Goal: Task Accomplishment & Management: Manage account settings

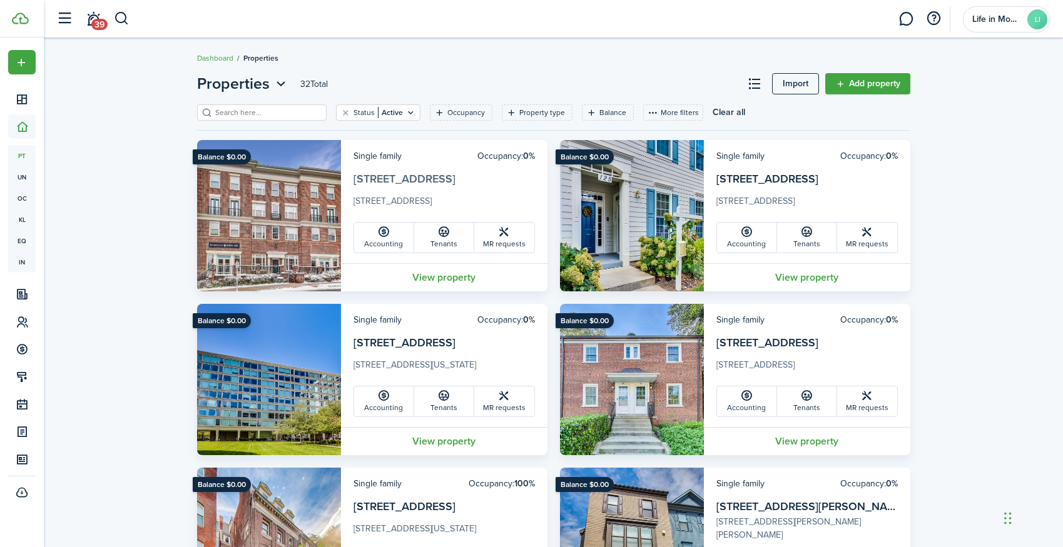
click at [428, 179] on link "[STREET_ADDRESS]" at bounding box center [404, 179] width 102 height 16
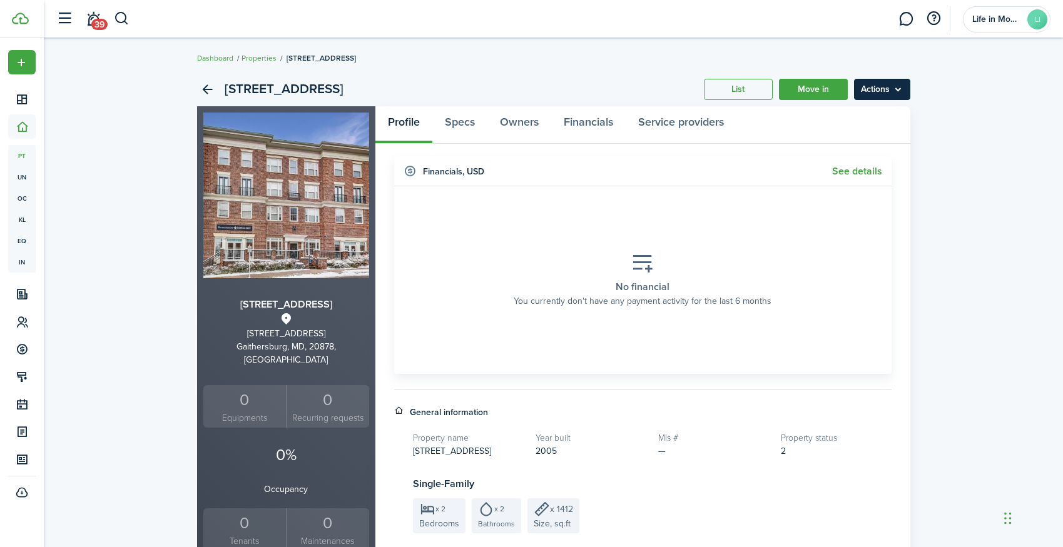
click at [891, 89] on menu-btn "Actions" at bounding box center [882, 89] width 56 height 21
click at [874, 114] on link "Edit property" at bounding box center [855, 116] width 109 height 21
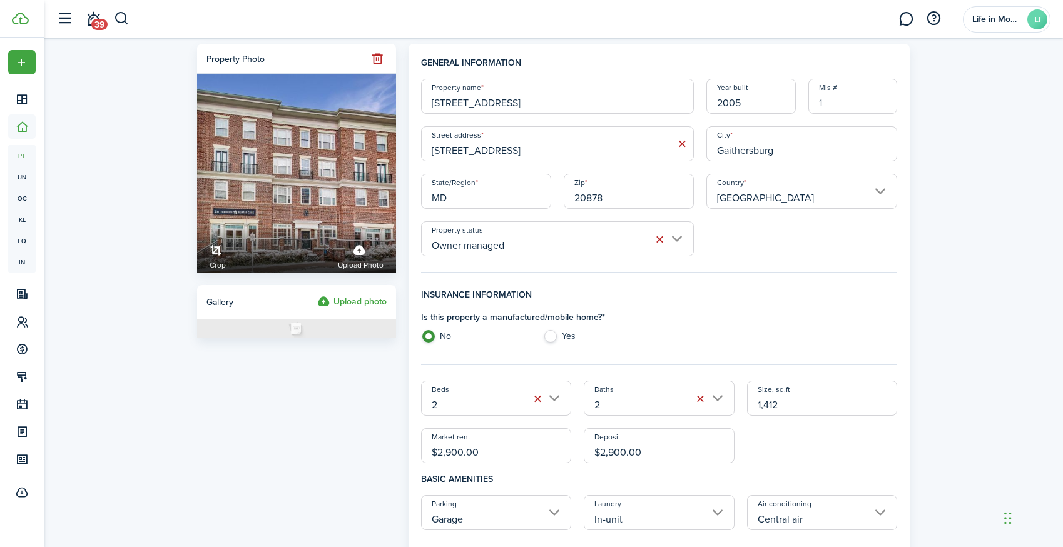
drag, startPoint x: 497, startPoint y: 103, endPoint x: 609, endPoint y: 103, distance: 112.0
type input "[STREET_ADDRESS]"
drag, startPoint x: 498, startPoint y: 150, endPoint x: 650, endPoint y: 145, distance: 152.1
type input "[STREET_ADDRESS]"
click at [728, 241] on div "Property name [STREET_ADDRESS]; Unit 461 Year built 2005 [GEOGRAPHIC_DATA] addr…" at bounding box center [659, 168] width 489 height 178
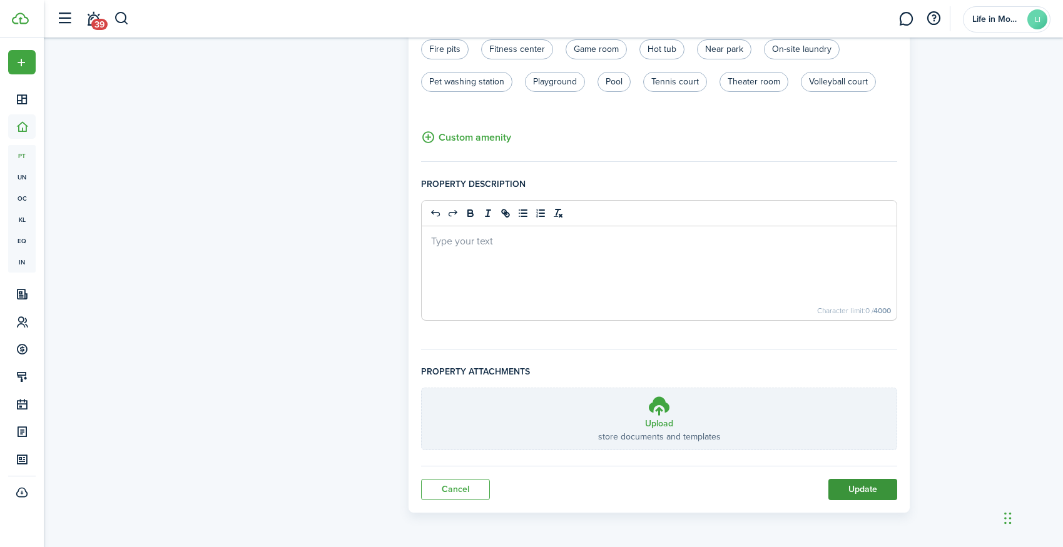
scroll to position [758, 0]
click at [846, 487] on button "Update" at bounding box center [862, 489] width 69 height 21
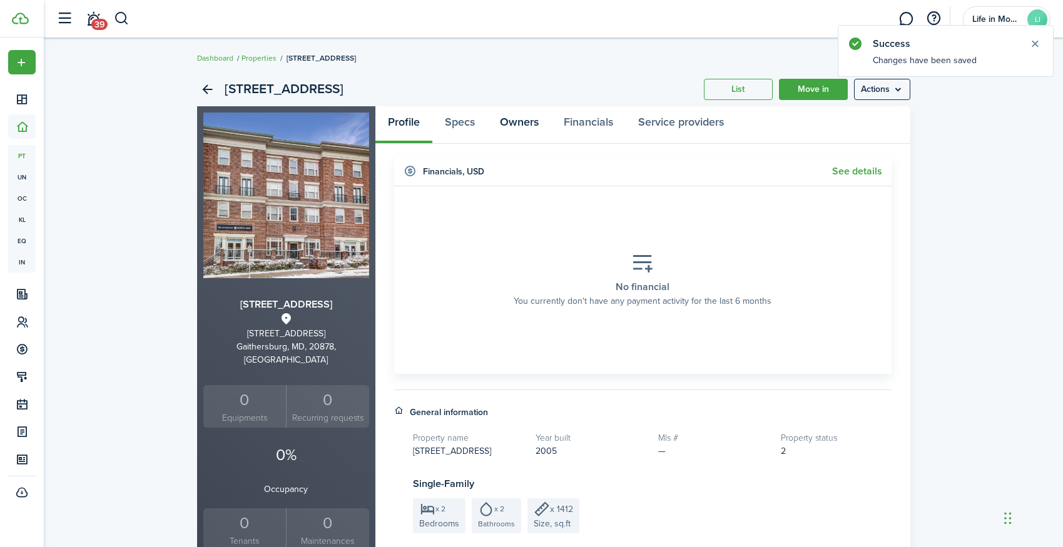
click at [529, 122] on link "Owners" at bounding box center [519, 125] width 64 height 38
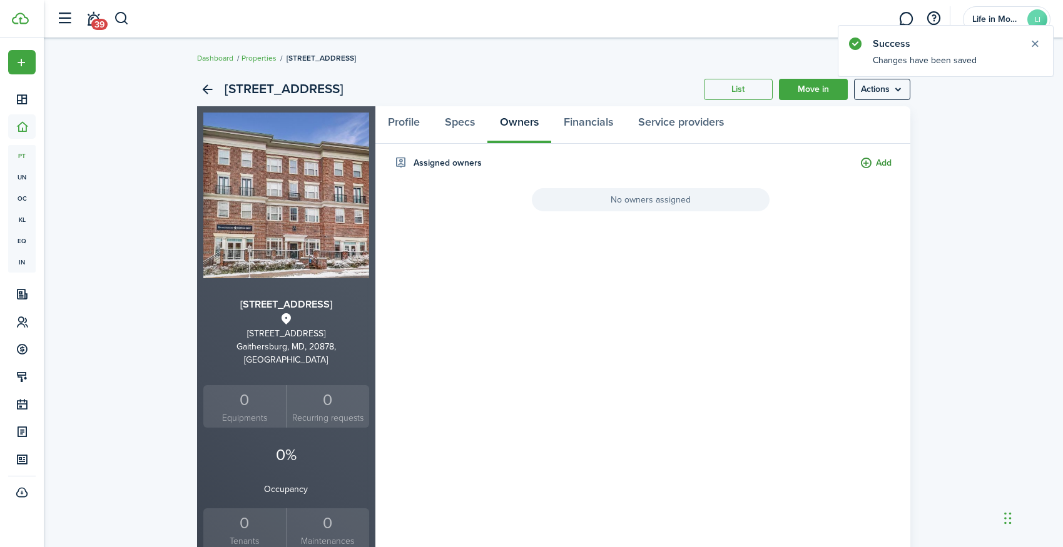
click at [863, 165] on button "Add" at bounding box center [875, 163] width 32 height 14
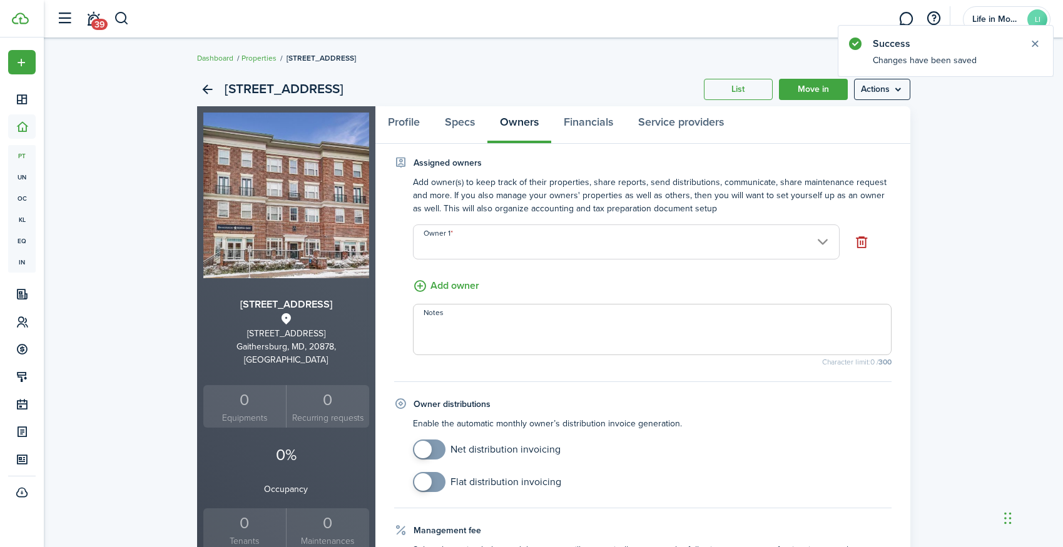
click at [663, 250] on input "Owner 1" at bounding box center [626, 242] width 427 height 35
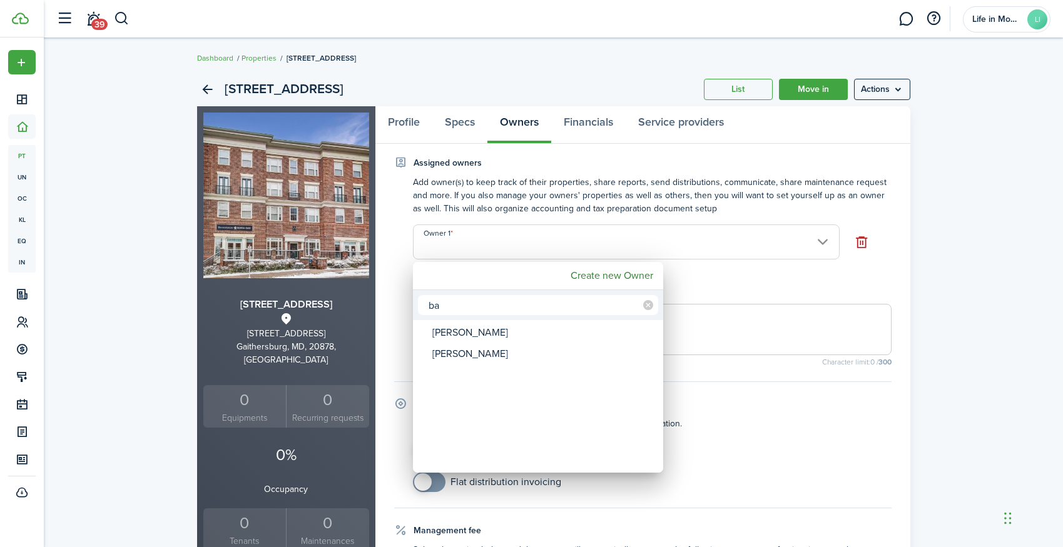
type input "b"
click at [23, 321] on div at bounding box center [531, 273] width 1263 height 747
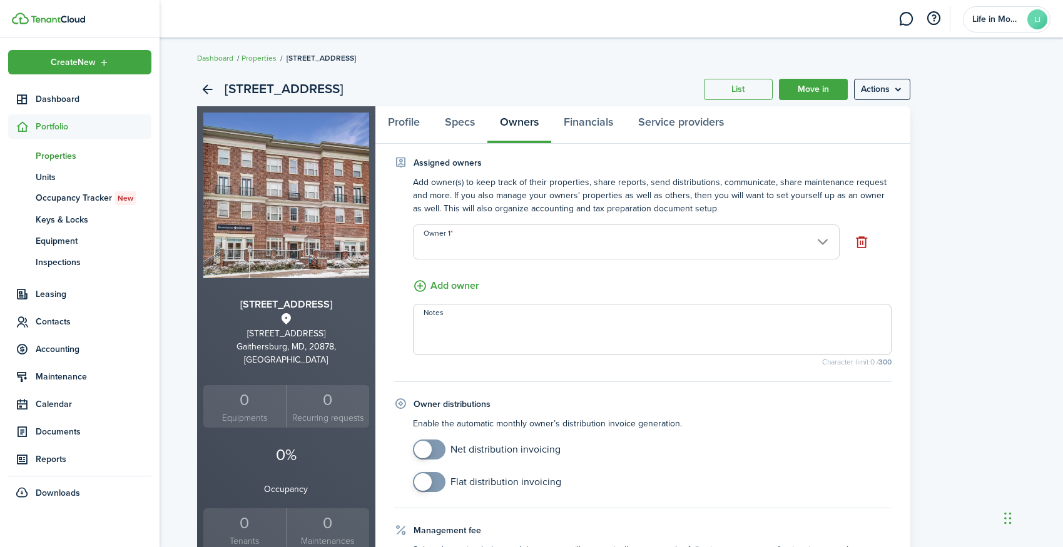
click at [23, 321] on icon at bounding box center [22, 322] width 13 height 13
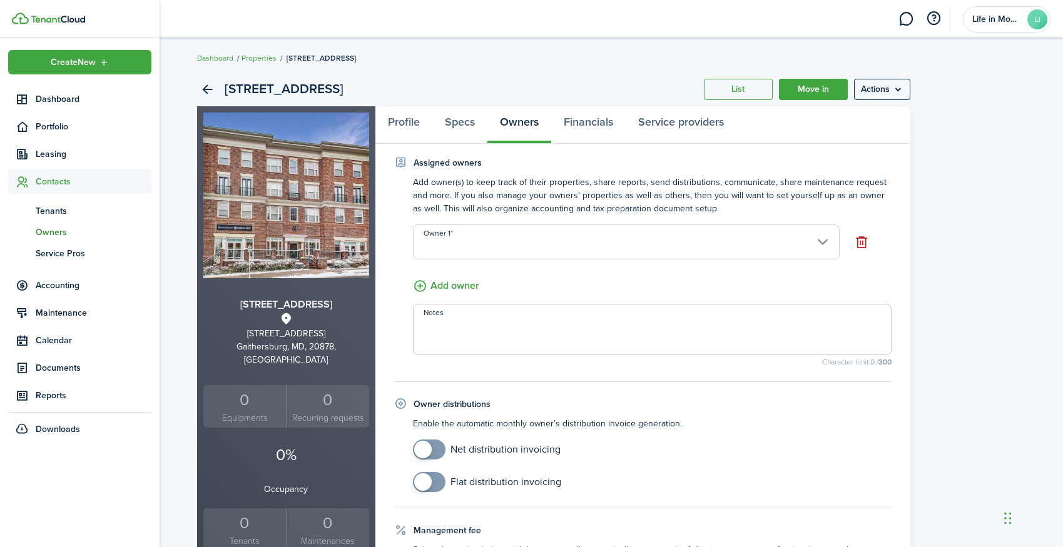
click at [59, 233] on span "Owners" at bounding box center [94, 232] width 116 height 13
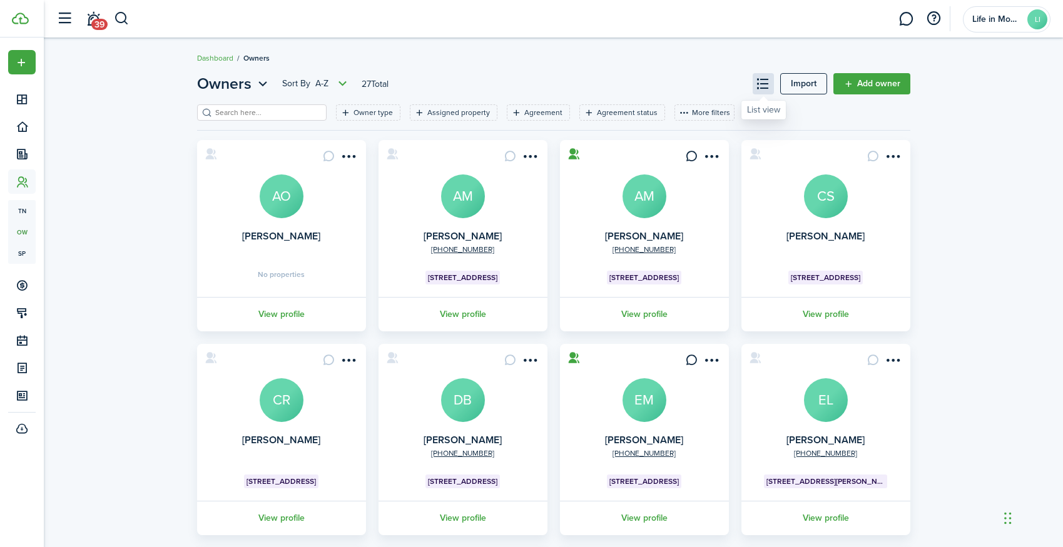
click at [769, 81] on button at bounding box center [762, 83] width 21 height 21
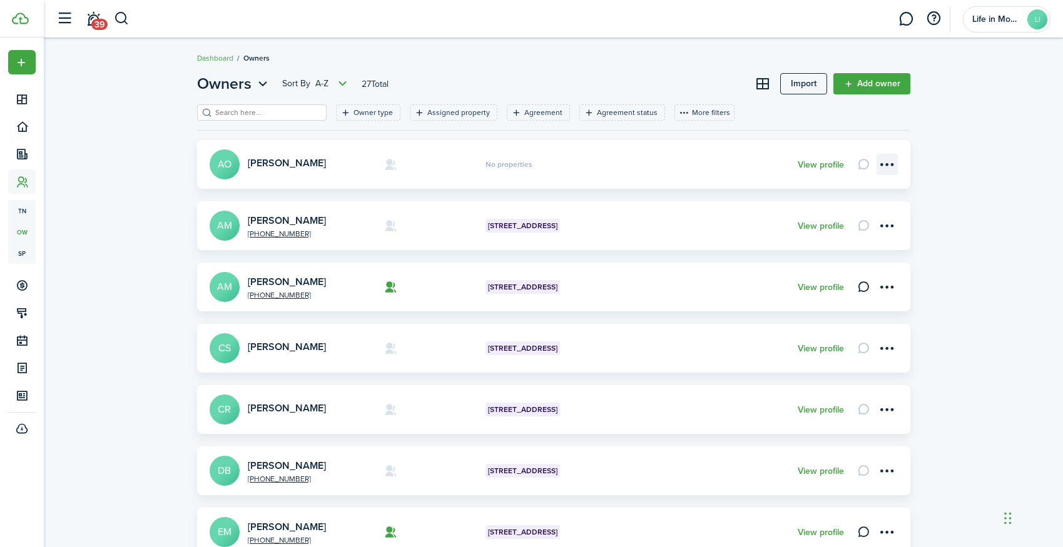
click at [884, 166] on menu-btn-icon "Open menu" at bounding box center [886, 164] width 21 height 21
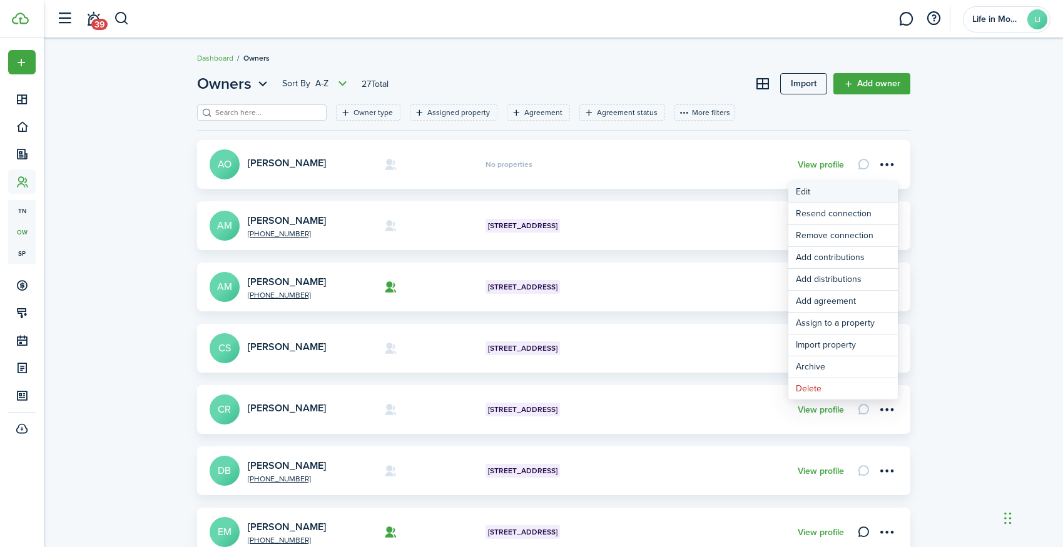
click at [840, 188] on link "Edit" at bounding box center [842, 191] width 109 height 21
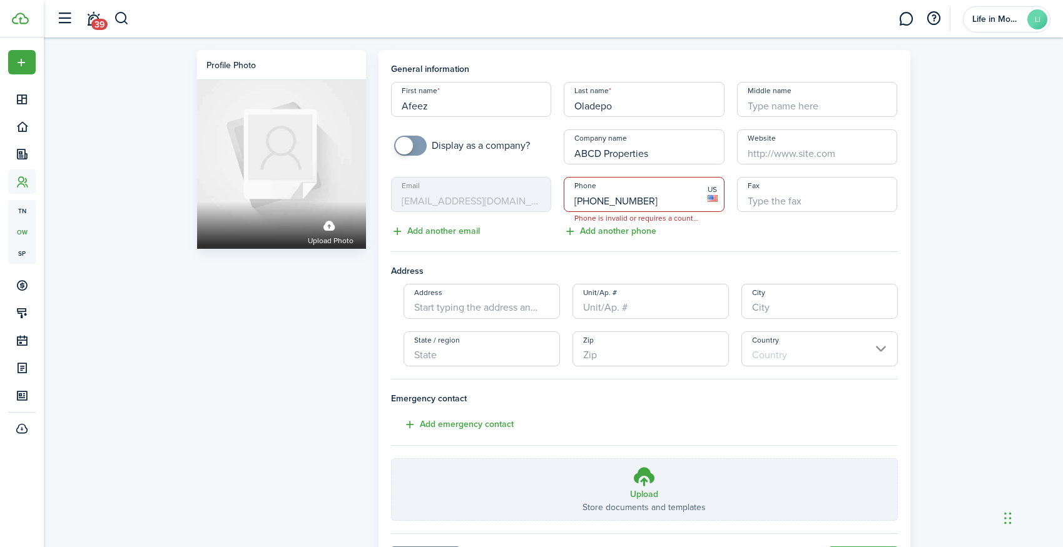
type input "[PHONE_NUMBER]"
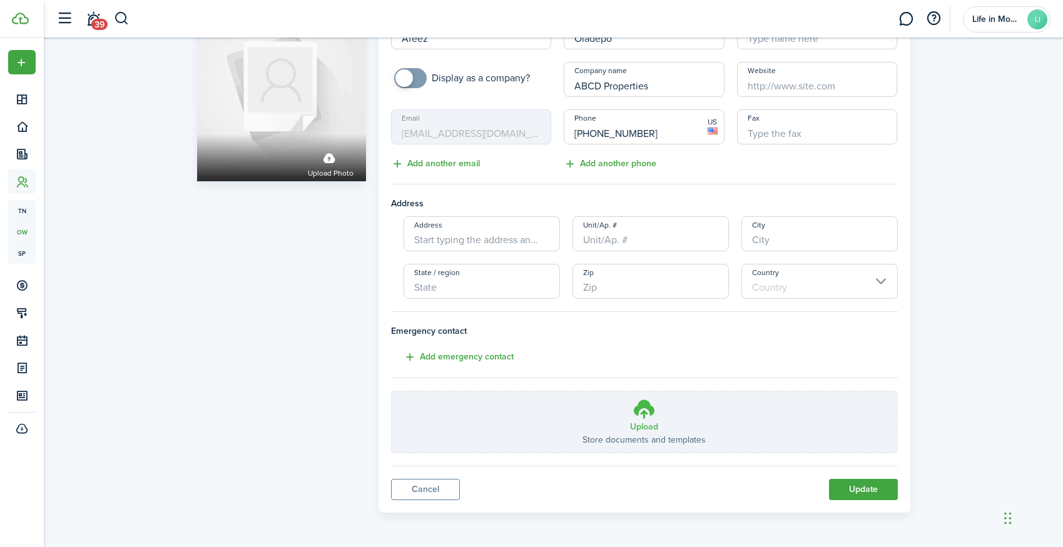
scroll to position [67, 0]
click at [851, 484] on button "Update" at bounding box center [863, 490] width 69 height 21
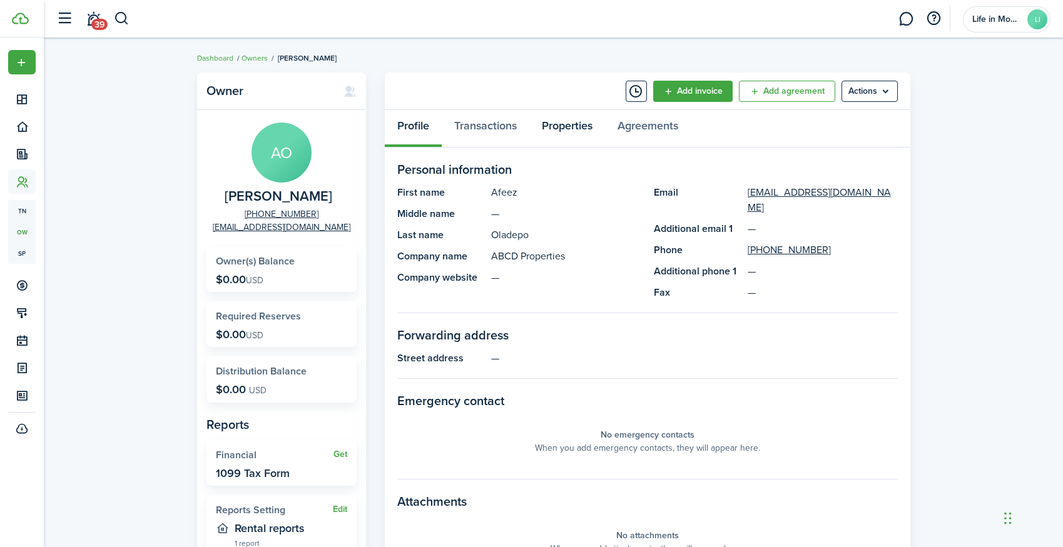
click at [555, 124] on link "Properties" at bounding box center [567, 129] width 76 height 38
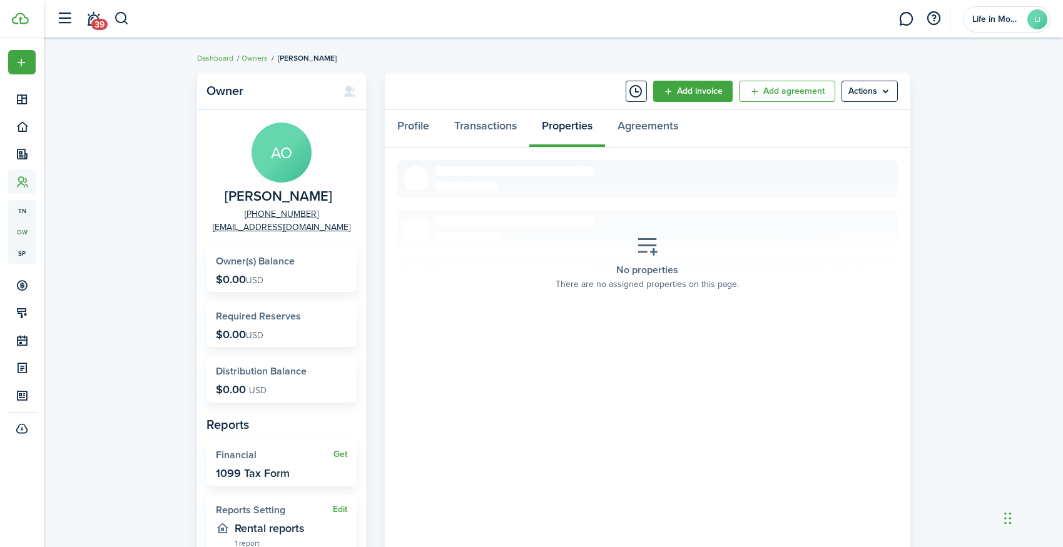
click at [641, 244] on icon at bounding box center [647, 247] width 23 height 22
click at [858, 96] on menu-btn "Actions" at bounding box center [869, 91] width 56 height 21
click at [809, 190] on link "Assign to a Property" at bounding box center [842, 184] width 109 height 21
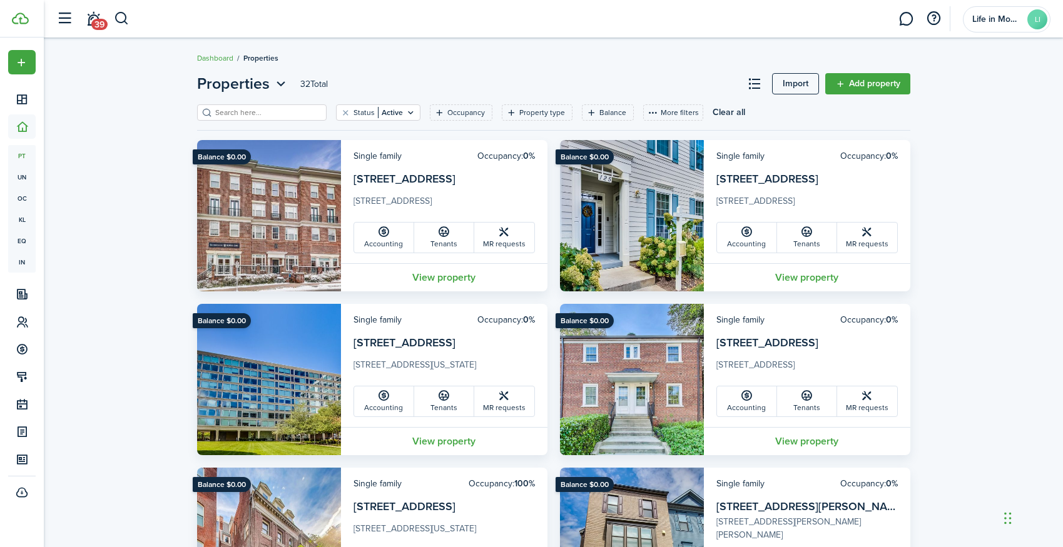
click at [272, 113] on input "search" at bounding box center [267, 113] width 110 height 12
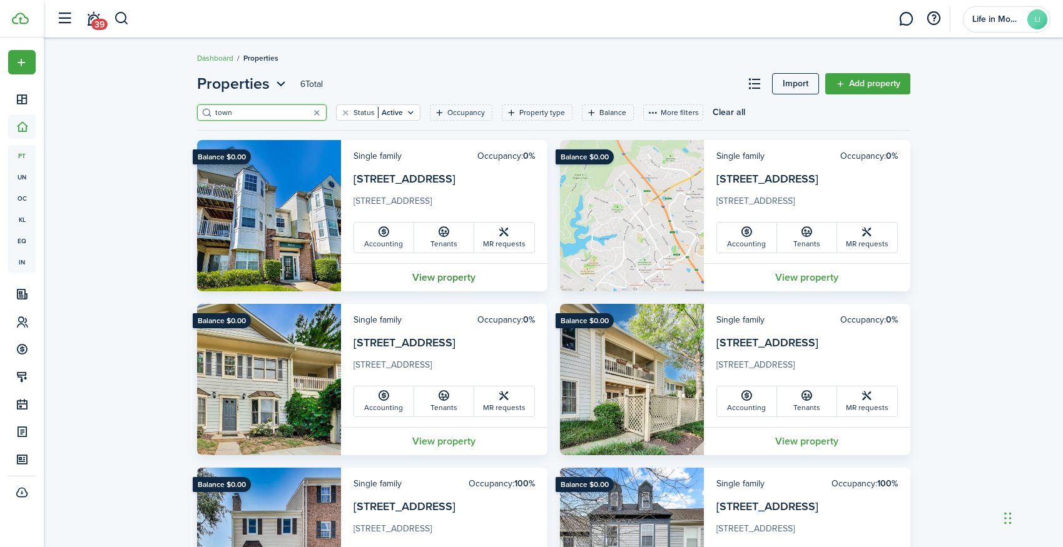
type input "town"
click at [443, 277] on link "View property" at bounding box center [444, 277] width 206 height 28
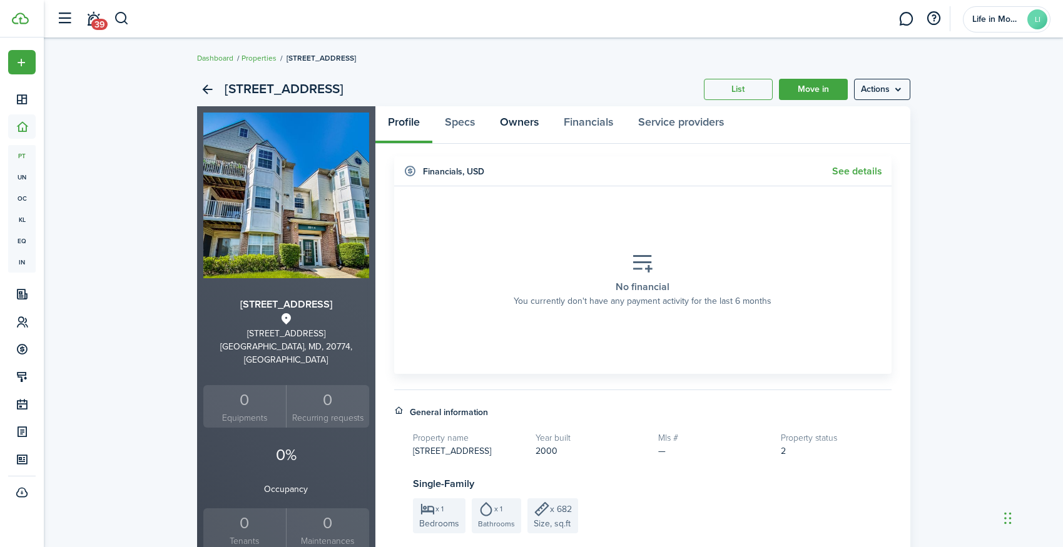
click at [535, 124] on link "Owners" at bounding box center [519, 125] width 64 height 38
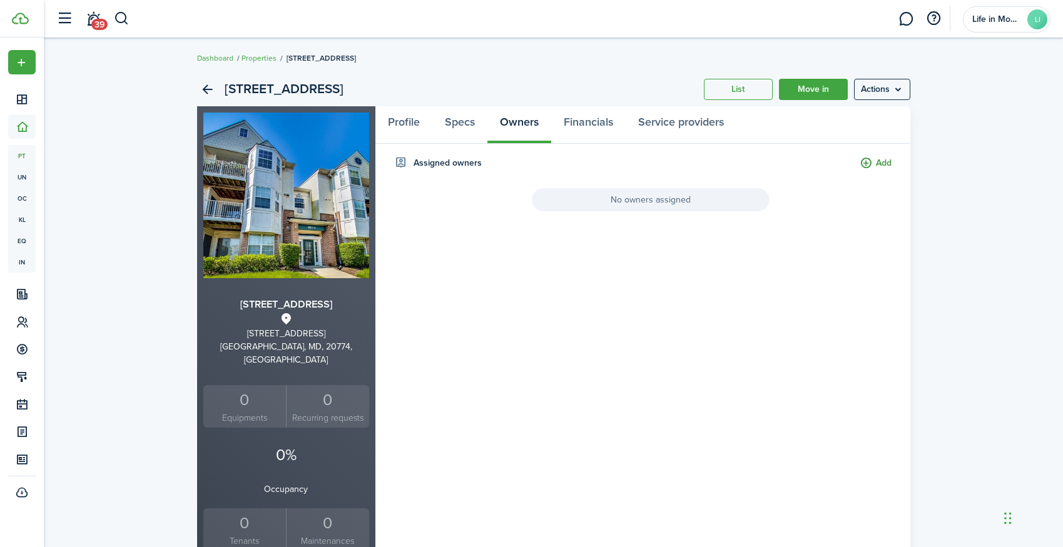
click at [869, 158] on button "Add" at bounding box center [875, 163] width 32 height 14
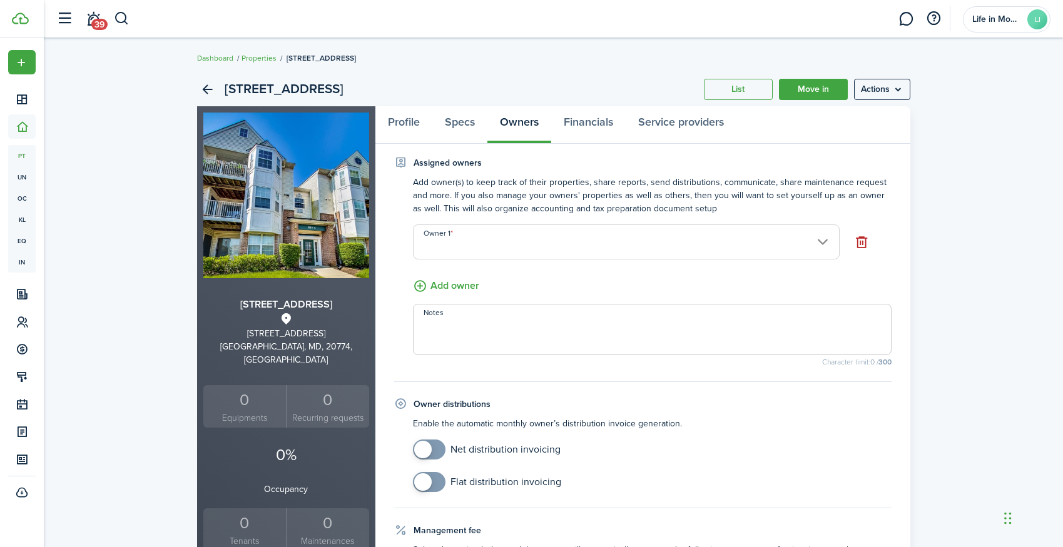
click at [525, 246] on input "Owner 1" at bounding box center [626, 242] width 427 height 35
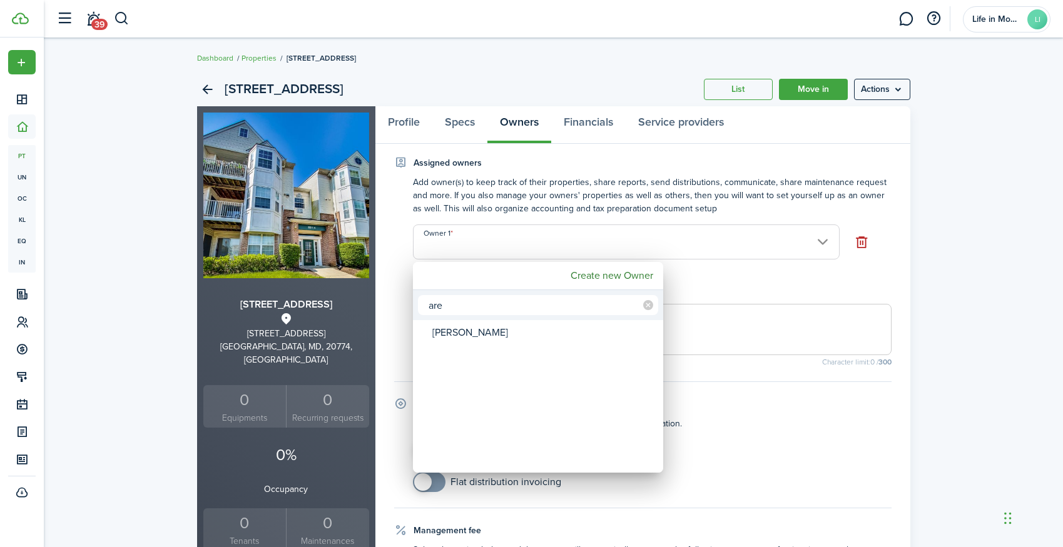
type input "are"
drag, startPoint x: 513, startPoint y: 251, endPoint x: 485, endPoint y: 334, distance: 87.8
click at [485, 334] on div "[PERSON_NAME]" at bounding box center [542, 332] width 221 height 21
type input "[PERSON_NAME]"
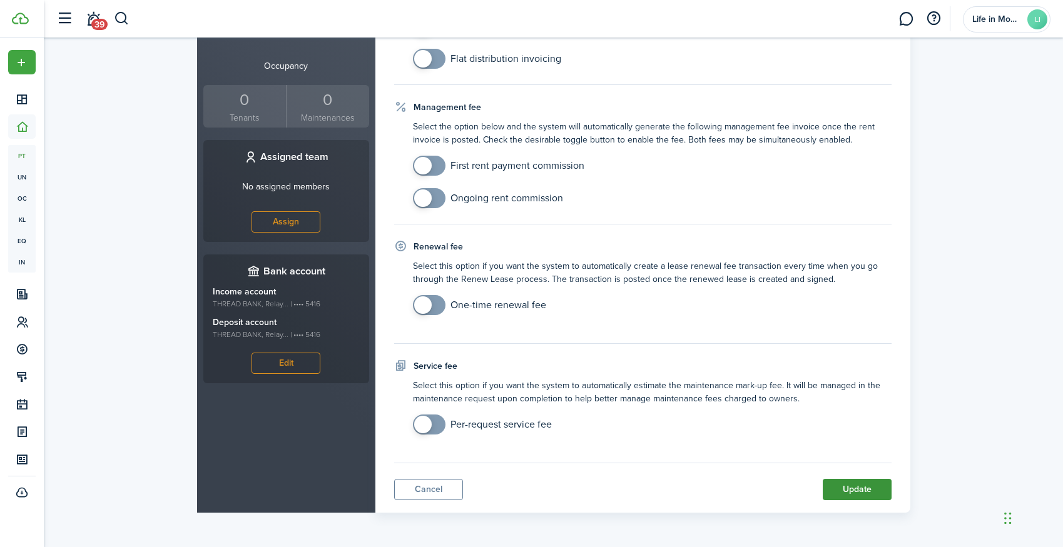
scroll to position [423, 0]
click at [875, 492] on button "Update" at bounding box center [857, 489] width 69 height 21
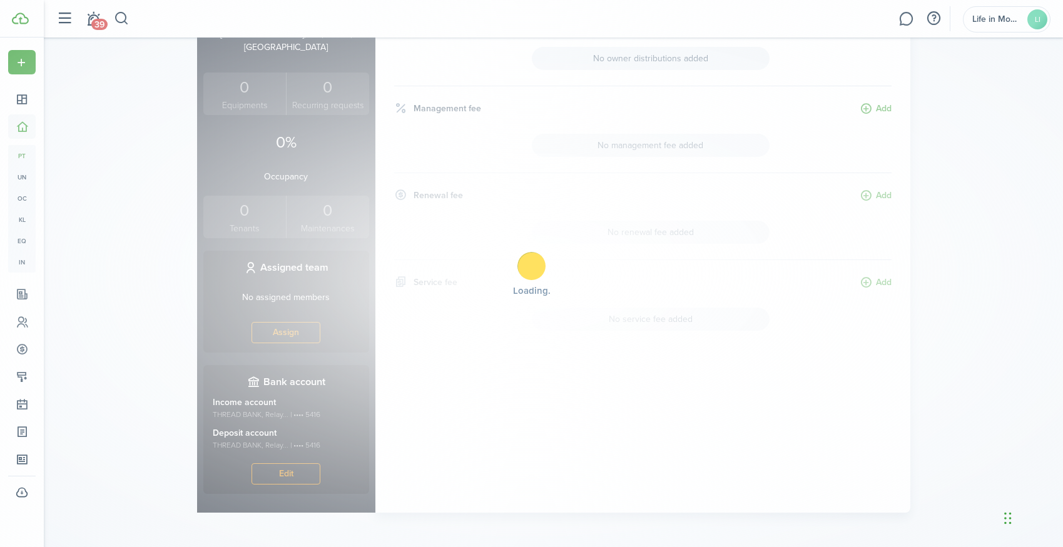
scroll to position [0, 0]
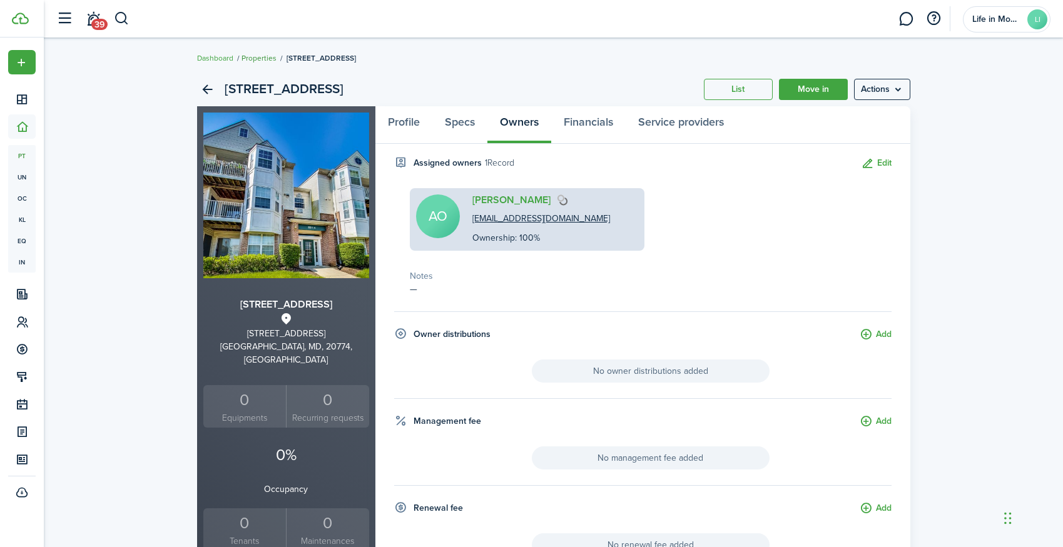
click at [265, 58] on link "Properties" at bounding box center [258, 58] width 35 height 11
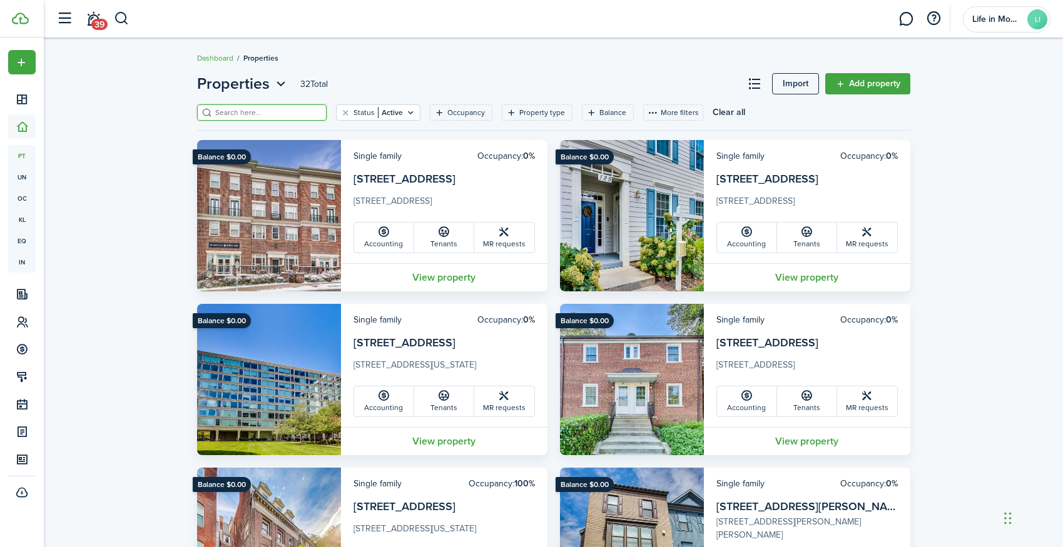
click at [260, 108] on input "search" at bounding box center [267, 113] width 110 height 12
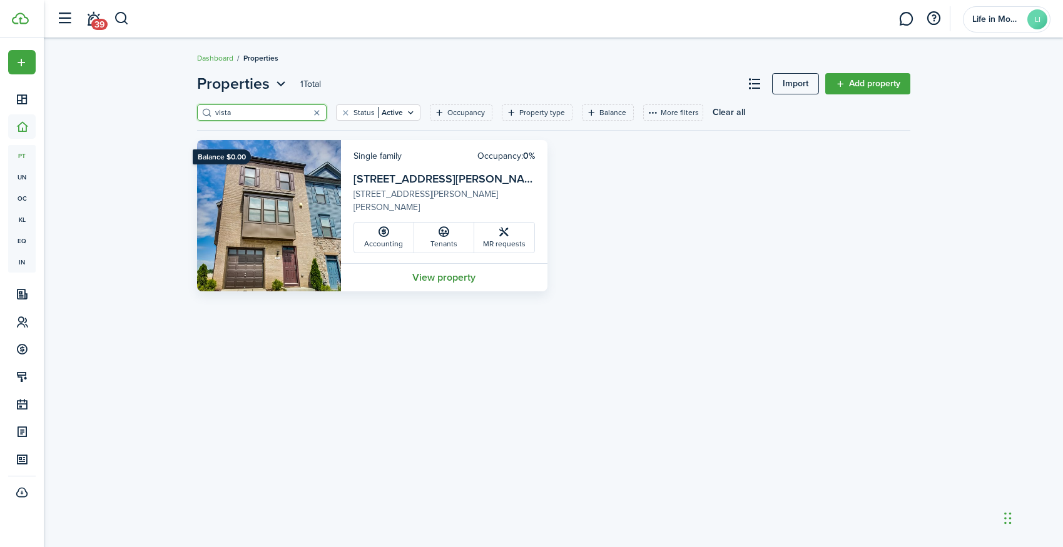
type input "vista"
click at [437, 275] on link "View property" at bounding box center [444, 277] width 206 height 28
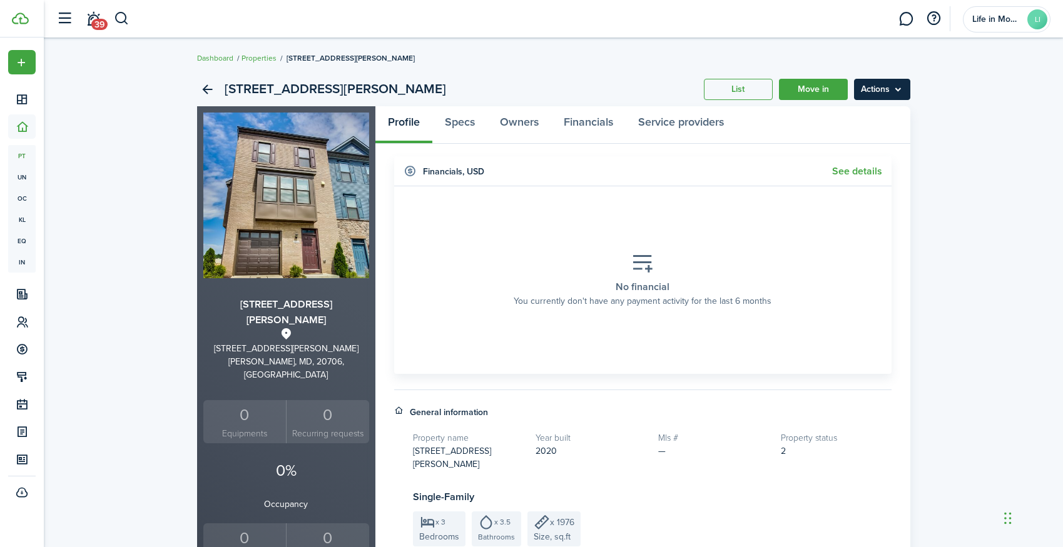
click at [881, 90] on menu-btn "Actions" at bounding box center [882, 89] width 56 height 21
click at [519, 123] on link "Owners" at bounding box center [519, 125] width 64 height 38
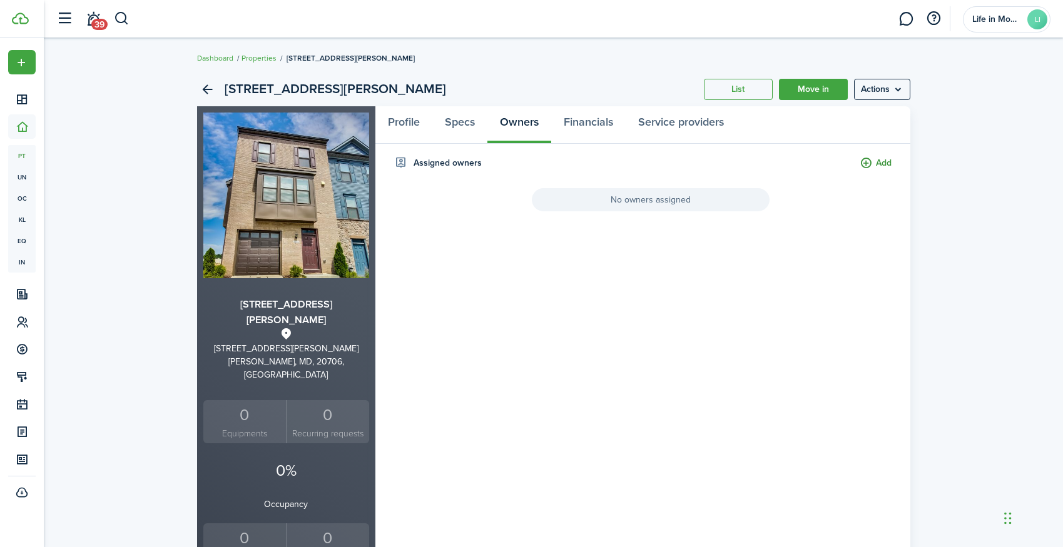
click at [886, 160] on button "Add" at bounding box center [875, 163] width 32 height 14
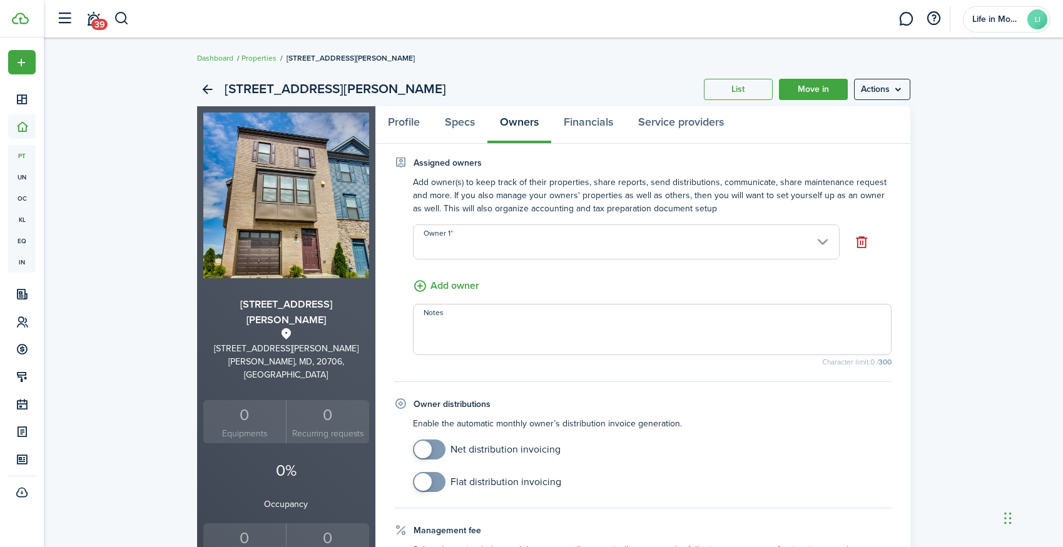
click at [597, 242] on input "Owner 1" at bounding box center [626, 242] width 427 height 35
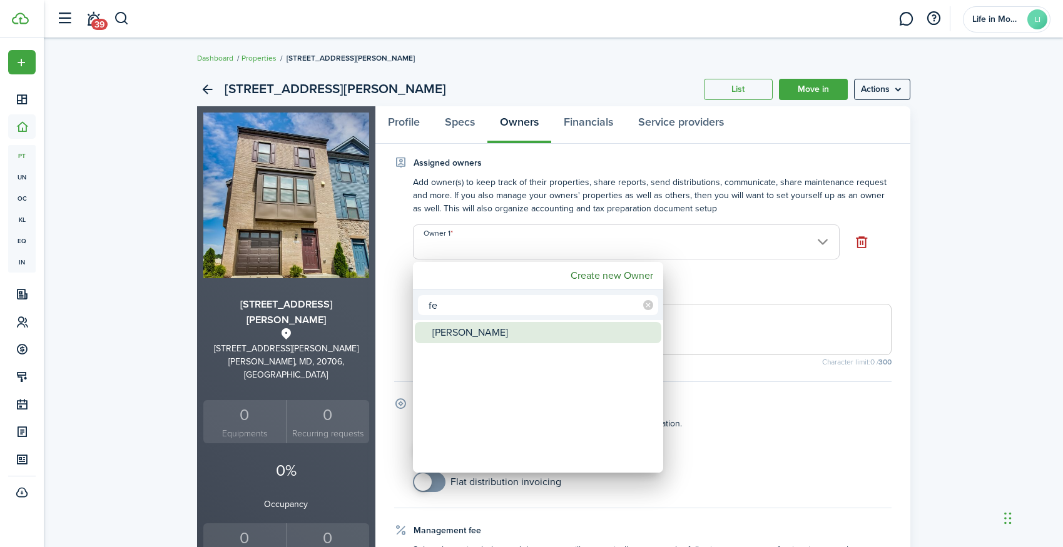
type input "fe"
click at [533, 334] on div "[PERSON_NAME]" at bounding box center [542, 332] width 221 height 21
type input "[PERSON_NAME]"
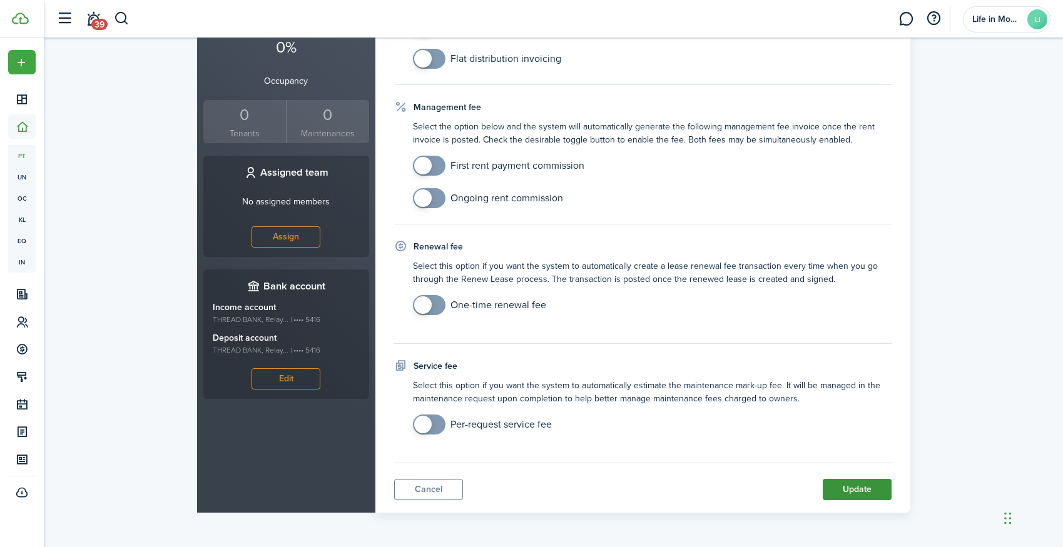
scroll to position [423, 0]
click at [864, 493] on button "Update" at bounding box center [857, 489] width 69 height 21
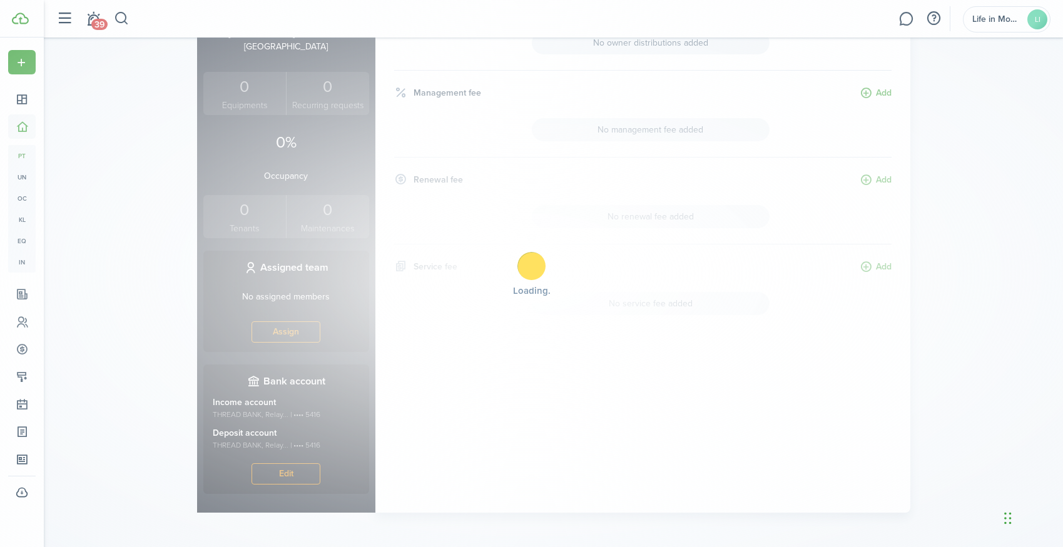
scroll to position [0, 0]
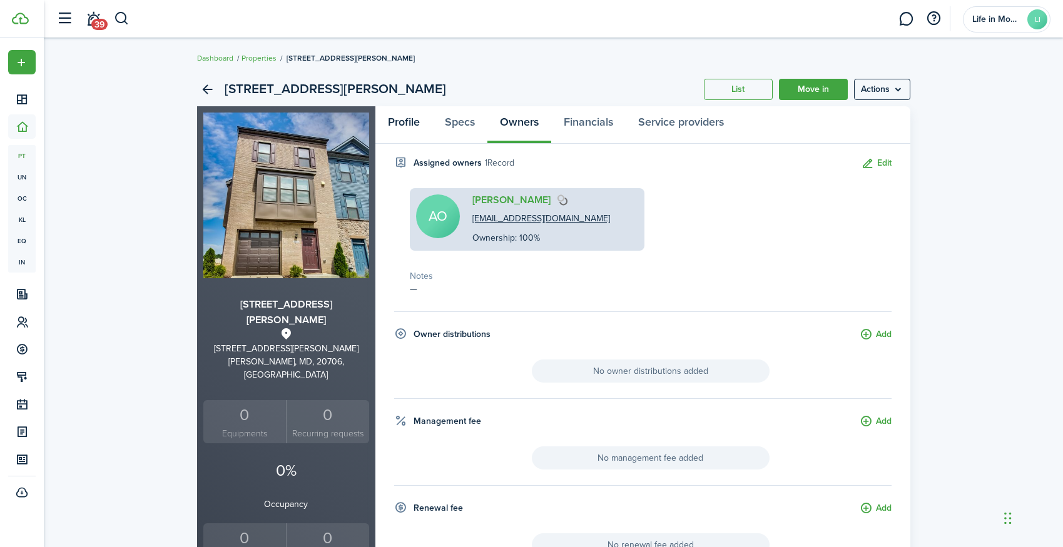
click at [398, 123] on link "Profile" at bounding box center [403, 125] width 57 height 38
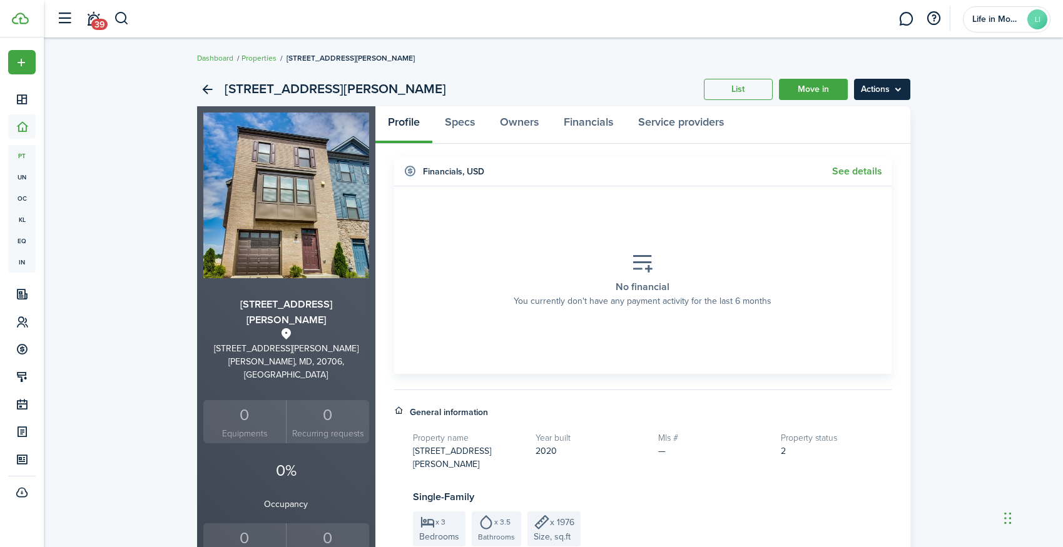
click at [879, 93] on menu-btn "Actions" at bounding box center [882, 89] width 56 height 21
click at [856, 120] on link "Edit property" at bounding box center [855, 116] width 109 height 21
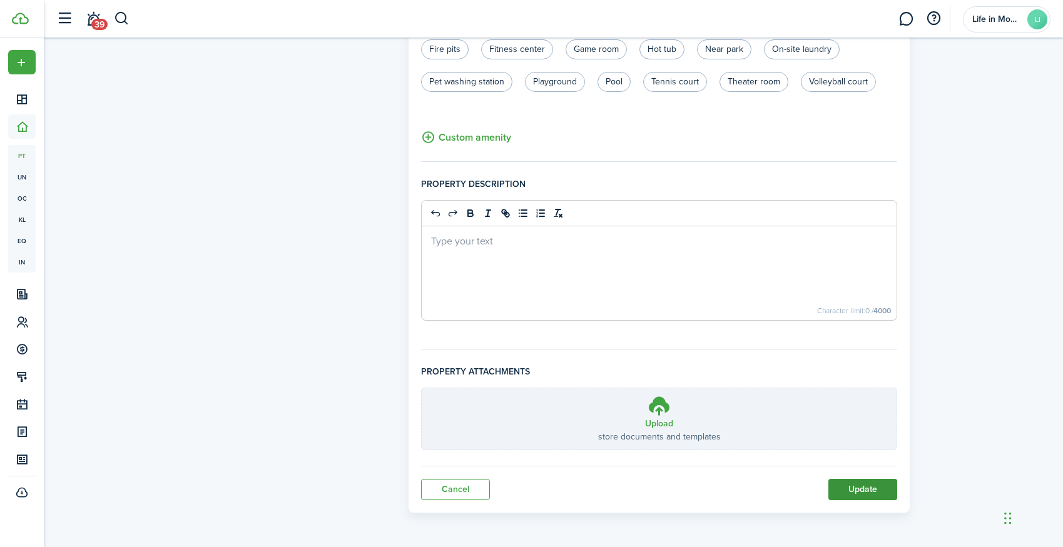
scroll to position [758, 0]
click at [871, 487] on button "Update" at bounding box center [862, 489] width 69 height 21
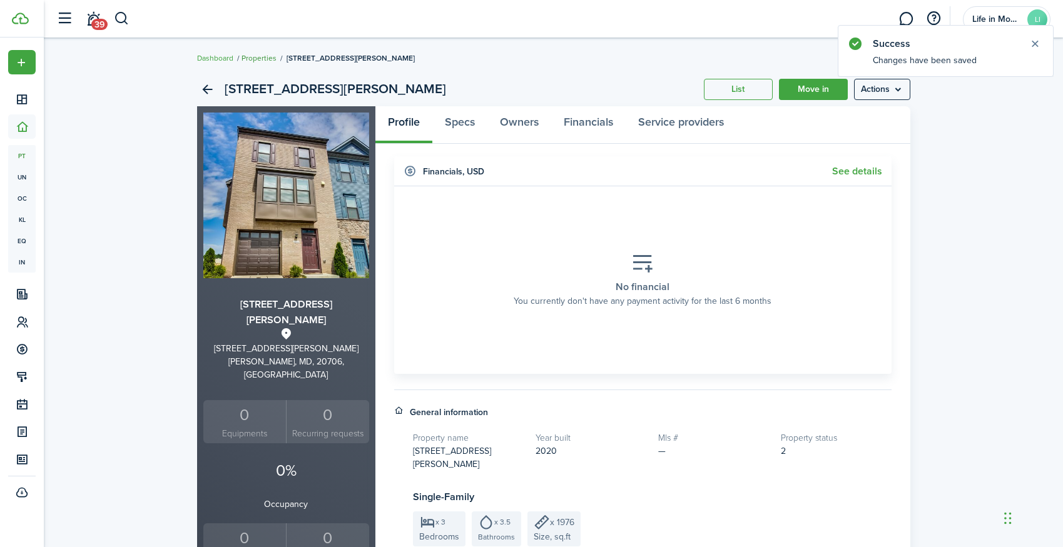
click at [266, 58] on link "Properties" at bounding box center [258, 58] width 35 height 11
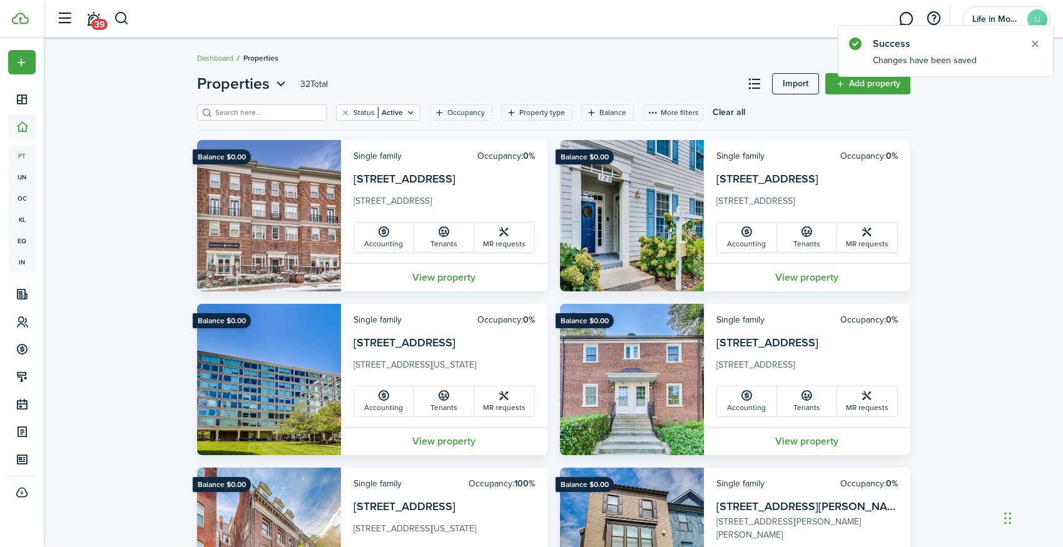
click at [658, 111] on button "More filters" at bounding box center [673, 112] width 60 height 16
click at [654, 131] on button "Owner" at bounding box center [668, 135] width 109 height 23
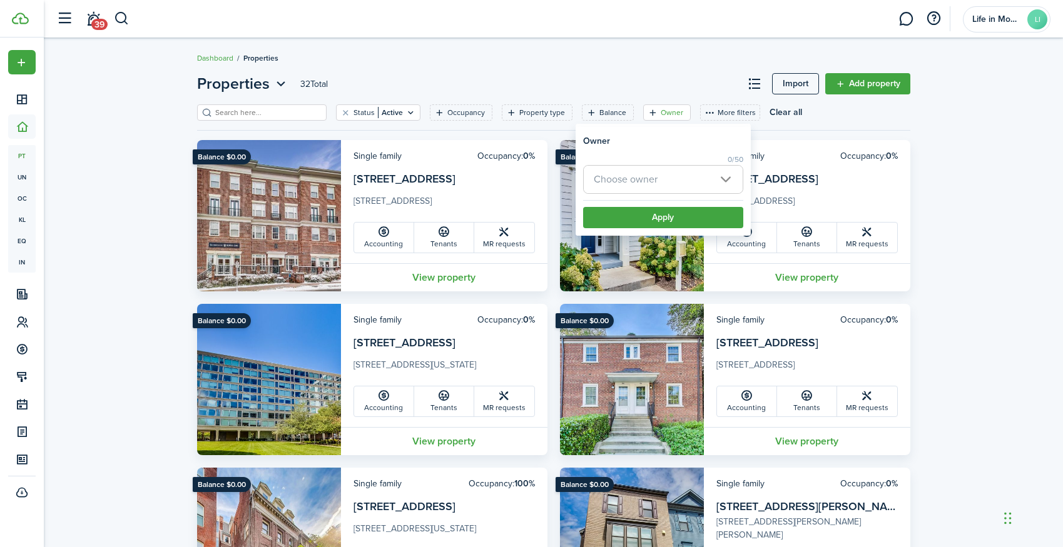
click at [647, 111] on icon "Open filter" at bounding box center [652, 113] width 11 height 10
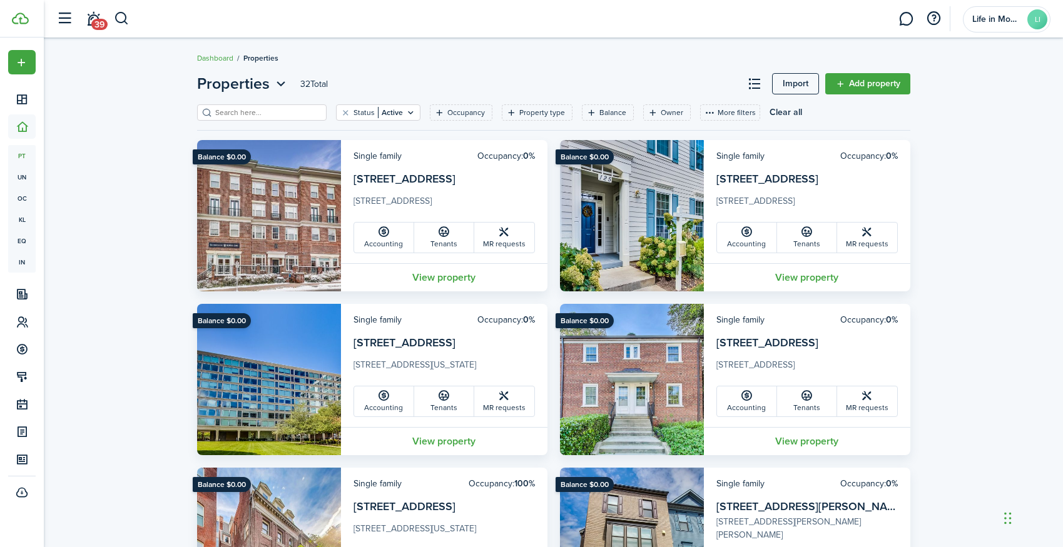
click at [711, 114] on button "More filters" at bounding box center [730, 112] width 60 height 16
click at [709, 136] on button "Property status" at bounding box center [724, 135] width 109 height 23
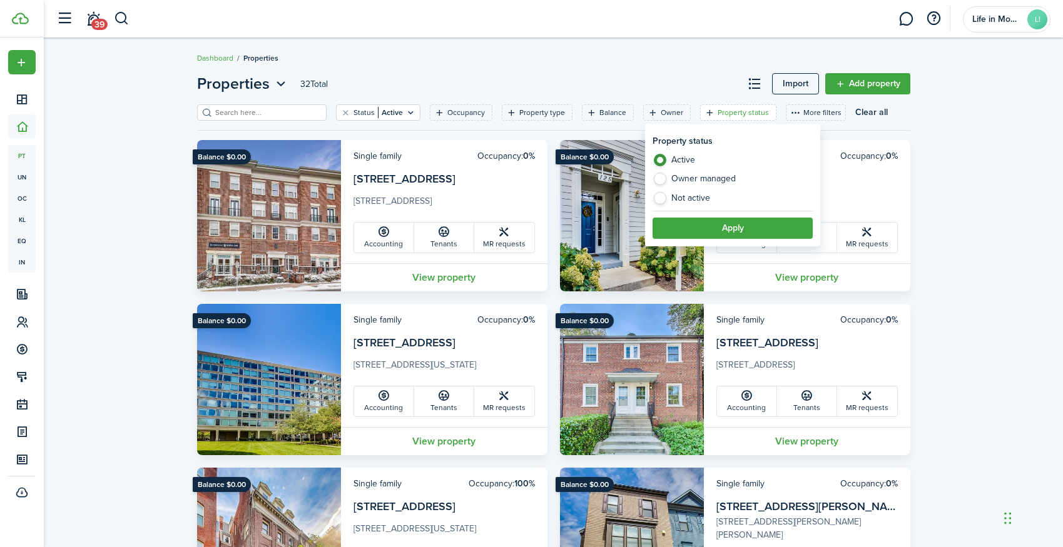
click at [686, 177] on label "Owner managed" at bounding box center [732, 182] width 160 height 19
radio input "false"
radio input "true"
click at [677, 230] on button "Apply" at bounding box center [732, 228] width 160 height 21
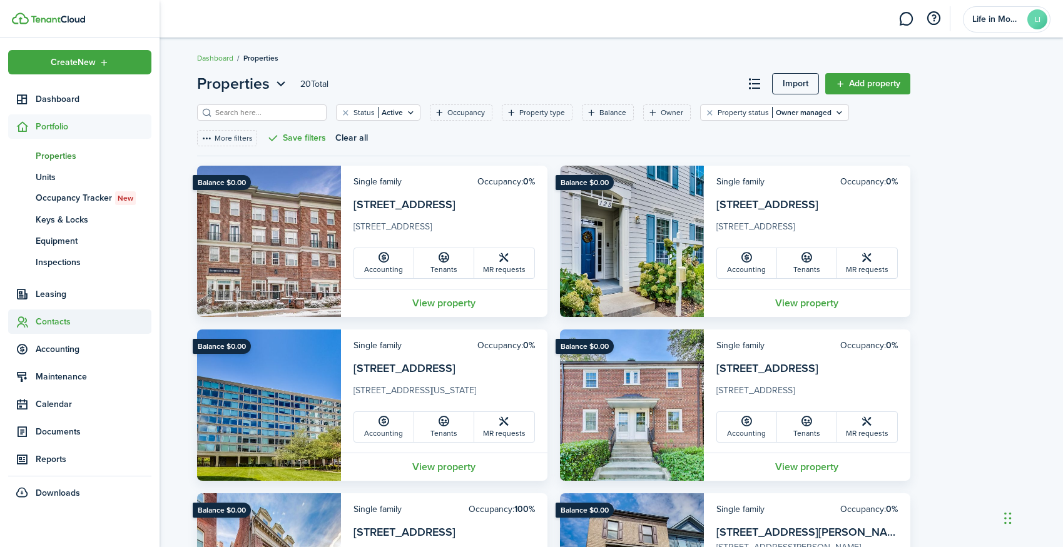
click at [53, 324] on span "Contacts" at bounding box center [94, 321] width 116 height 13
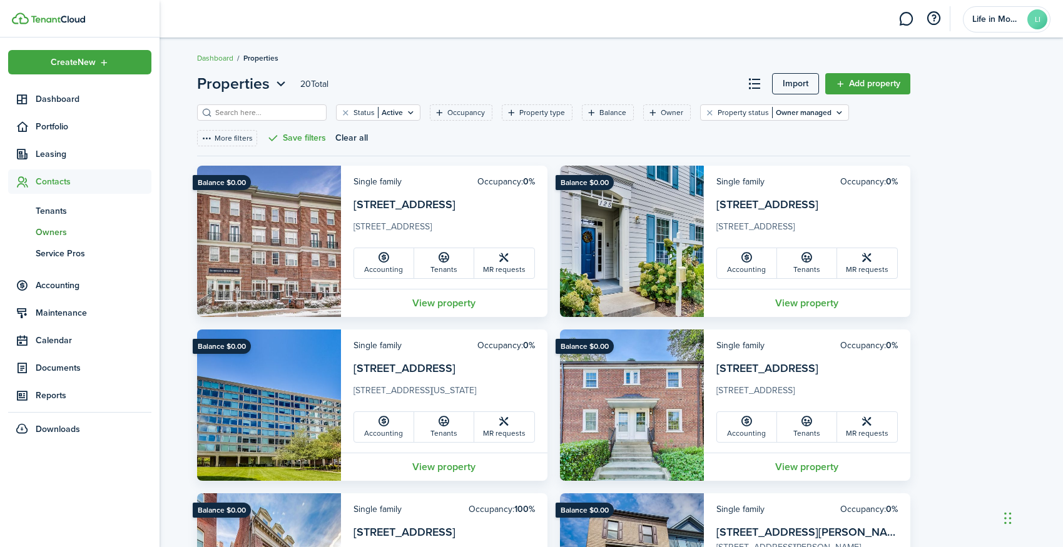
click at [64, 226] on span "Owners" at bounding box center [94, 232] width 116 height 13
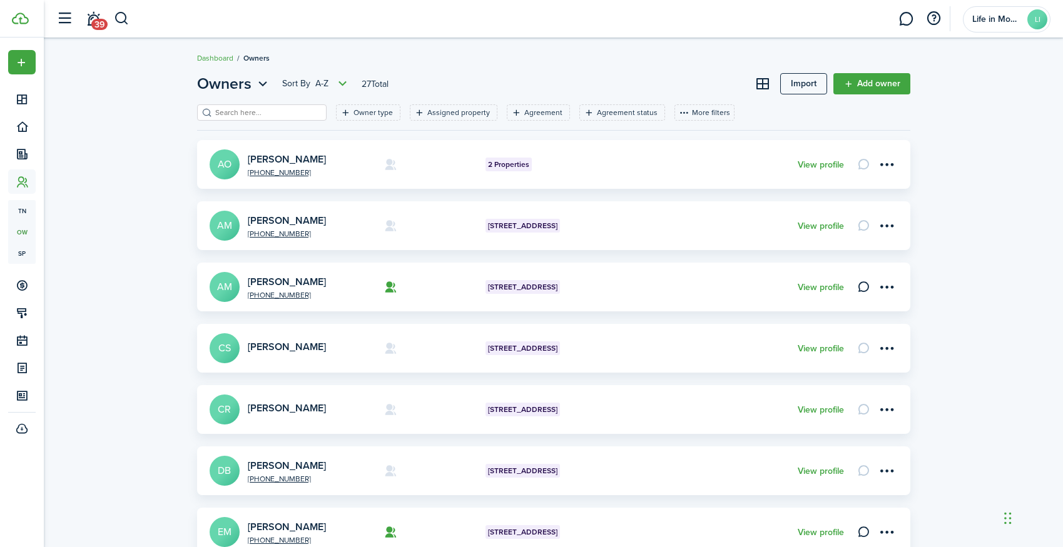
click at [305, 113] on input "search" at bounding box center [267, 113] width 110 height 12
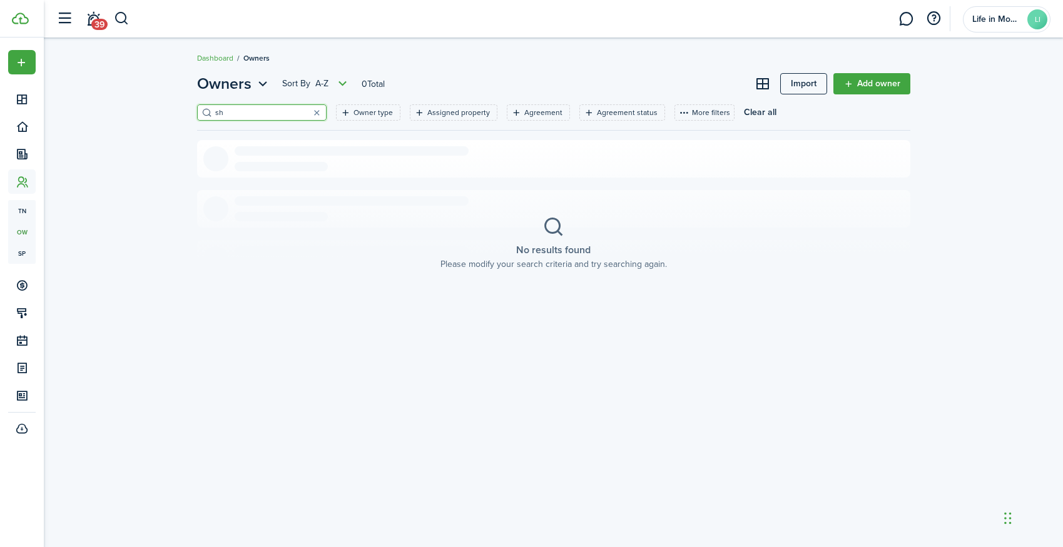
type input "s"
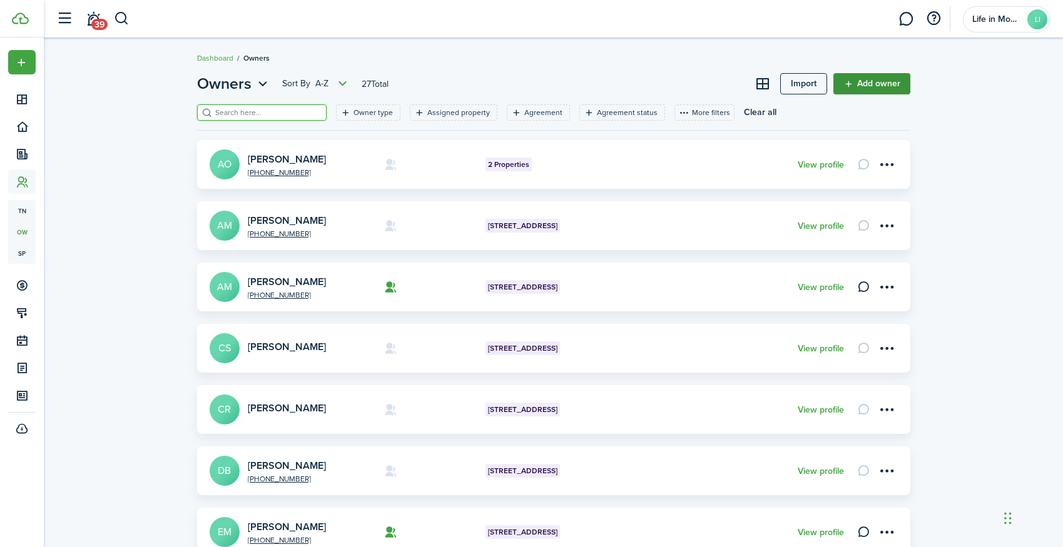
click at [878, 91] on link "Add owner" at bounding box center [871, 83] width 77 height 21
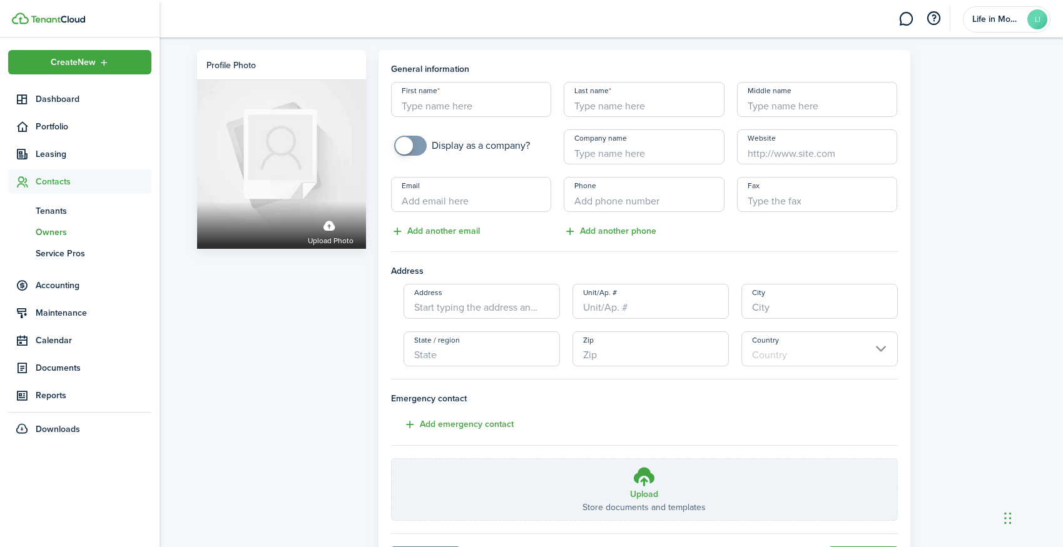
click at [52, 231] on span "Owners" at bounding box center [94, 232] width 116 height 13
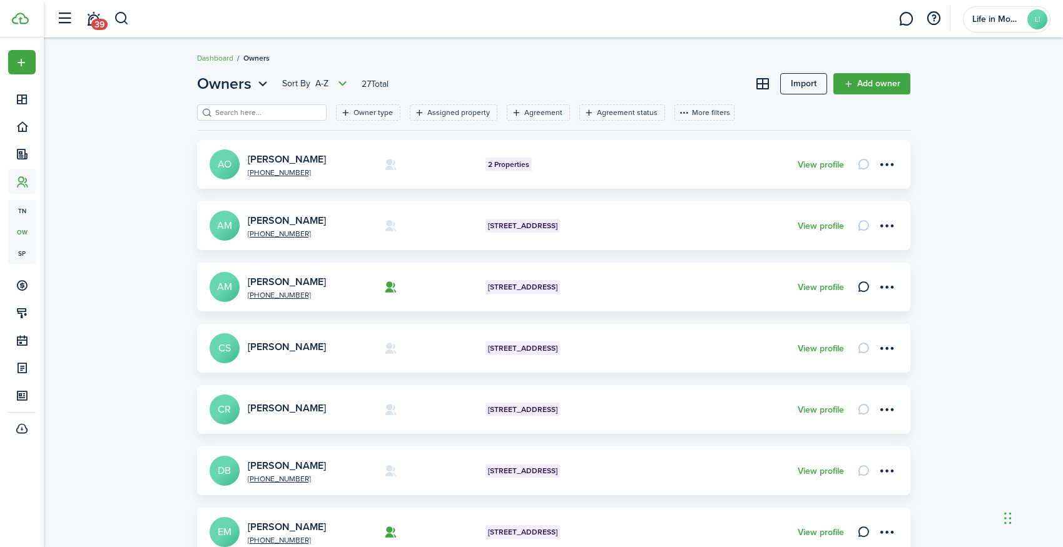
click at [246, 113] on input "search" at bounding box center [267, 113] width 110 height 12
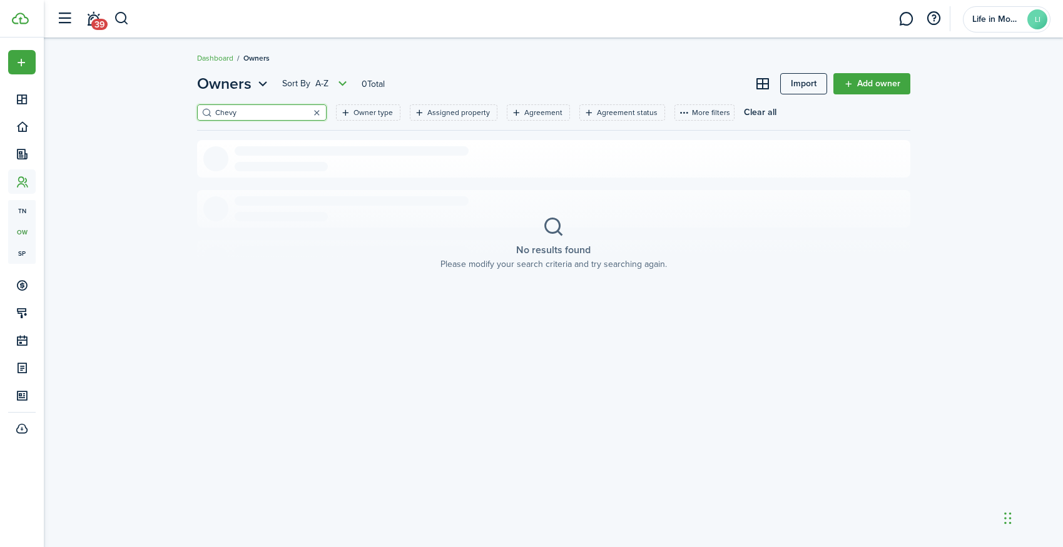
type input "Chevy"
click at [320, 114] on button "button" at bounding box center [317, 113] width 18 height 18
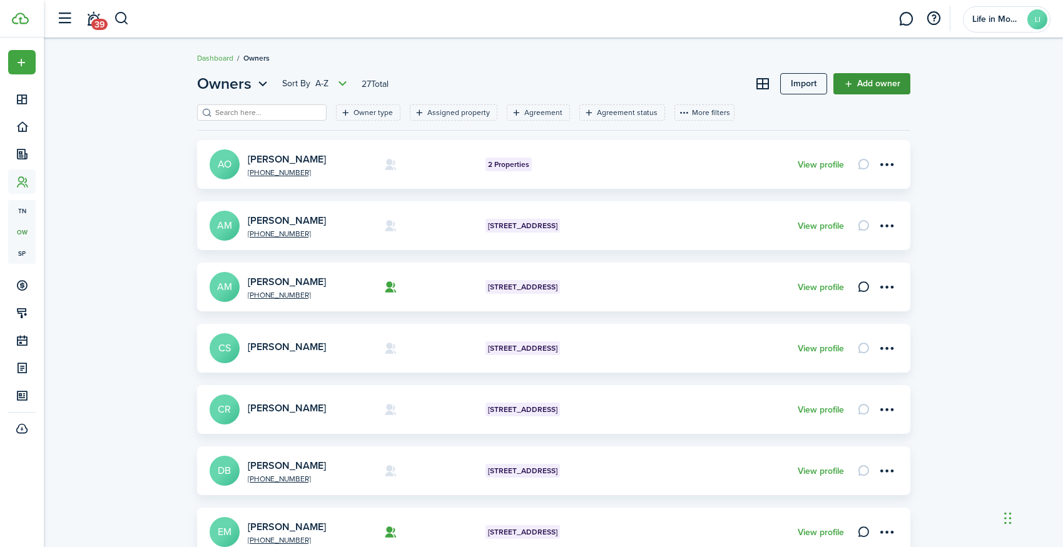
click at [880, 81] on link "Add owner" at bounding box center [871, 83] width 77 height 21
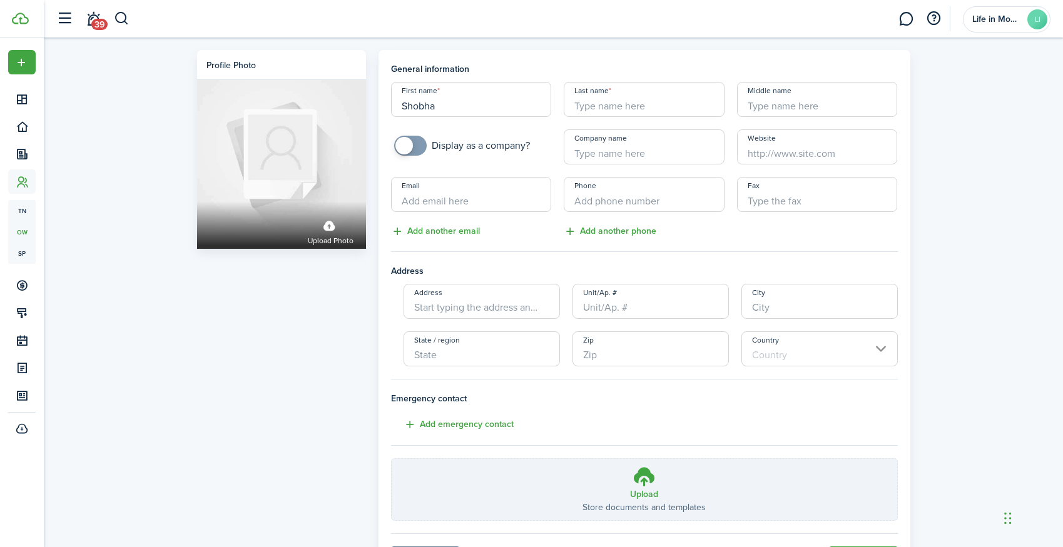
type input "Shobha"
type input "[PERSON_NAME]"
type input "Chevy Chase Salon LLC"
paste input "[EMAIL_ADDRESS][DOMAIN_NAME]"
type input "[EMAIL_ADDRESS][DOMAIN_NAME]"
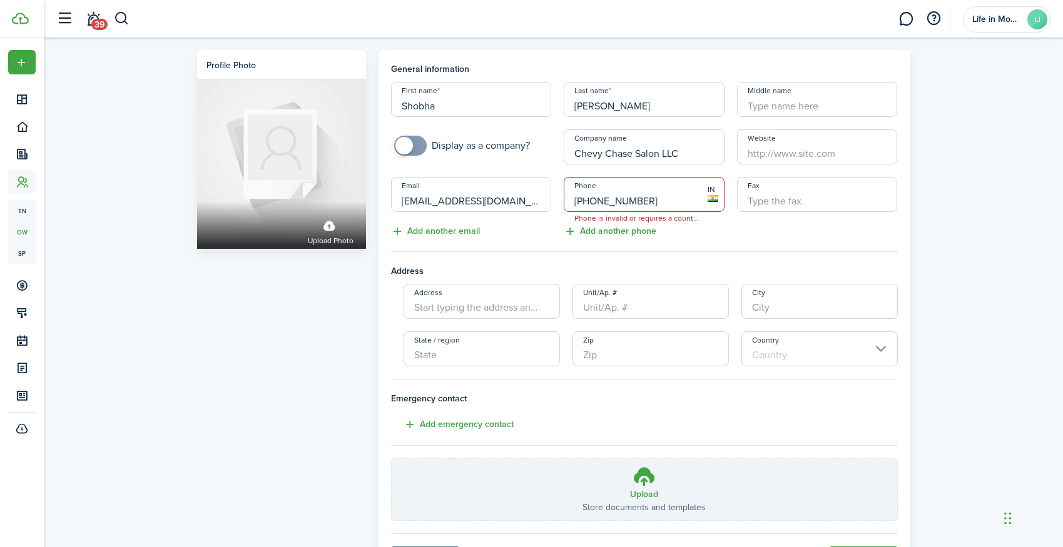
click at [579, 199] on input "[PHONE_NUMBER]" at bounding box center [644, 194] width 161 height 35
type input "[PHONE_NUMBER]"
click at [700, 245] on owner-form "General information First name [PERSON_NAME] Last name [PERSON_NAME] Middle nam…" at bounding box center [644, 292] width 507 height 458
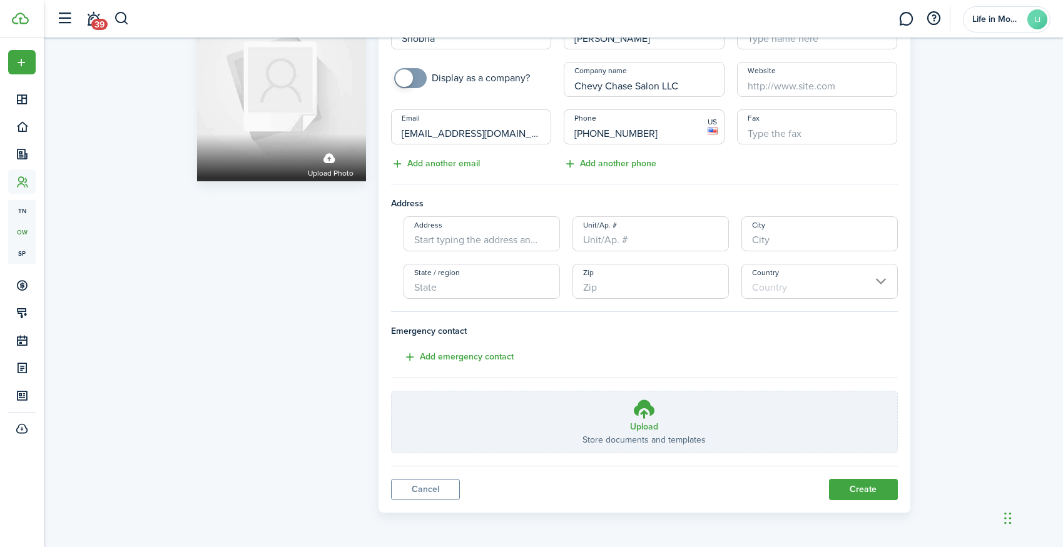
scroll to position [67, 0]
click at [882, 490] on button "Create" at bounding box center [863, 490] width 69 height 21
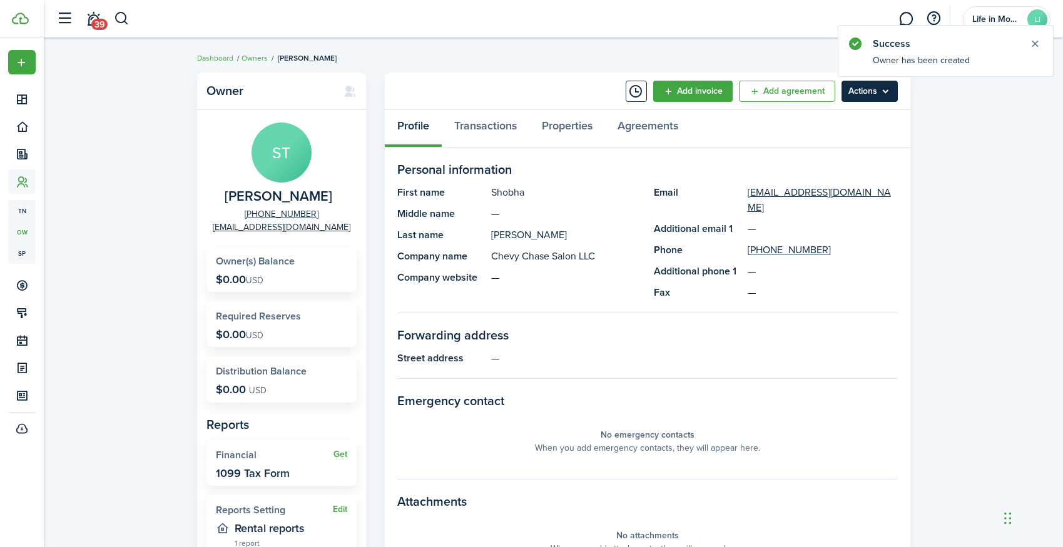
click at [870, 96] on menu-btn "Actions" at bounding box center [869, 91] width 56 height 21
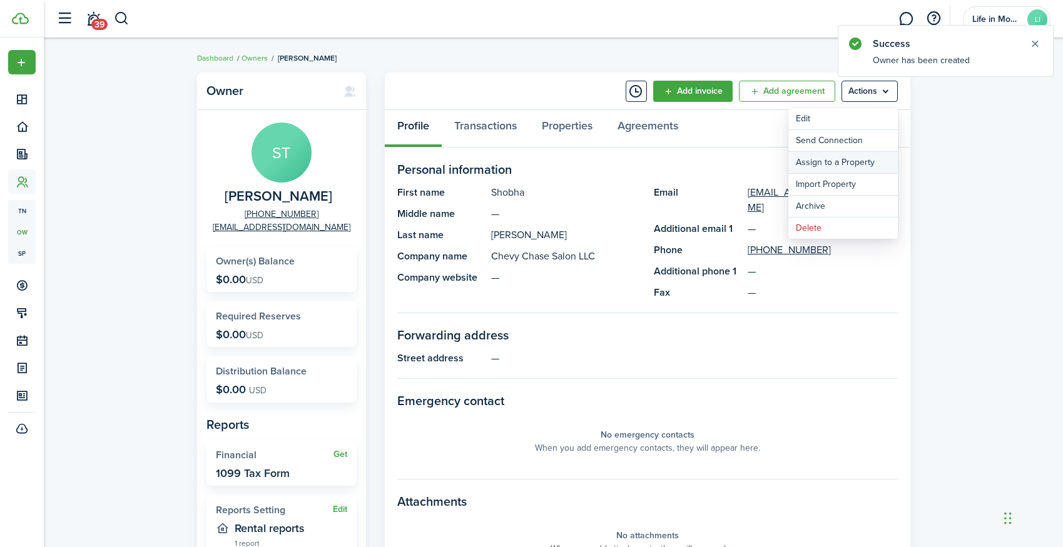
click at [855, 161] on link "Assign to a Property" at bounding box center [842, 162] width 109 height 21
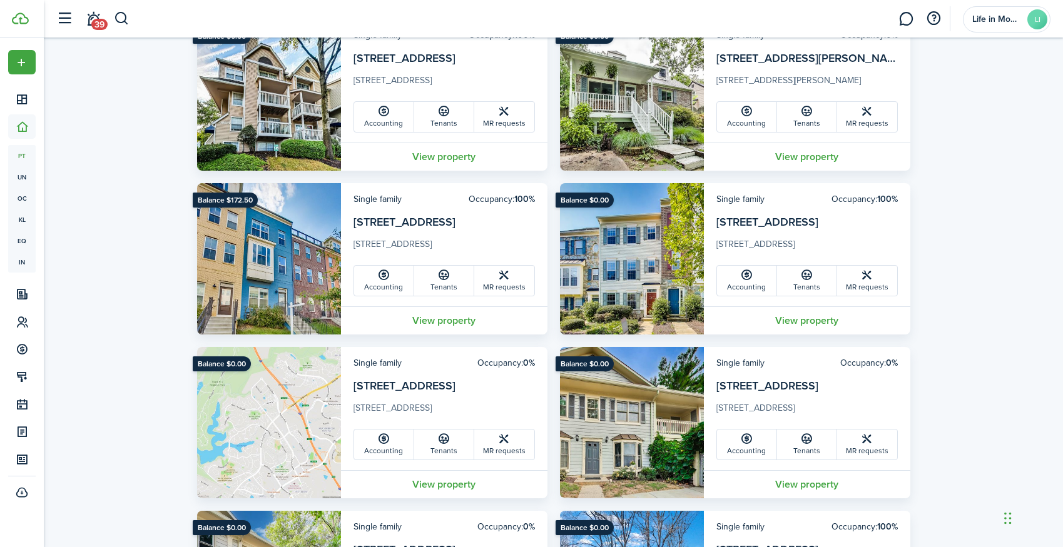
scroll to position [2227, 0]
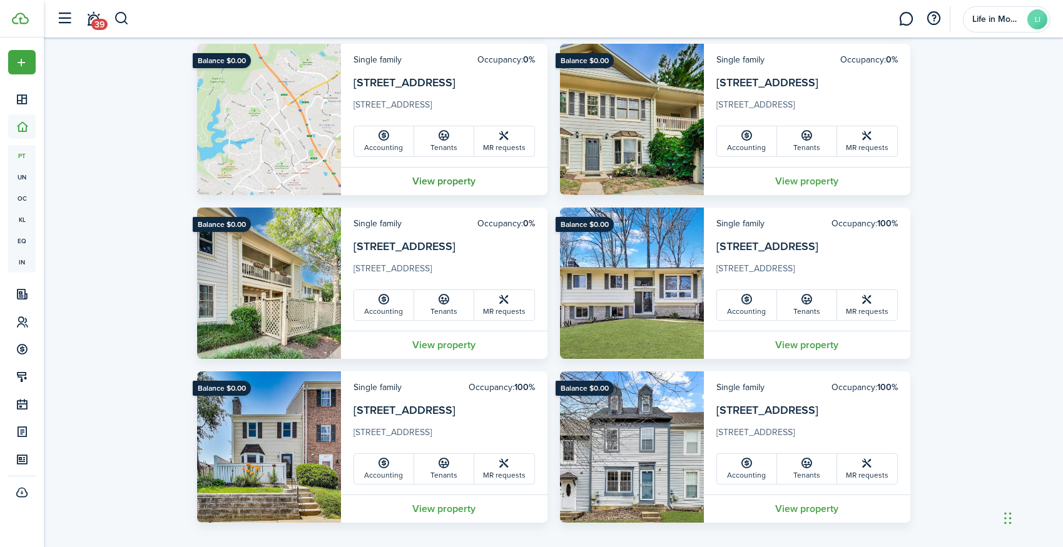
click at [458, 183] on link "View property" at bounding box center [444, 181] width 206 height 28
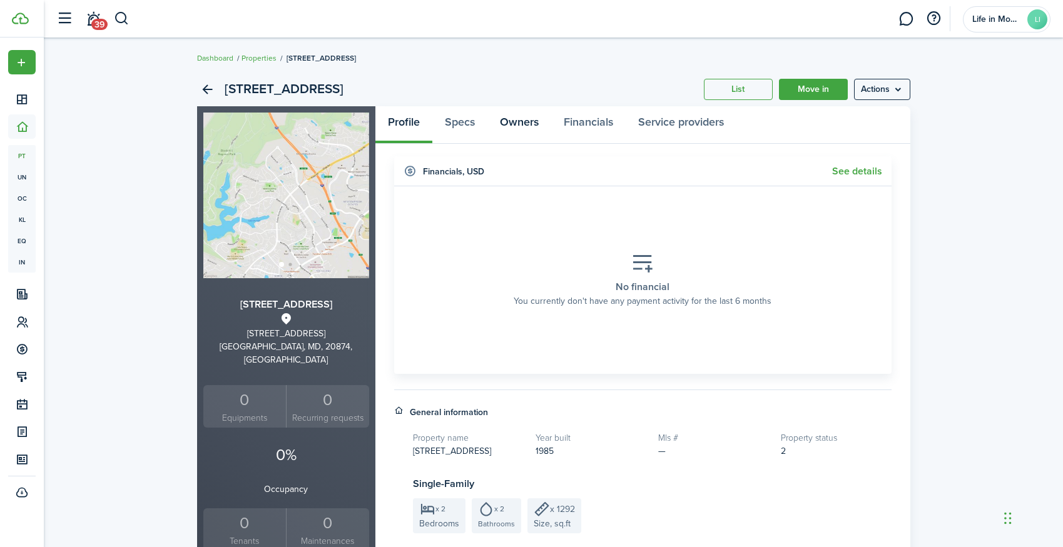
click at [523, 125] on link "Owners" at bounding box center [519, 125] width 64 height 38
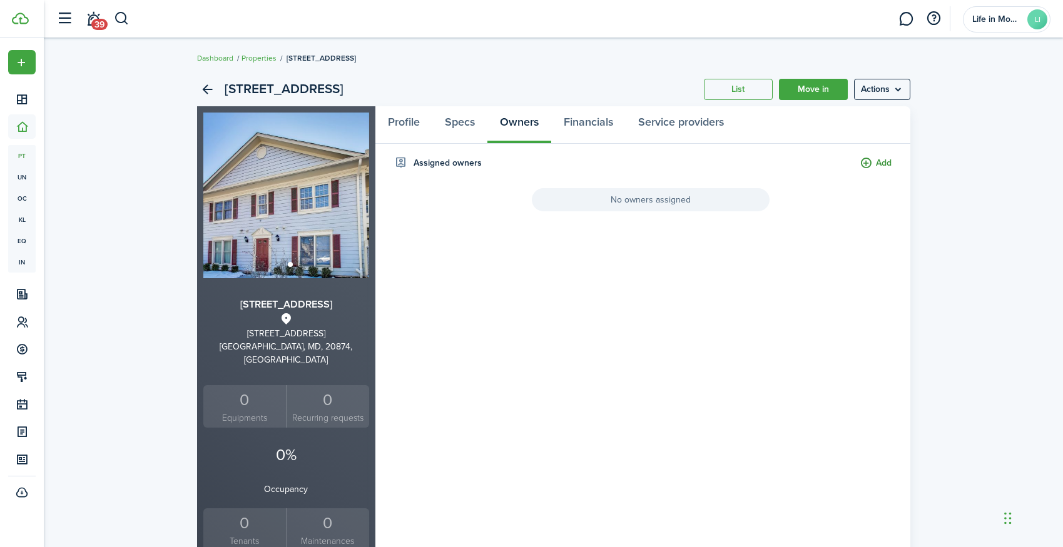
click at [880, 161] on button "Add" at bounding box center [875, 163] width 32 height 14
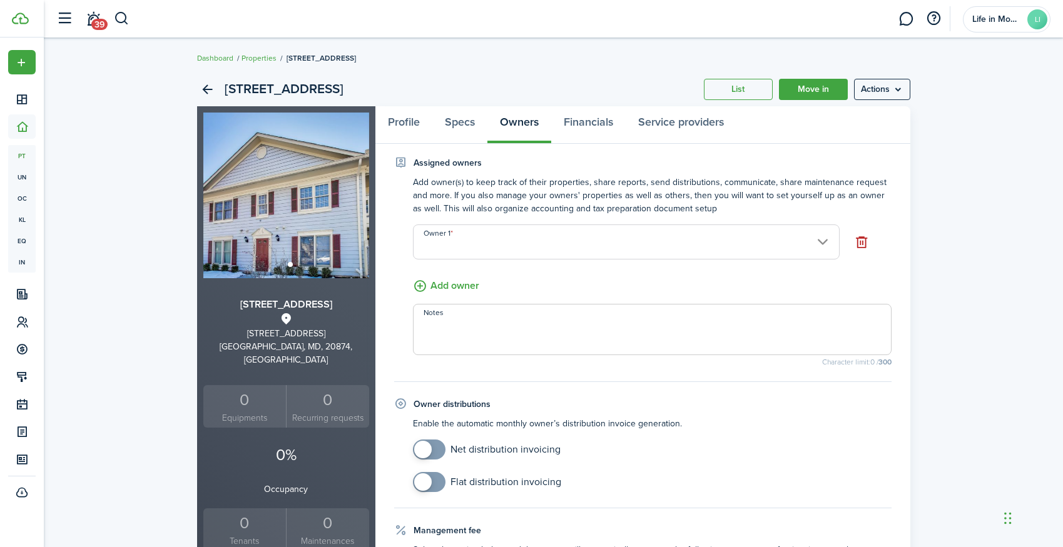
click at [477, 245] on input "Owner 1" at bounding box center [626, 242] width 427 height 35
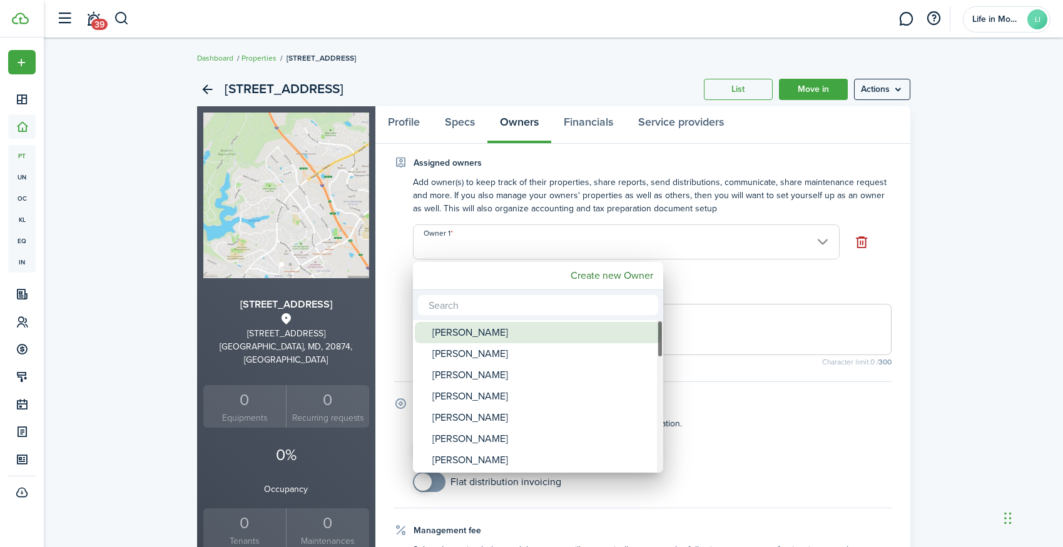
click at [470, 336] on div "[PERSON_NAME]" at bounding box center [542, 332] width 221 height 21
type input "[PERSON_NAME]"
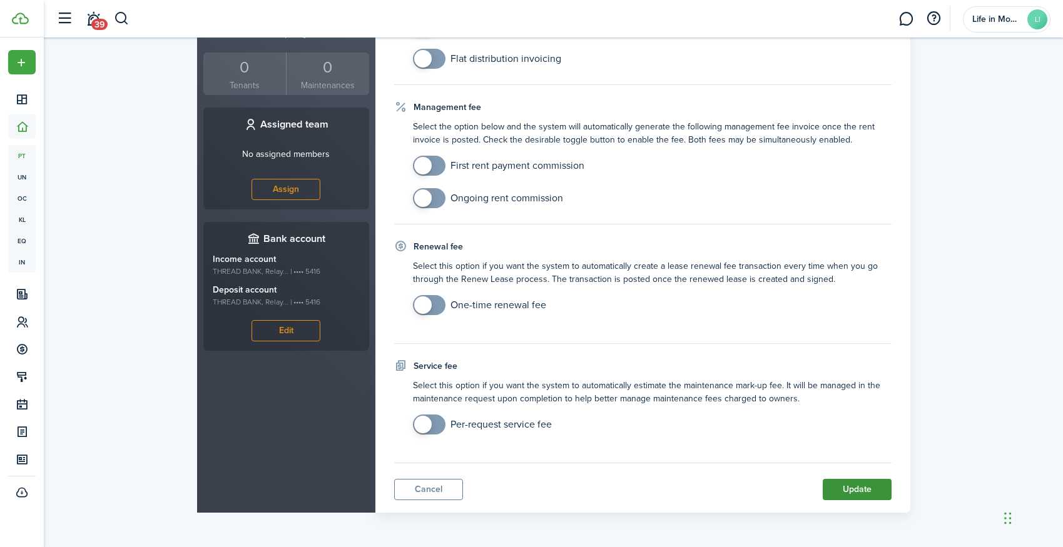
scroll to position [456, 0]
click at [853, 485] on button "Update" at bounding box center [857, 489] width 69 height 21
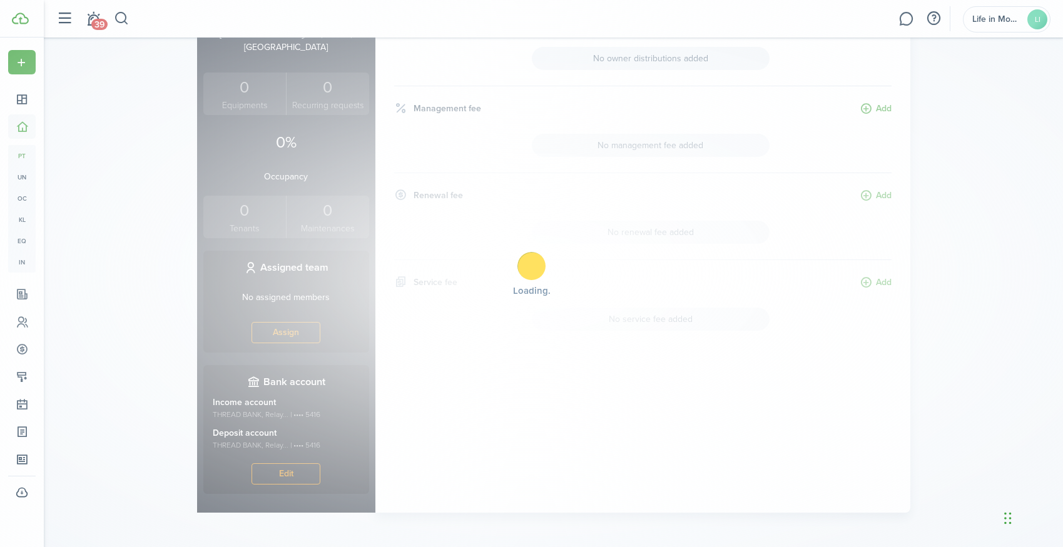
scroll to position [0, 0]
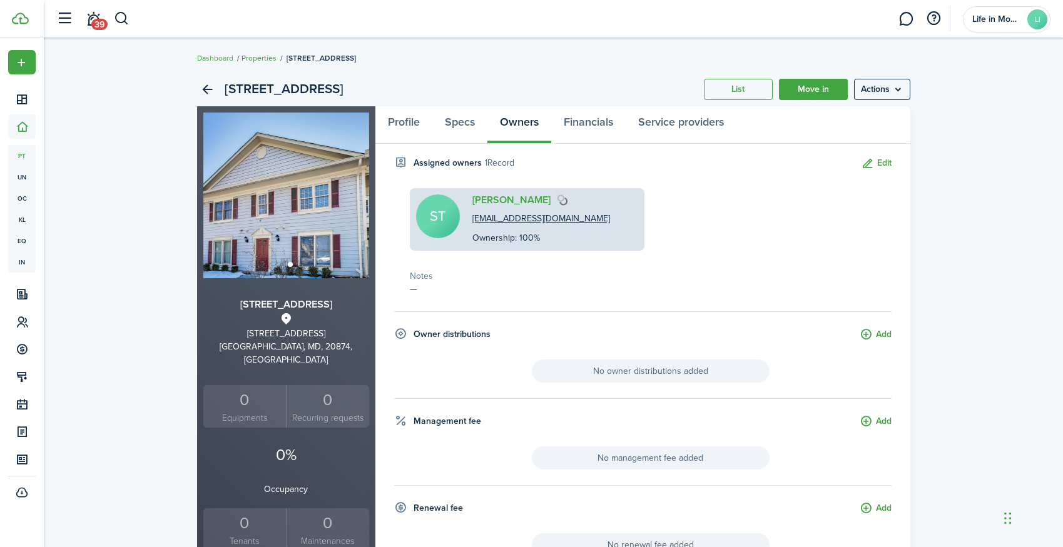
click at [261, 58] on link "Properties" at bounding box center [258, 58] width 35 height 11
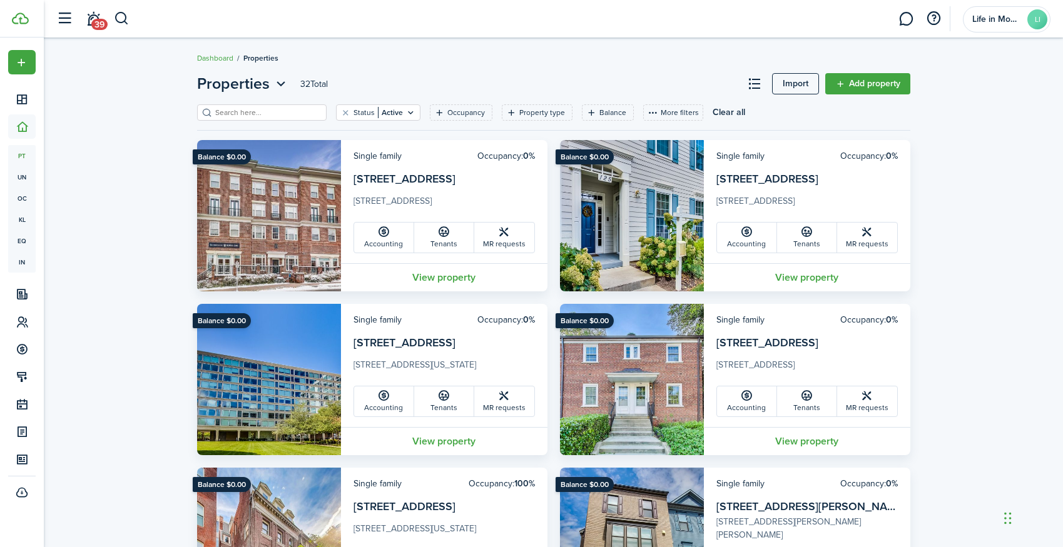
click at [272, 111] on input "search" at bounding box center [267, 113] width 110 height 12
type input "shadyside"
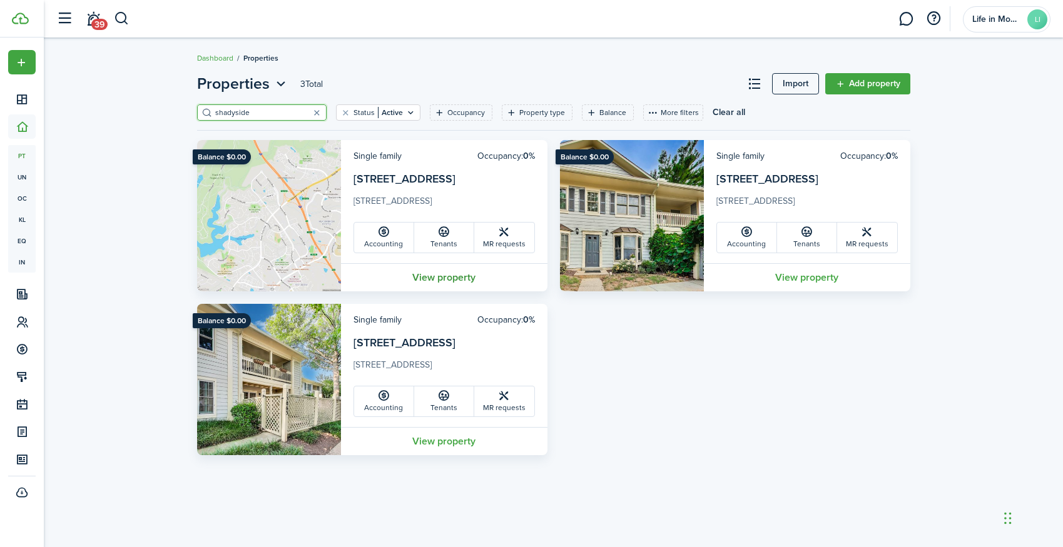
click at [452, 280] on link "View property" at bounding box center [444, 277] width 206 height 28
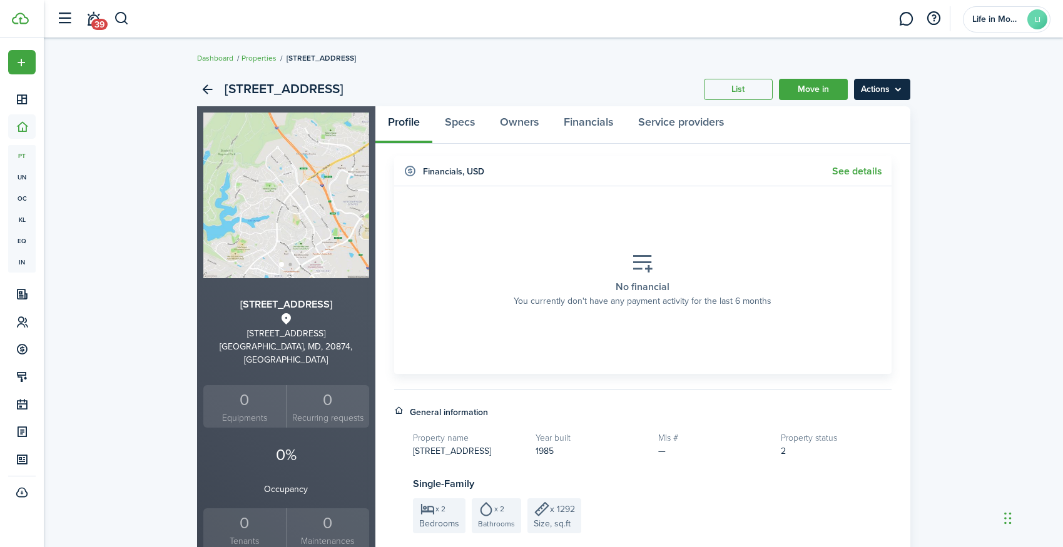
click at [888, 88] on menu-btn "Actions" at bounding box center [882, 89] width 56 height 21
click at [887, 119] on link "Edit property" at bounding box center [855, 116] width 109 height 21
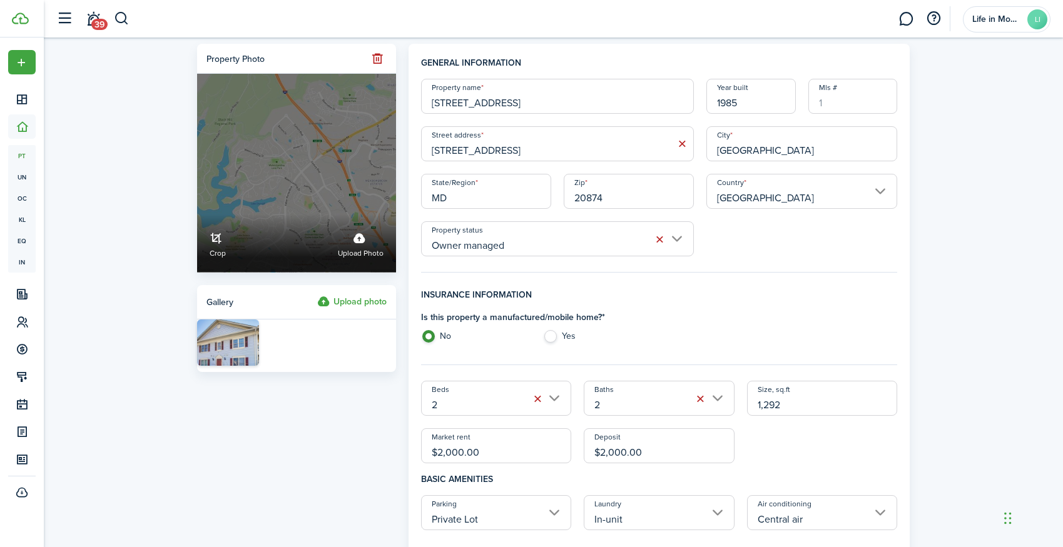
click at [361, 253] on span "Upload photo" at bounding box center [361, 254] width 46 height 13
click at [197, 215] on input "Crop Upload photo" at bounding box center [197, 215] width 0 height 0
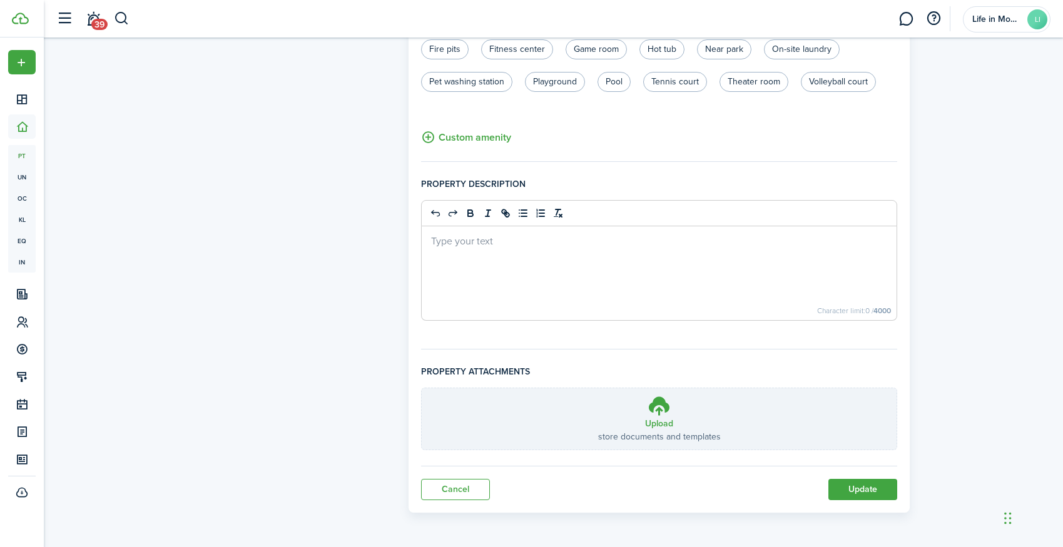
scroll to position [758, 0]
click at [859, 491] on button "Update" at bounding box center [862, 489] width 69 height 21
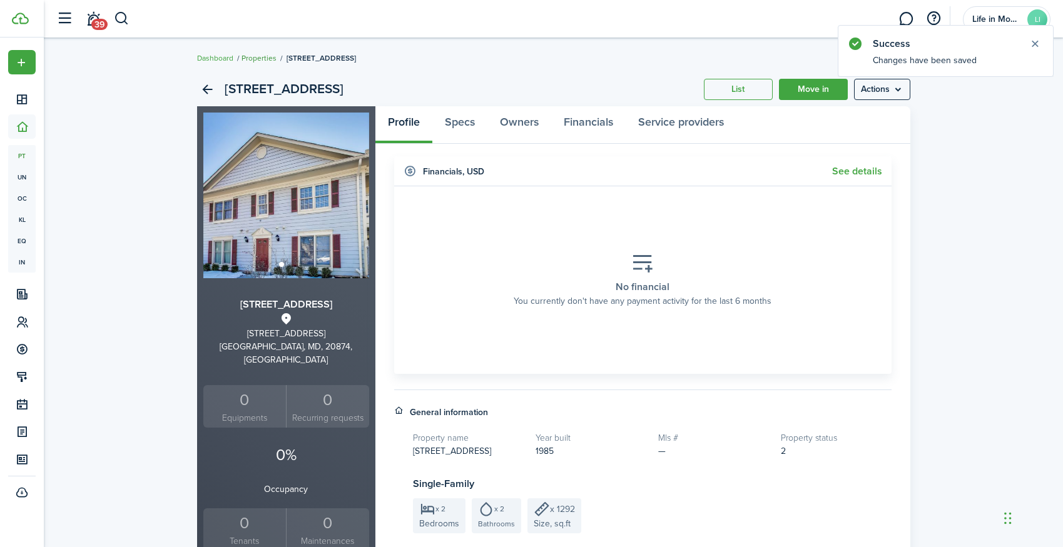
click at [262, 61] on link "Properties" at bounding box center [258, 58] width 35 height 11
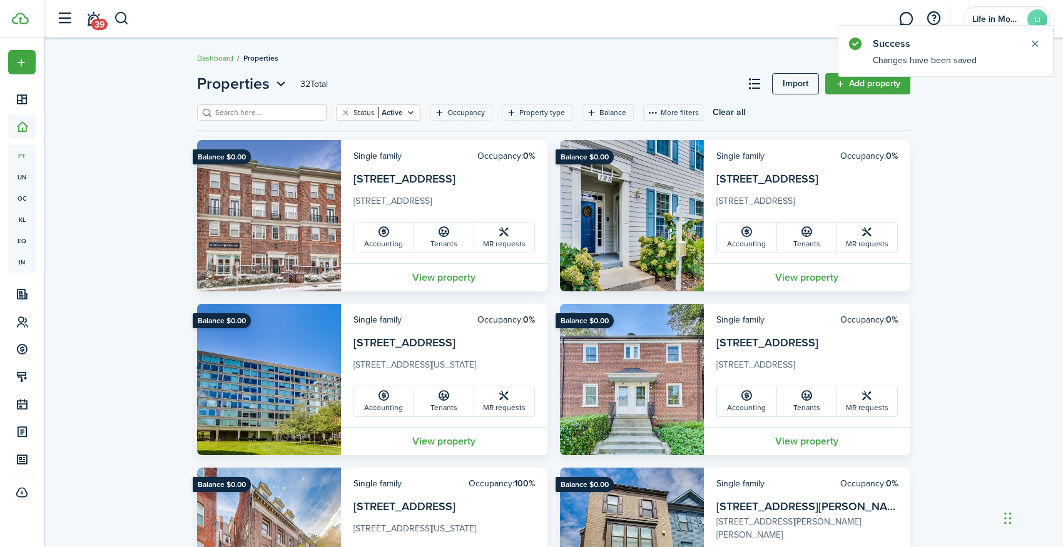
click at [256, 109] on input "search" at bounding box center [267, 113] width 110 height 12
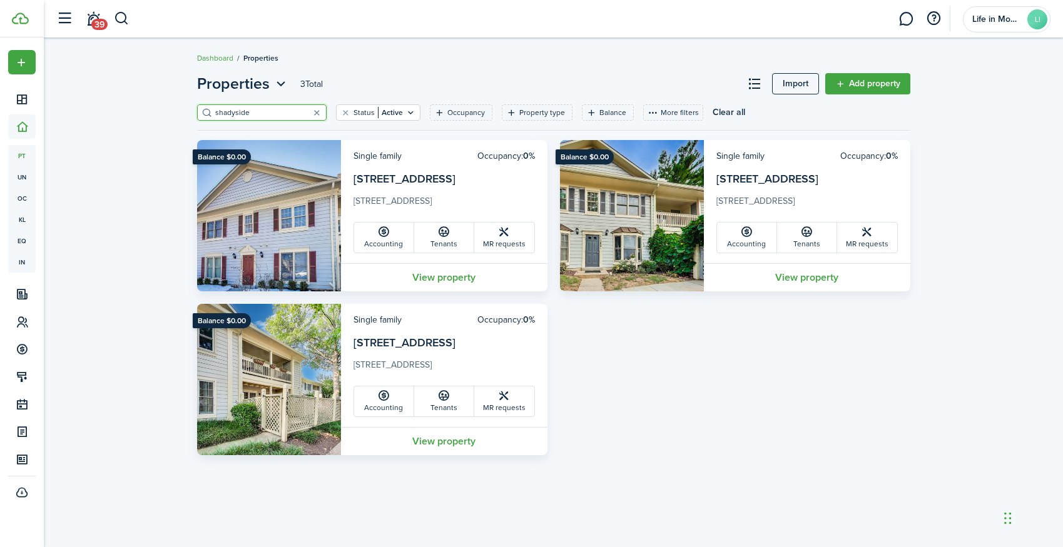
type input "Shadyside"
drag, startPoint x: 256, startPoint y: 109, endPoint x: 425, endPoint y: 440, distance: 371.5
click at [425, 440] on link "View property" at bounding box center [444, 441] width 206 height 28
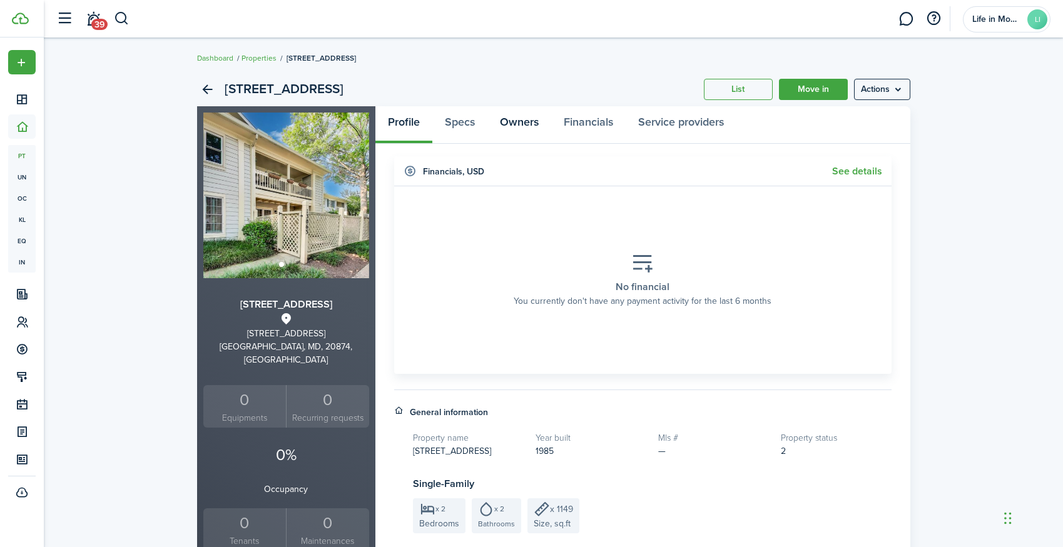
click at [508, 113] on link "Owners" at bounding box center [519, 125] width 64 height 38
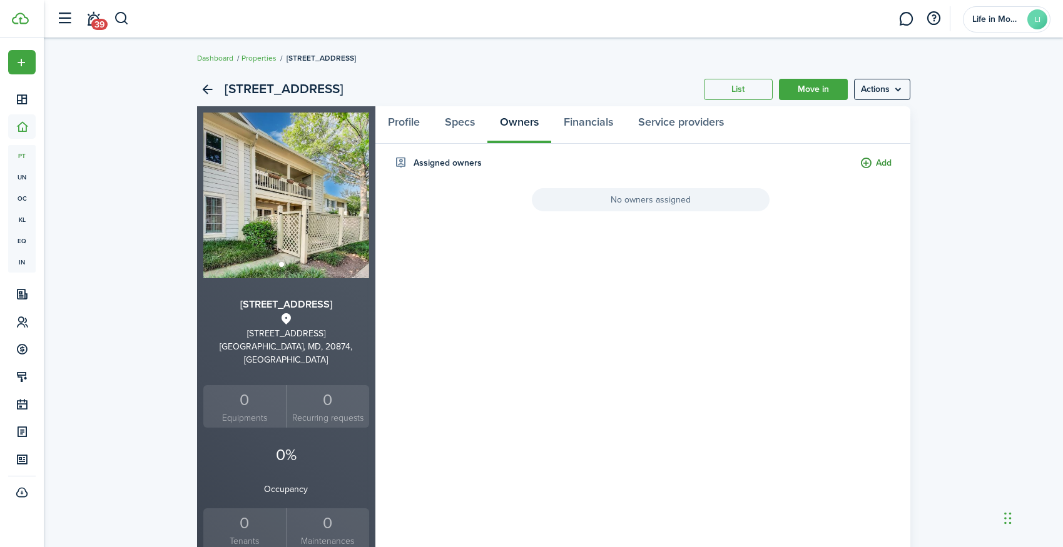
click at [866, 165] on button "Add" at bounding box center [875, 163] width 32 height 14
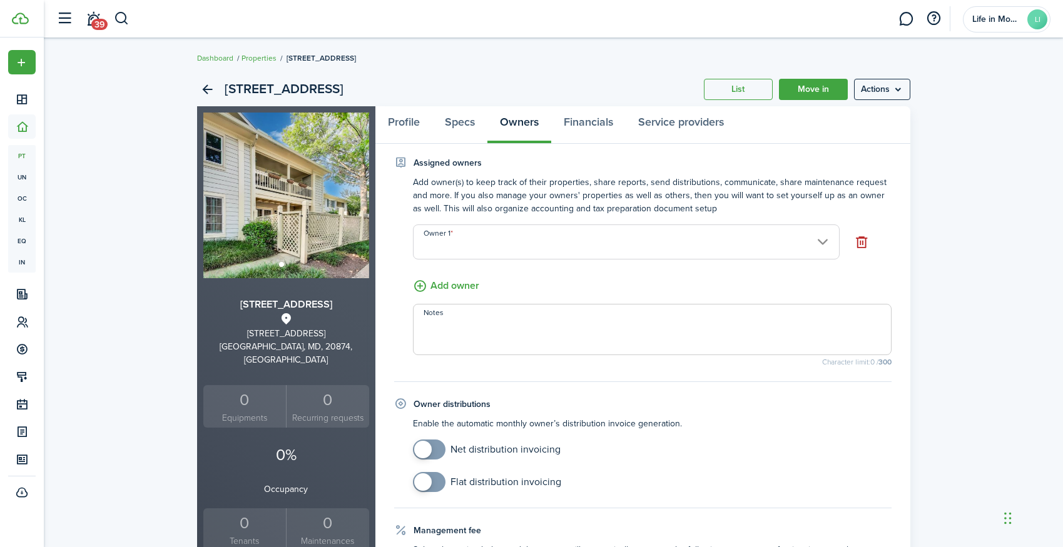
click at [686, 243] on input "Owner 1" at bounding box center [626, 242] width 427 height 35
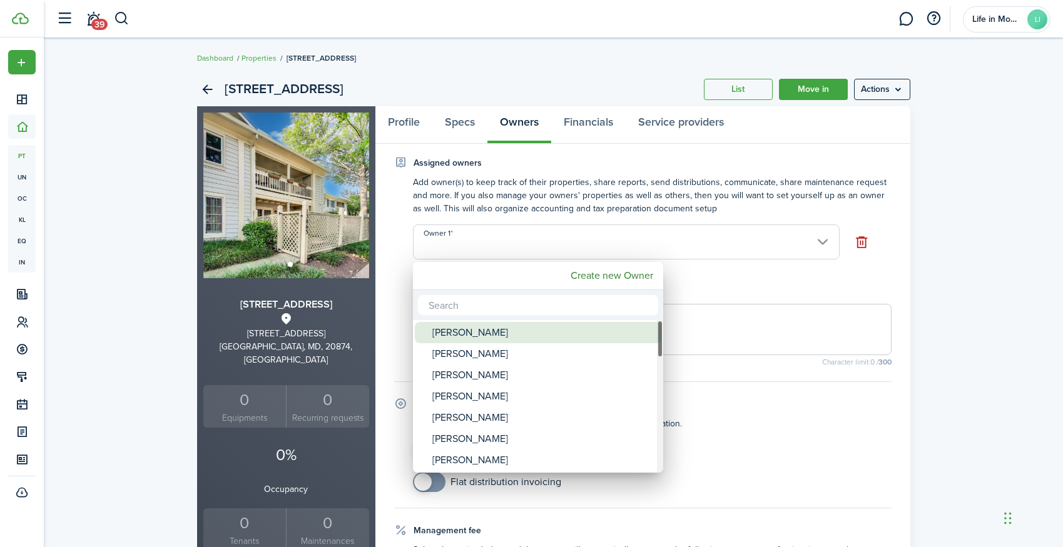
click at [590, 330] on div "[PERSON_NAME]" at bounding box center [542, 332] width 221 height 21
type input "[PERSON_NAME]"
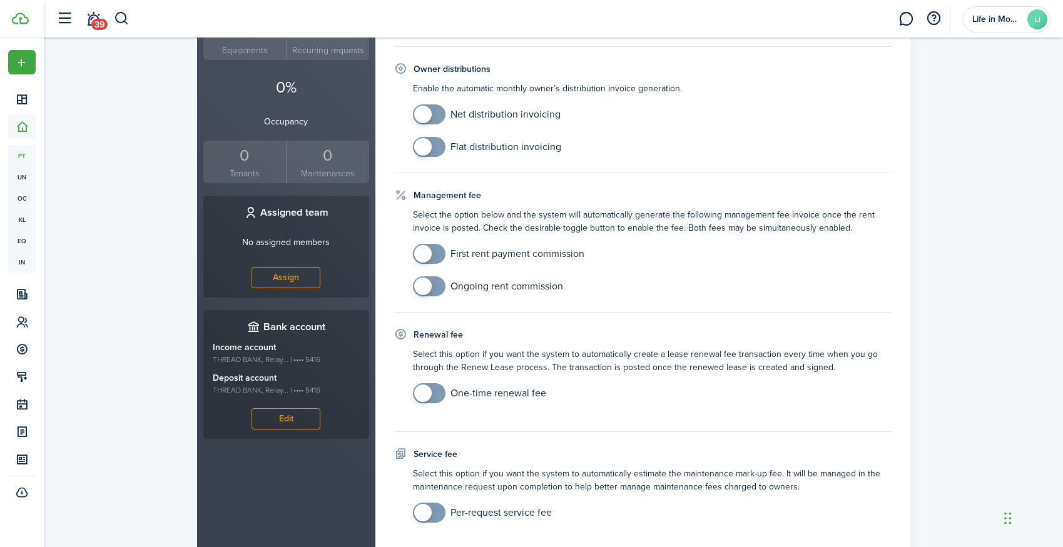
scroll to position [438, 0]
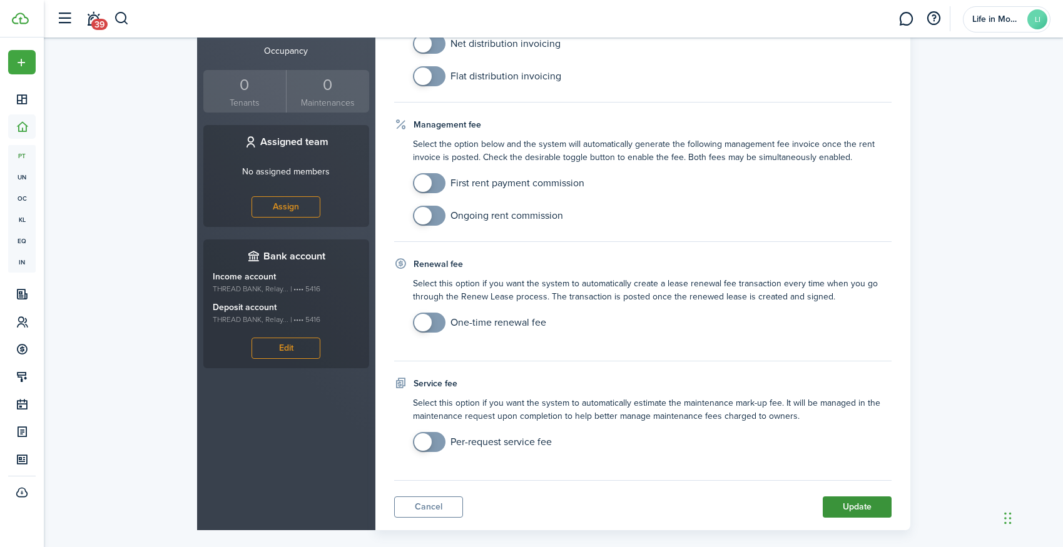
click at [862, 507] on button "Update" at bounding box center [857, 507] width 69 height 21
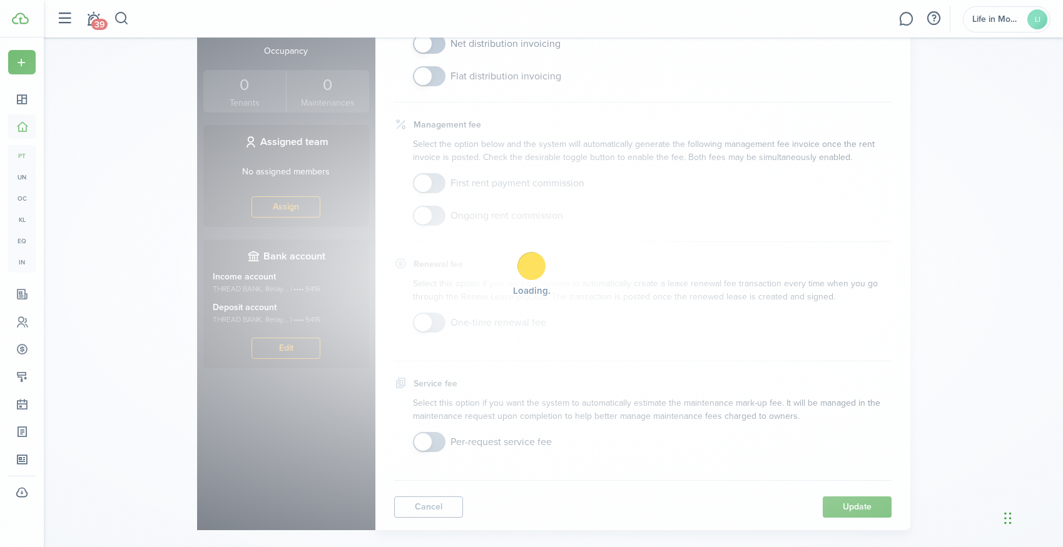
scroll to position [0, 0]
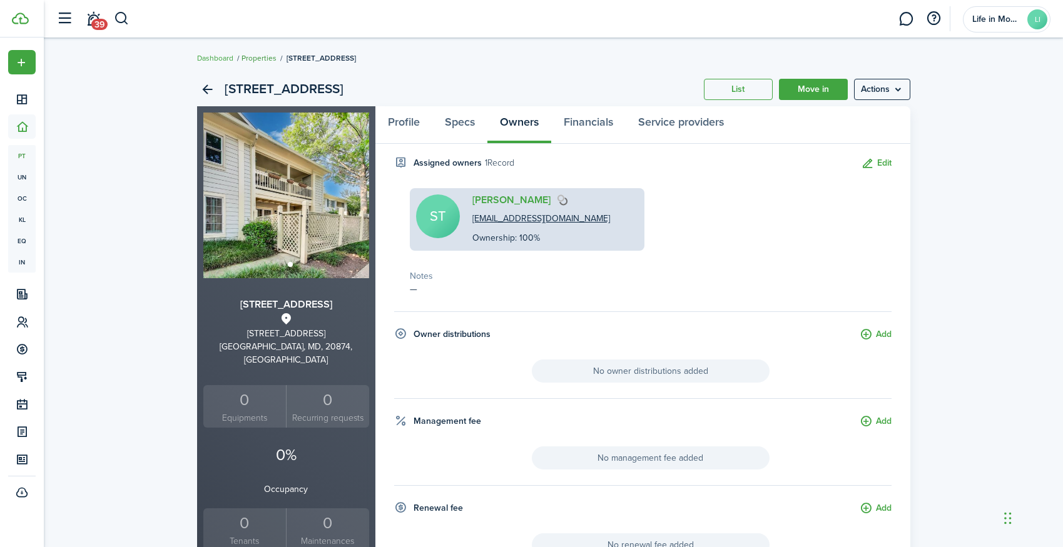
click at [263, 58] on link "Properties" at bounding box center [258, 58] width 35 height 11
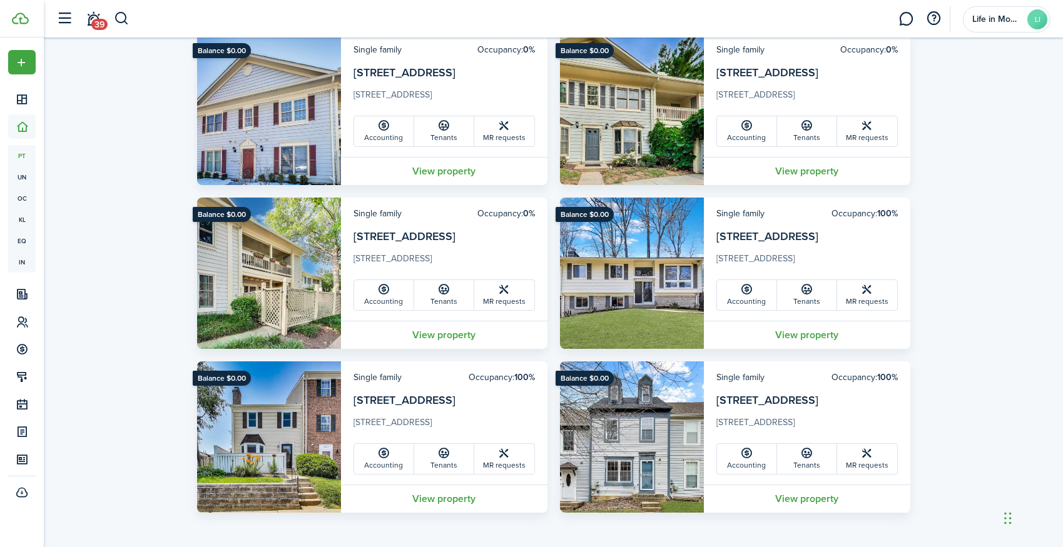
scroll to position [2237, 0]
click at [801, 174] on link "View property" at bounding box center [807, 171] width 206 height 28
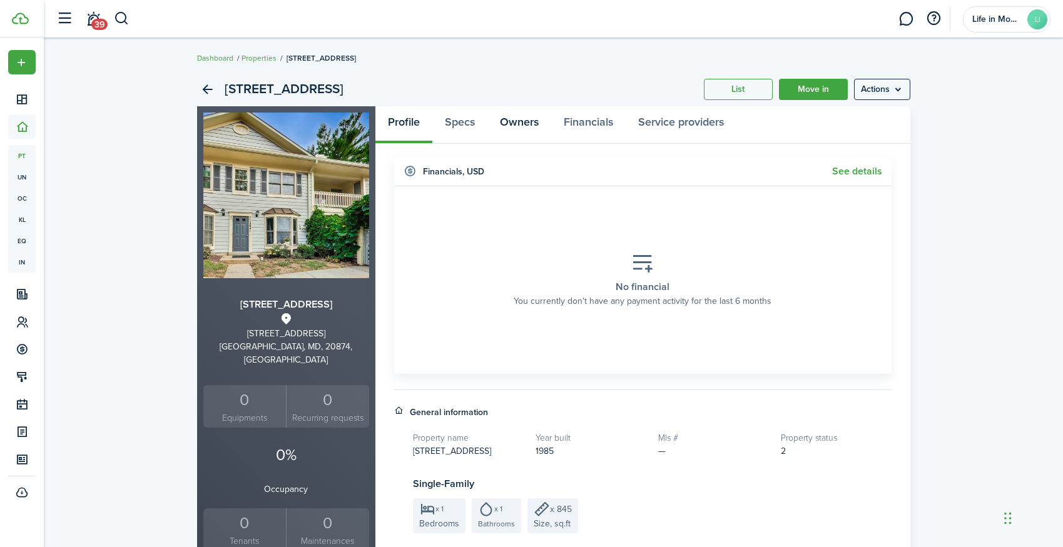
click at [522, 126] on link "Owners" at bounding box center [519, 125] width 64 height 38
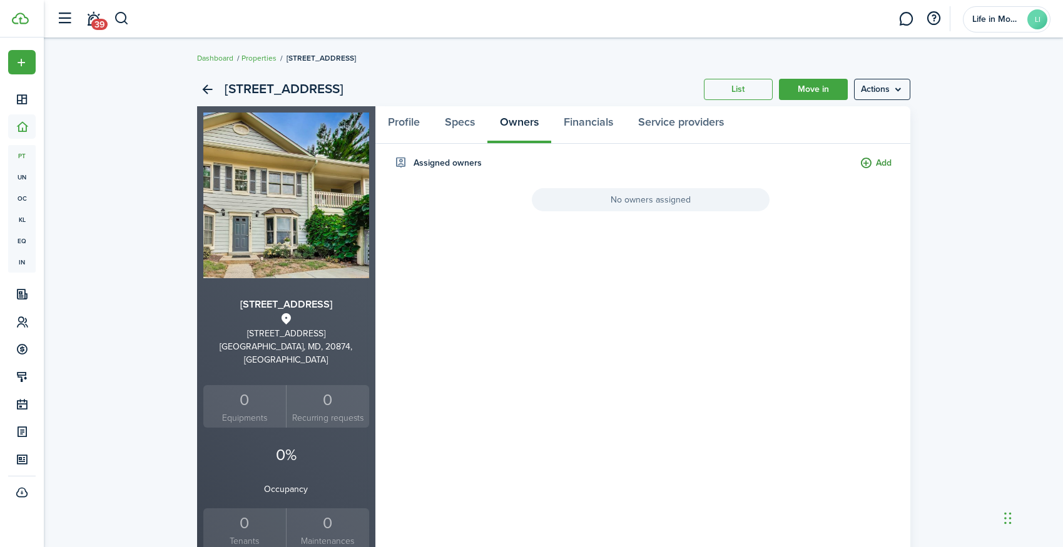
click at [883, 162] on button "Add" at bounding box center [875, 163] width 32 height 14
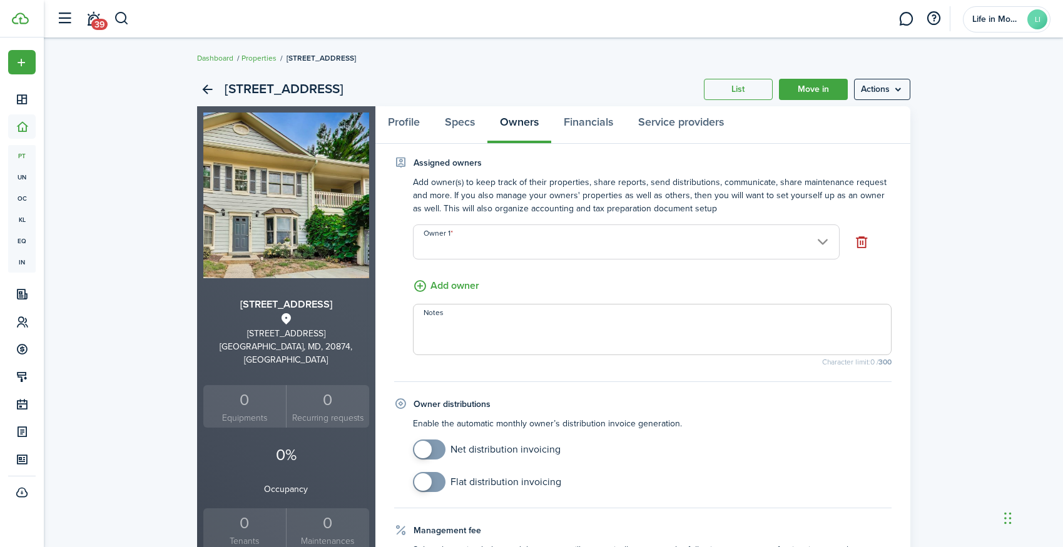
click at [595, 247] on input "Owner 1" at bounding box center [626, 242] width 427 height 35
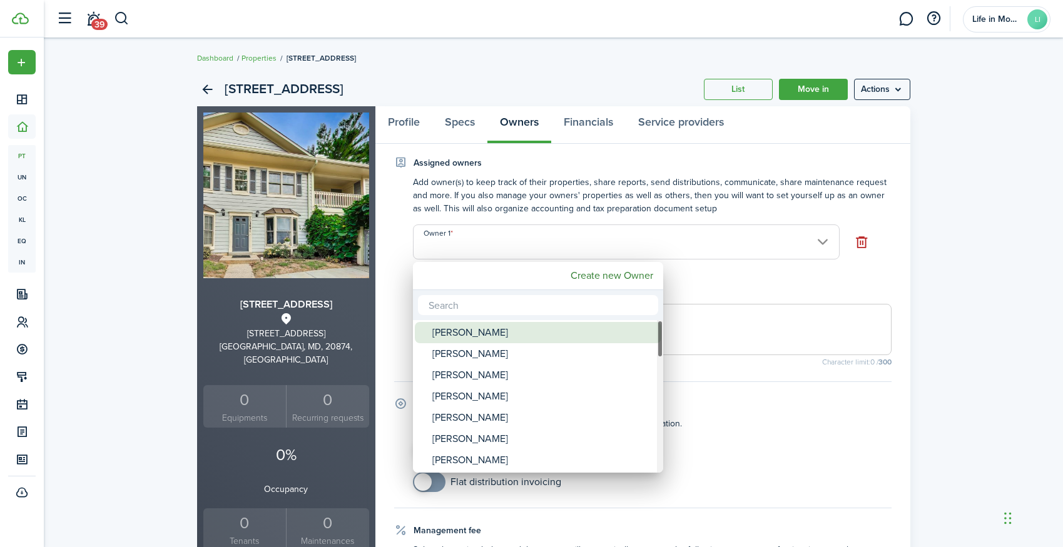
click at [514, 330] on div "[PERSON_NAME]" at bounding box center [542, 332] width 221 height 21
type input "[PERSON_NAME]"
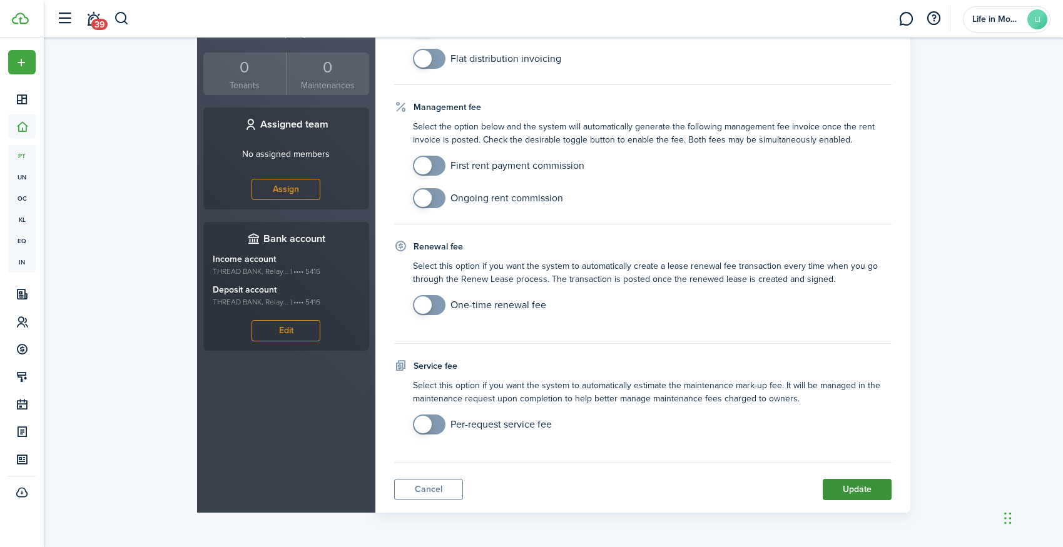
scroll to position [456, 0]
click at [871, 489] on button "Update" at bounding box center [857, 489] width 69 height 21
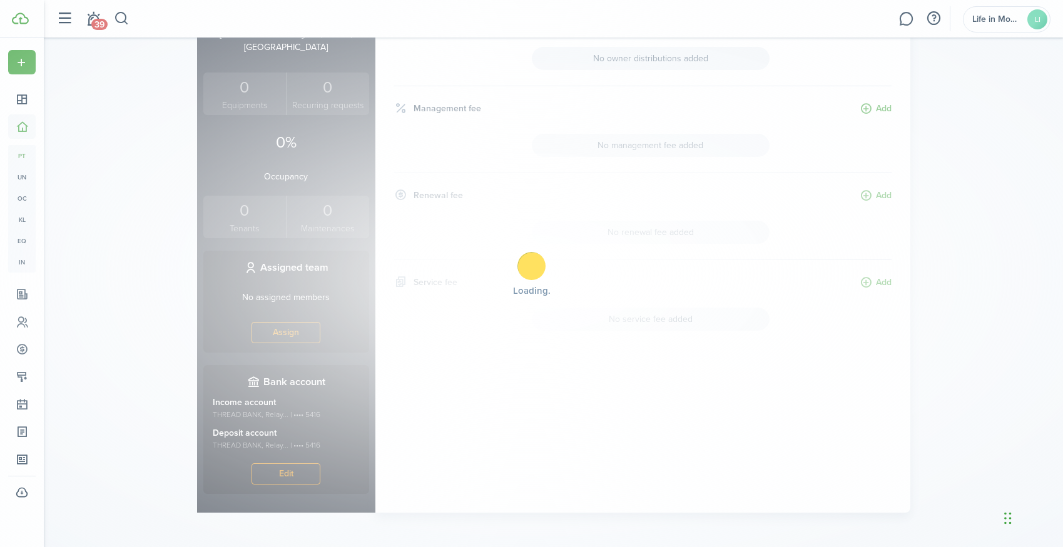
scroll to position [0, 0]
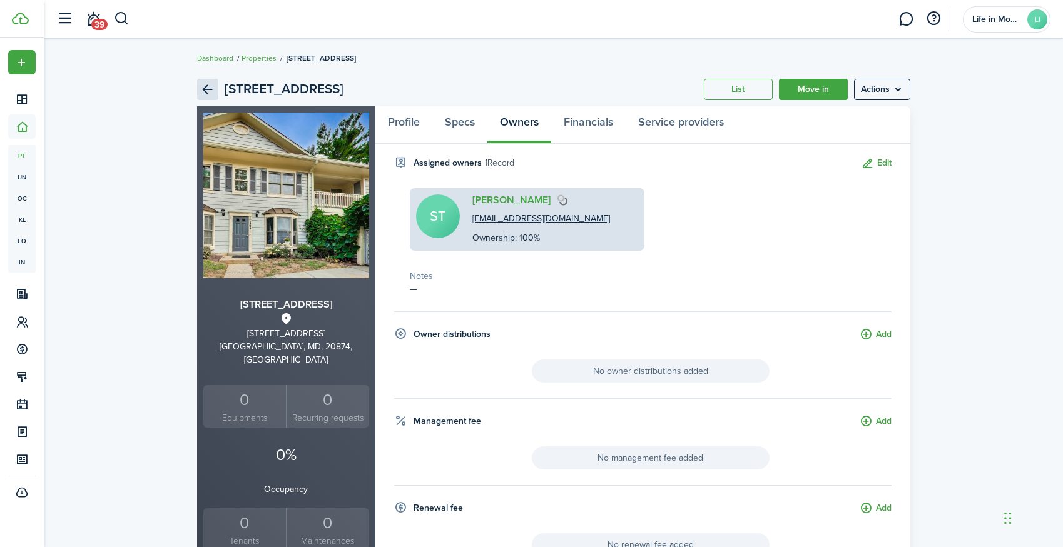
click at [205, 93] on link "Back" at bounding box center [207, 89] width 21 height 21
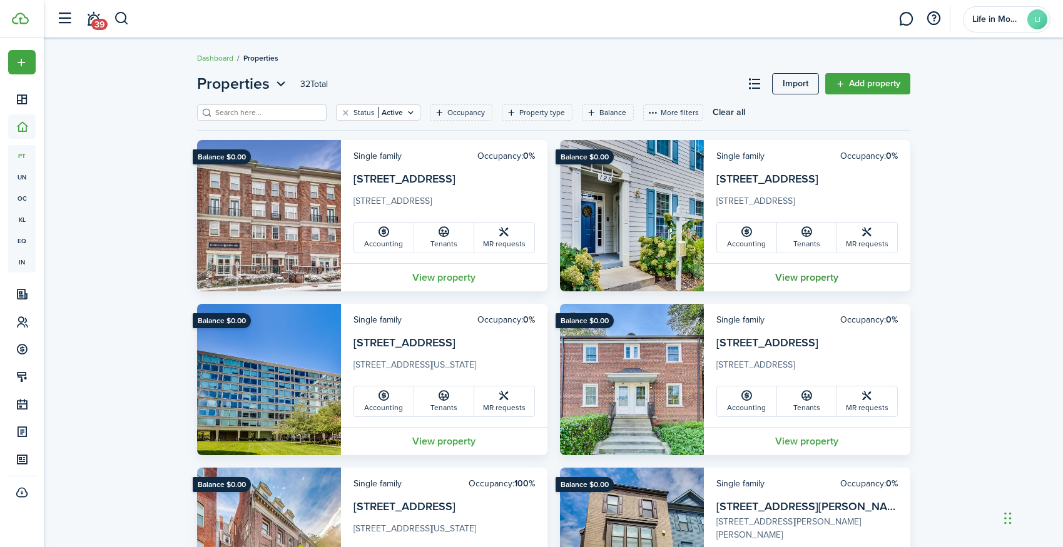
click at [799, 279] on link "View property" at bounding box center [807, 277] width 206 height 28
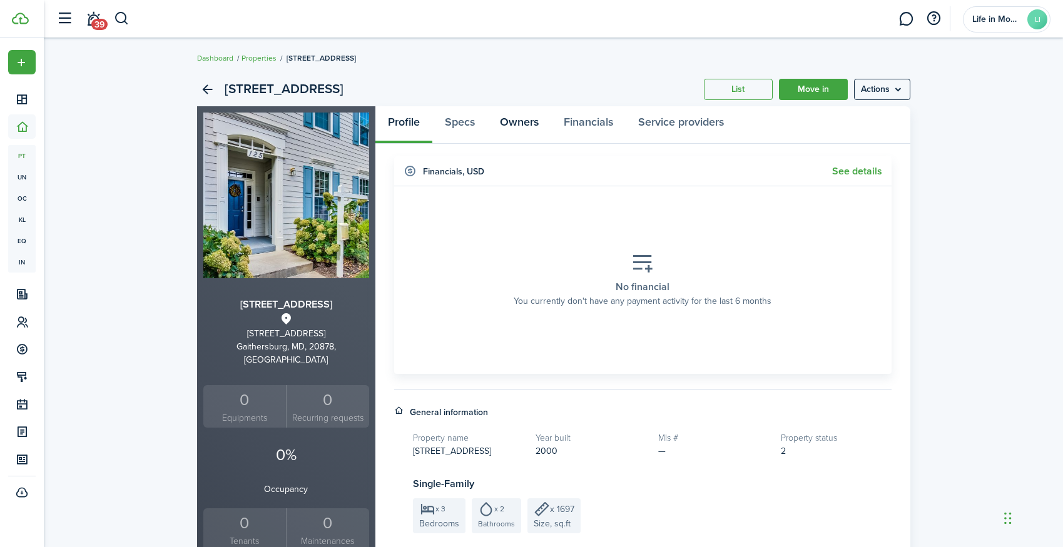
click at [531, 122] on link "Owners" at bounding box center [519, 125] width 64 height 38
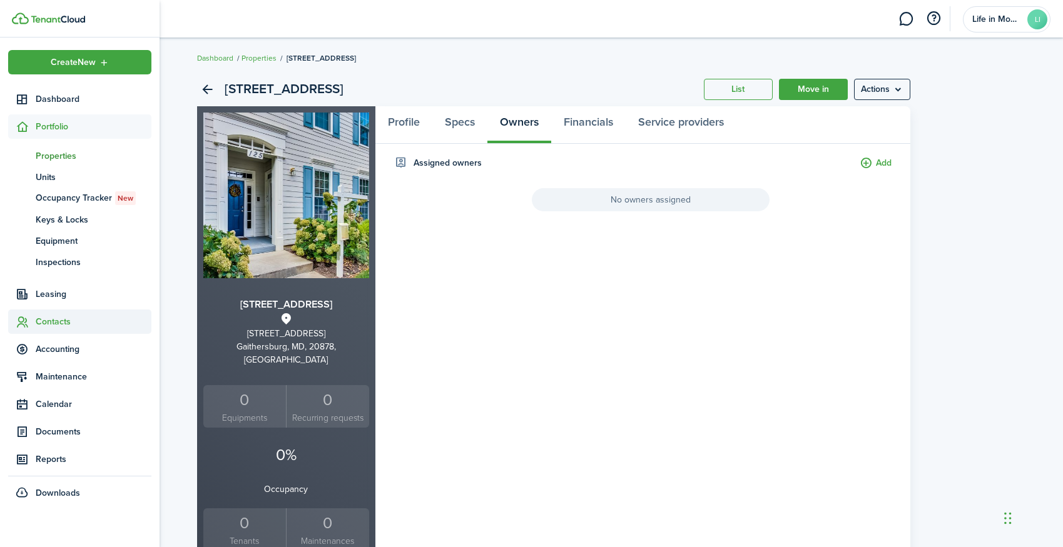
click at [41, 318] on span "Contacts" at bounding box center [94, 321] width 116 height 13
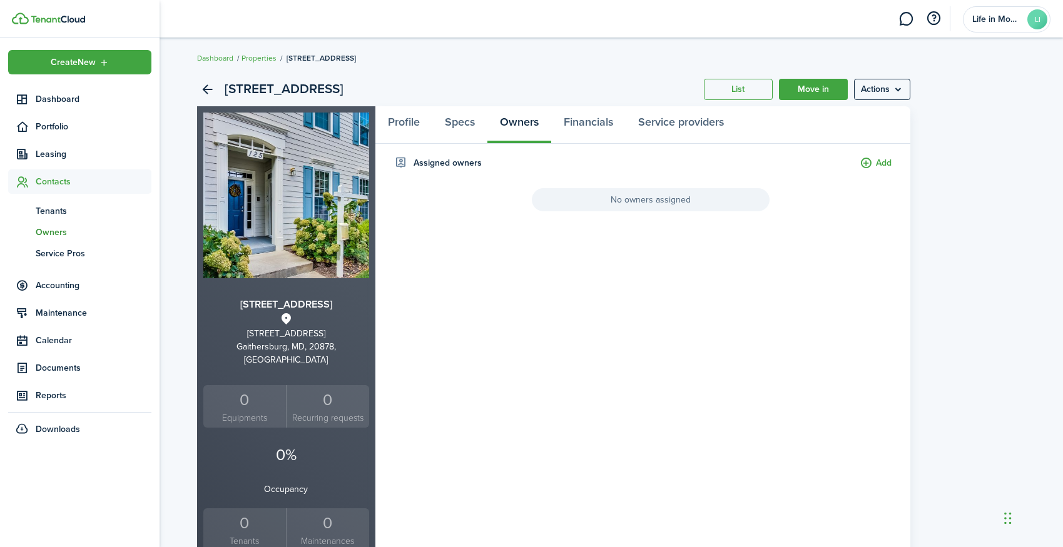
click at [56, 231] on span "Owners" at bounding box center [94, 232] width 116 height 13
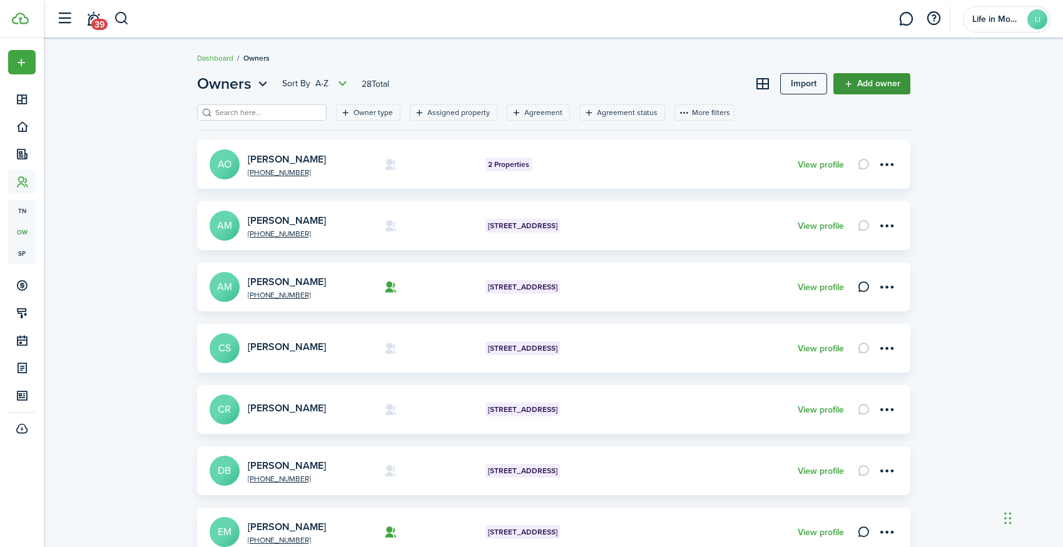
click at [889, 83] on link "Add owner" at bounding box center [871, 83] width 77 height 21
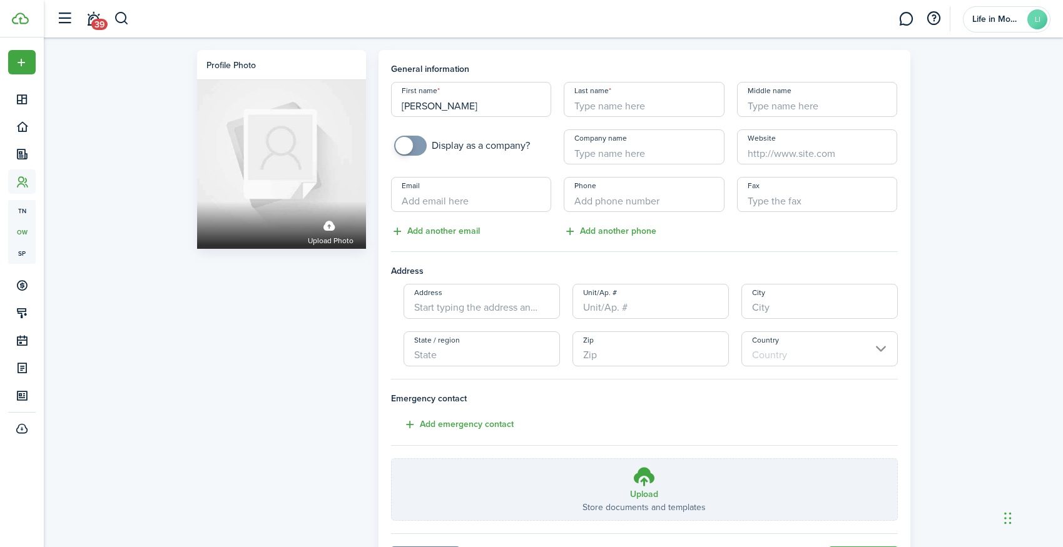
type input "[PERSON_NAME]"
type input "k"
type input "Khoo Nair"
type input "Khoo Nair Family Trust"
paste input "[EMAIL_ADDRESS][DOMAIN_NAME]"
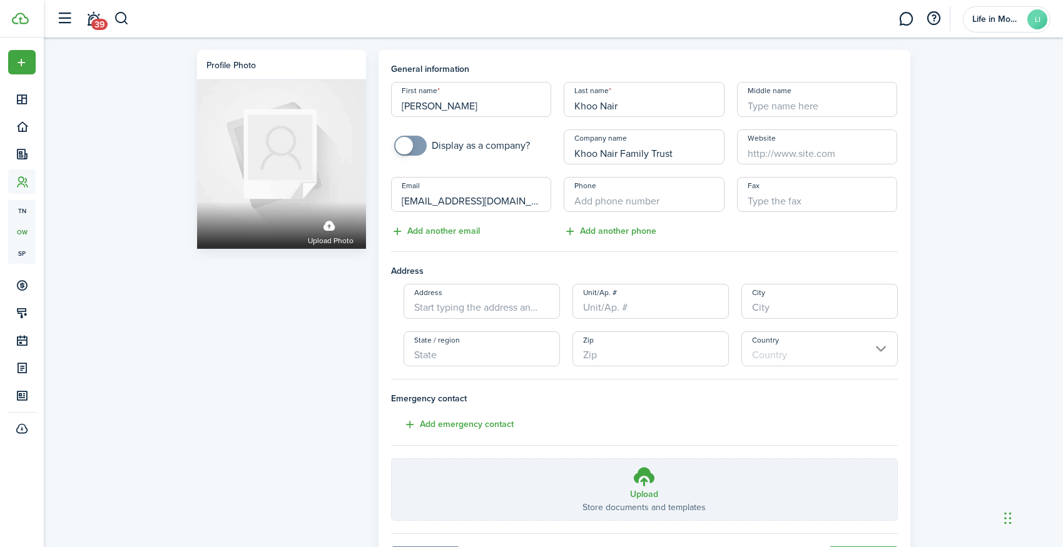
type input "[EMAIL_ADDRESS][DOMAIN_NAME]"
click at [627, 200] on input "+1" at bounding box center [644, 194] width 161 height 35
type input "[PHONE_NUMBER]"
click at [761, 244] on owner-form "General information First name [PERSON_NAME] Last name [PERSON_NAME] Middle nam…" at bounding box center [644, 292] width 507 height 458
drag, startPoint x: 621, startPoint y: 153, endPoint x: 748, endPoint y: 150, distance: 127.0
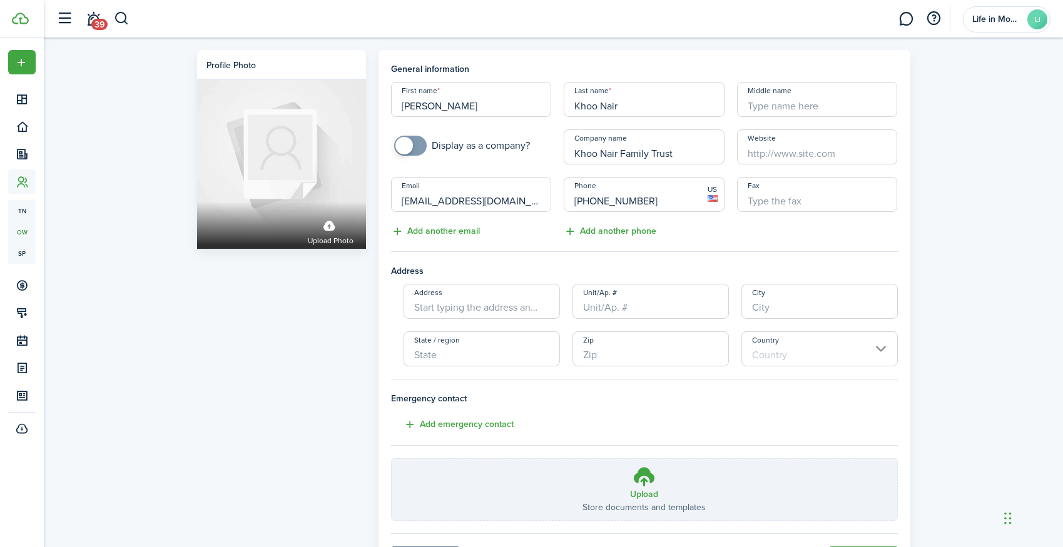
click at [748, 150] on div "First name [PERSON_NAME] Last name [PERSON_NAME] Middle name Display as a compa…" at bounding box center [644, 160] width 519 height 157
click at [598, 155] on input "Khoo Nair Living Trust" at bounding box center [644, 146] width 161 height 35
type input "Khoo & Nair Living Trust"
paste input "[STREET_ADDRESS]"
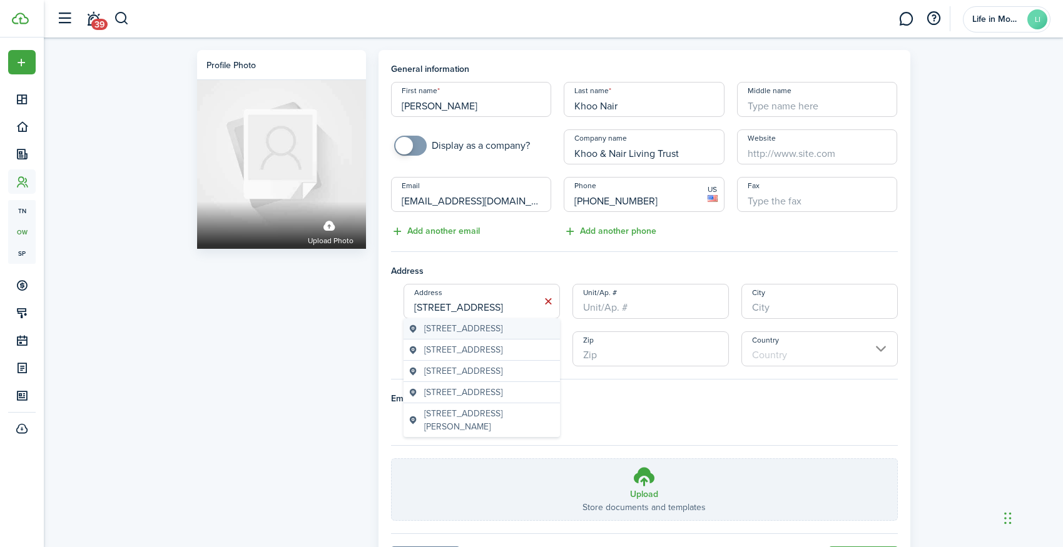
click at [490, 335] on span "[STREET_ADDRESS]" at bounding box center [463, 328] width 78 height 13
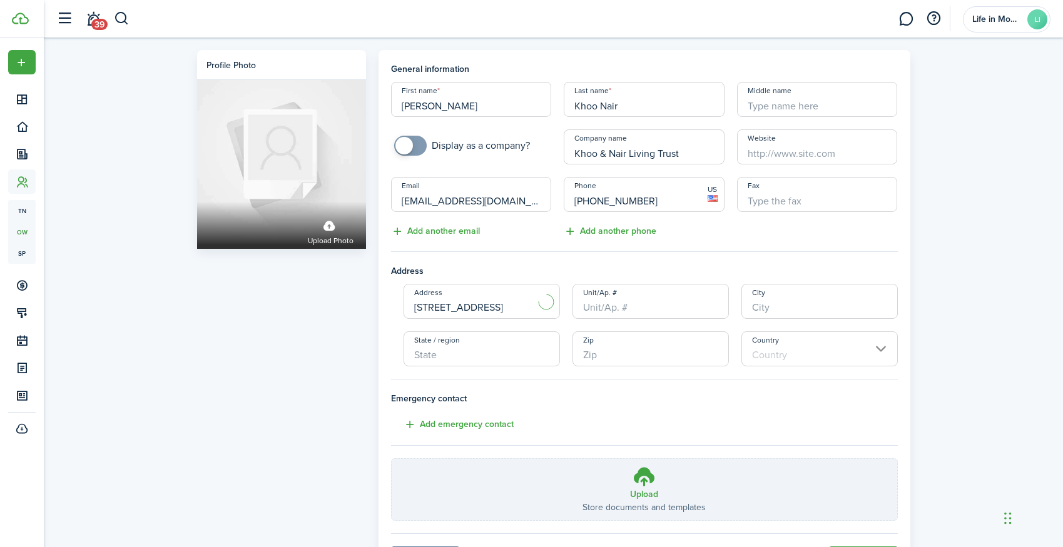
type input "[STREET_ADDRESS]"
type input "Potomac"
type input "MD"
type input "20854"
type input "[GEOGRAPHIC_DATA]"
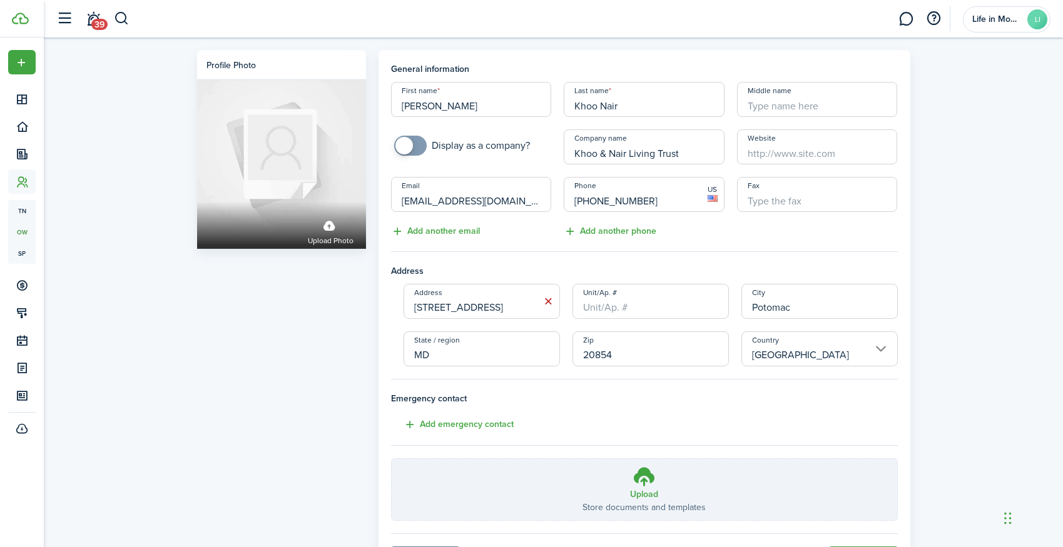
click at [538, 306] on input "[STREET_ADDRESS]" at bounding box center [481, 301] width 156 height 35
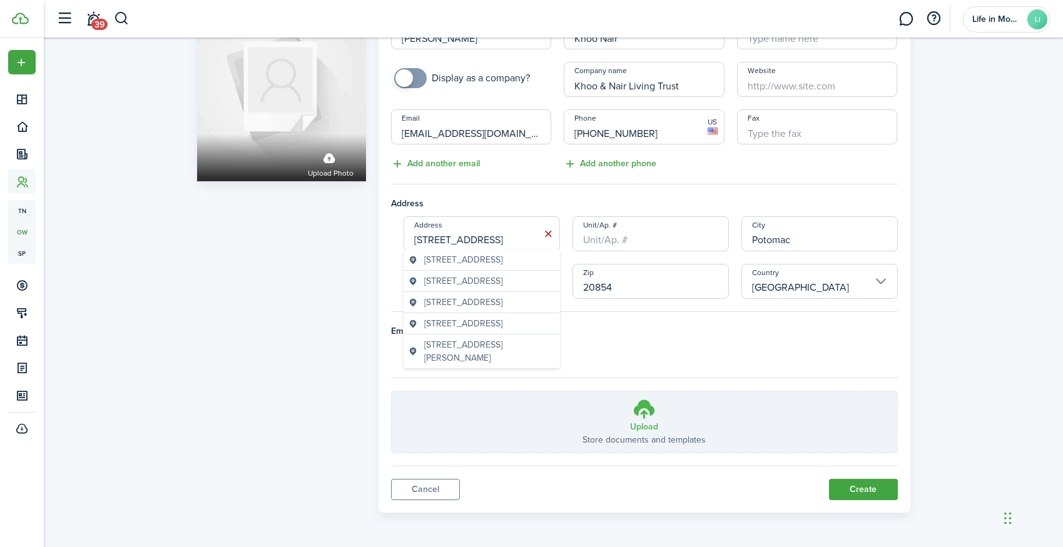
scroll to position [67, 0]
type input "[STREET_ADDRESS]"
click at [849, 485] on button "Create" at bounding box center [863, 490] width 69 height 21
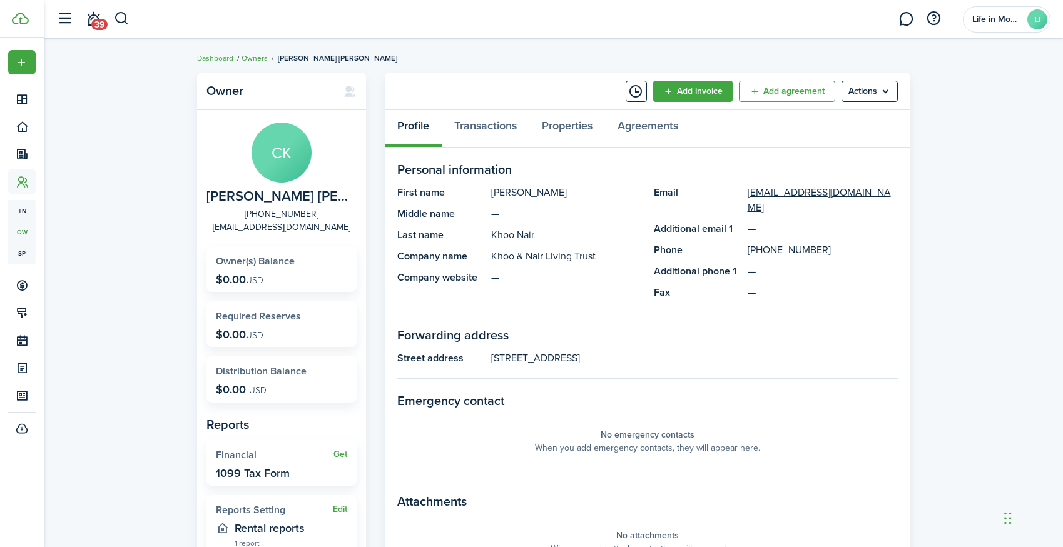
click at [255, 59] on link "Owners" at bounding box center [254, 58] width 26 height 11
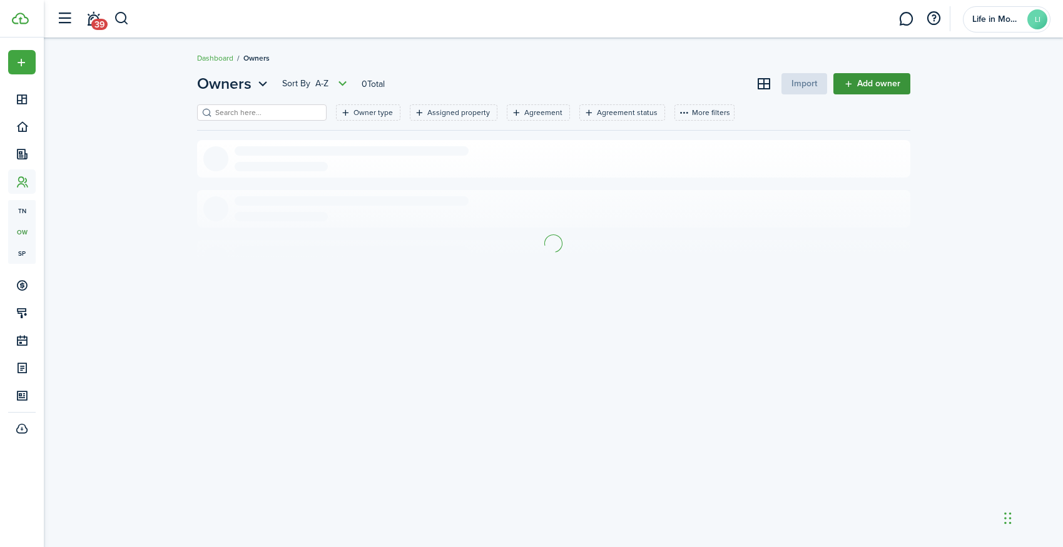
click at [857, 87] on link "Add owner" at bounding box center [871, 83] width 77 height 21
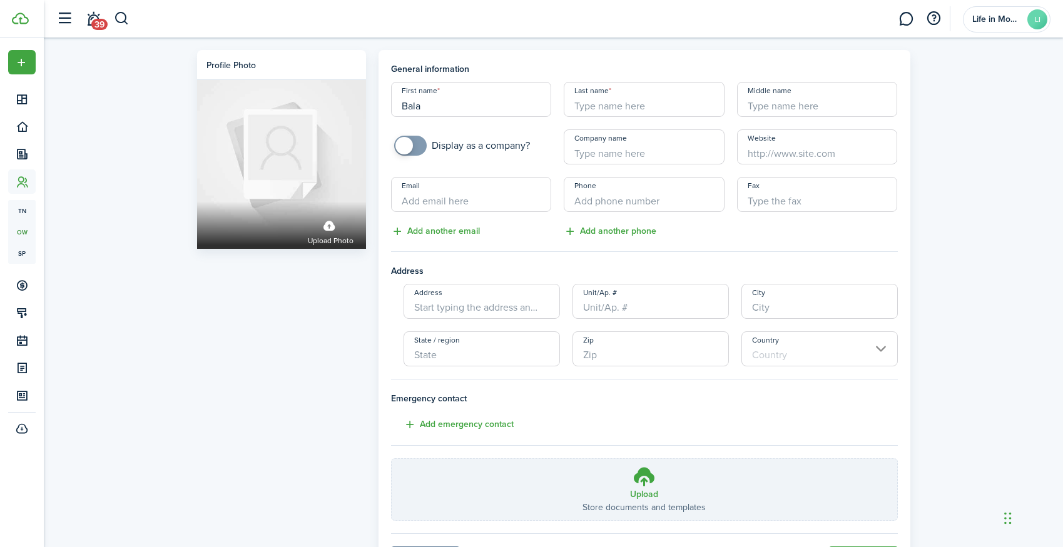
type input "Bala"
type input "Nair"
type input "Khoo & Nair Living Trust"
paste input "[EMAIL_ADDRESS][DOMAIN_NAME]"
type input "[EMAIL_ADDRESS][DOMAIN_NAME]"
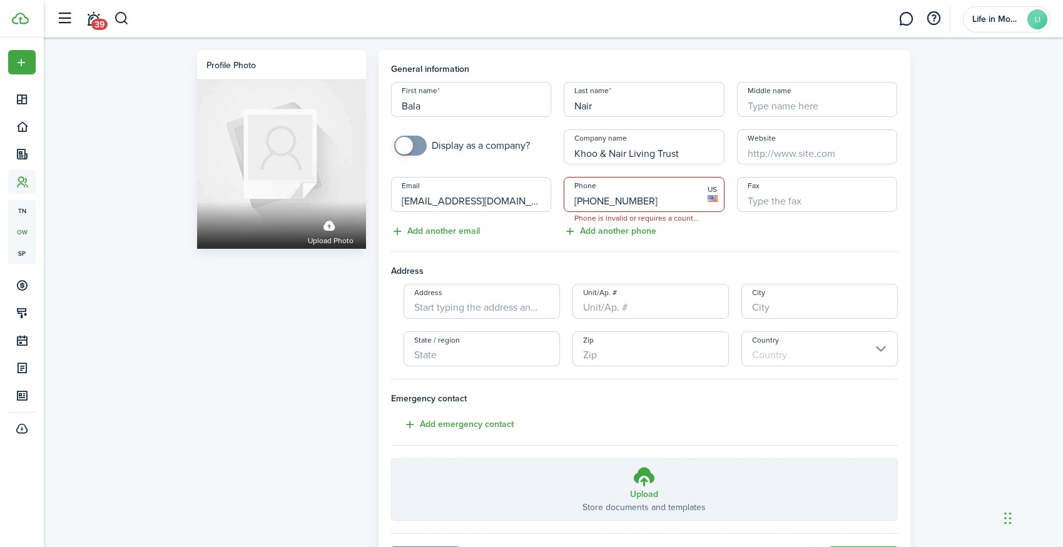
type input "[PHONE_NUMBER]"
paste input "[EMAIL_ADDRESS][DOMAIN_NAME]"
type input "b"
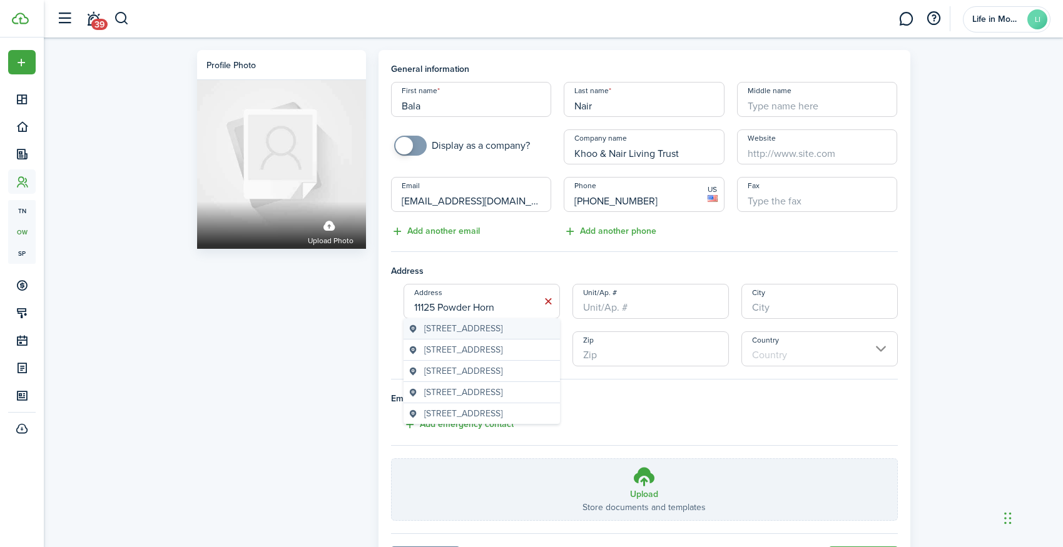
click at [445, 335] on span "[STREET_ADDRESS]" at bounding box center [463, 328] width 78 height 13
type input "[STREET_ADDRESS]"
type input "Potomac"
type input "MD"
type input "20854"
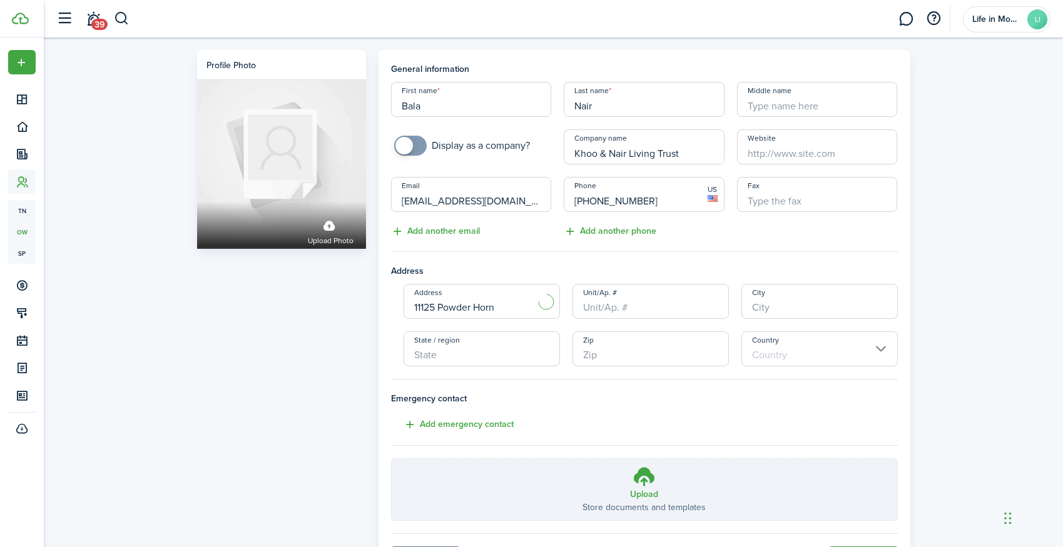
type input "[GEOGRAPHIC_DATA]"
click at [511, 312] on input "[STREET_ADDRESS]" at bounding box center [481, 301] width 156 height 35
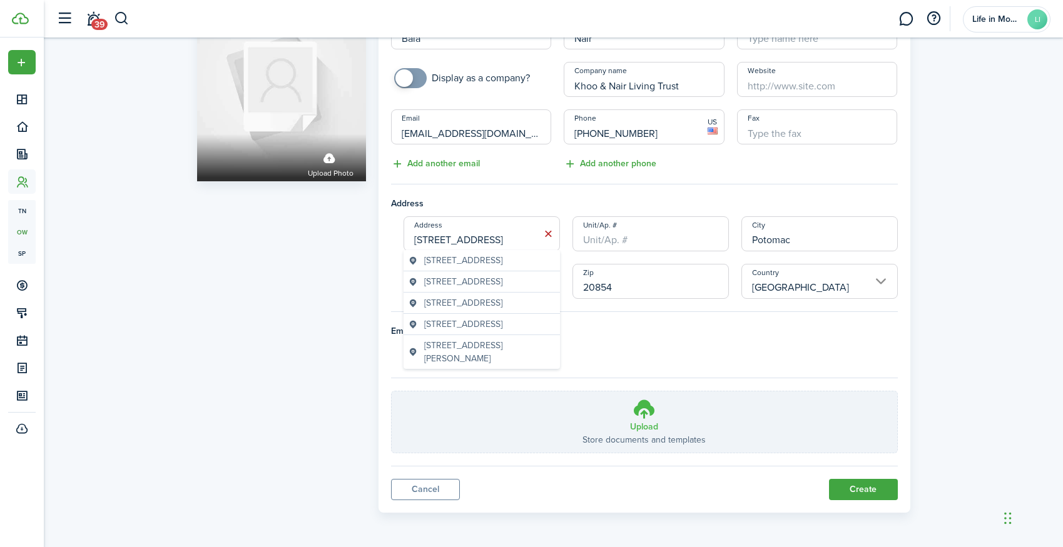
scroll to position [67, 0]
type input "[STREET_ADDRESS]"
click at [849, 490] on button "Create" at bounding box center [863, 490] width 69 height 21
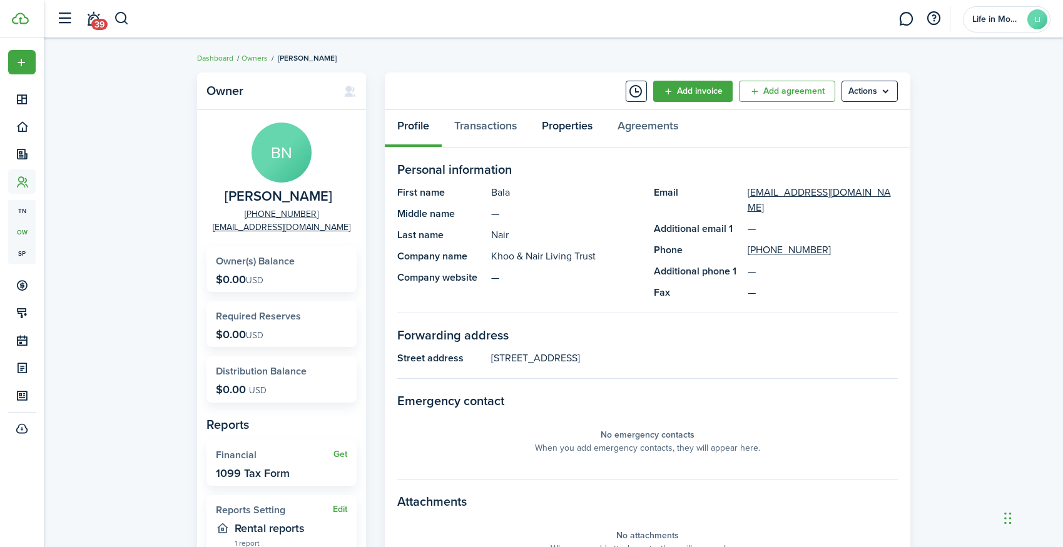
click at [561, 128] on link "Properties" at bounding box center [567, 129] width 76 height 38
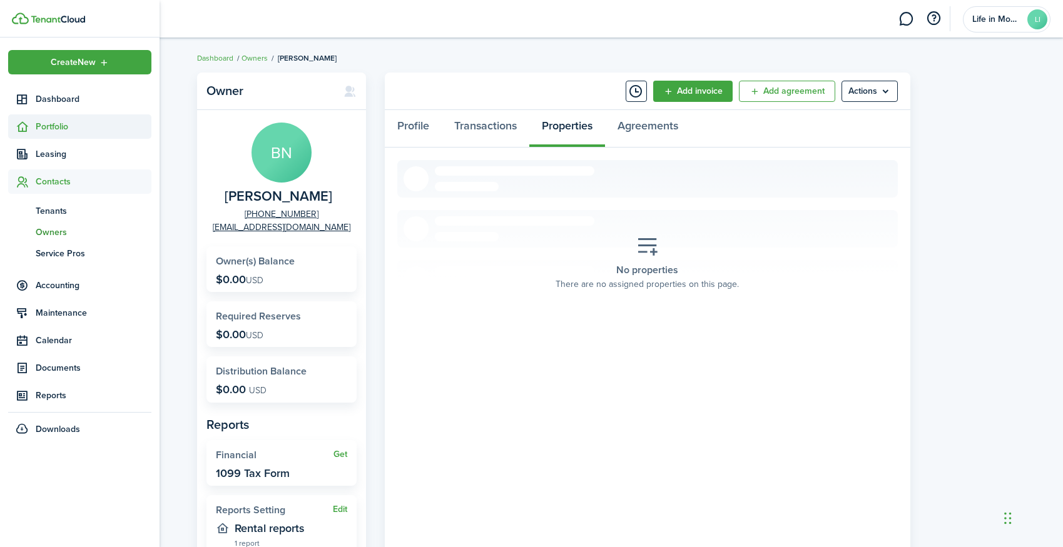
click at [53, 126] on span "Portfolio" at bounding box center [94, 126] width 116 height 13
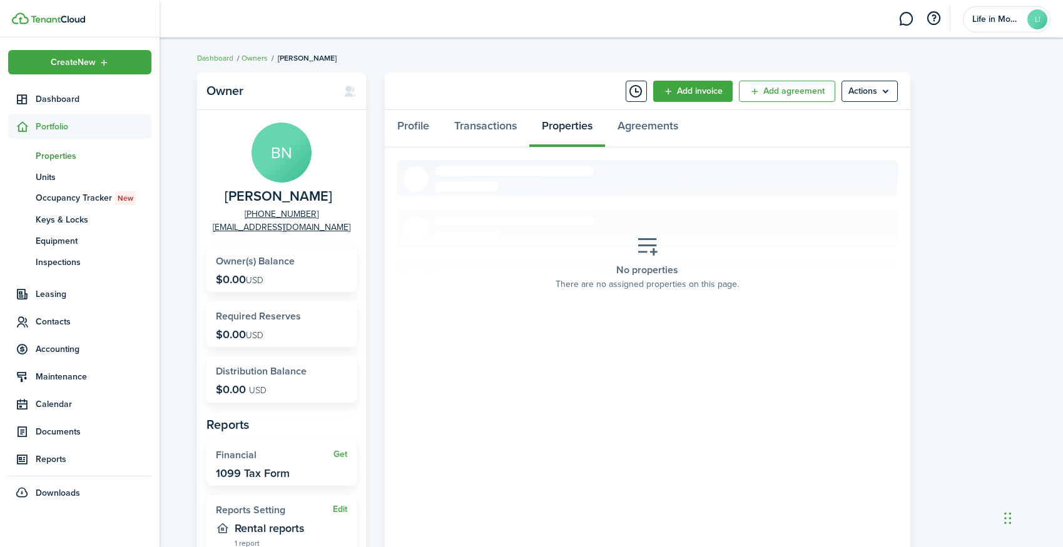
click at [55, 157] on span "Properties" at bounding box center [94, 155] width 116 height 13
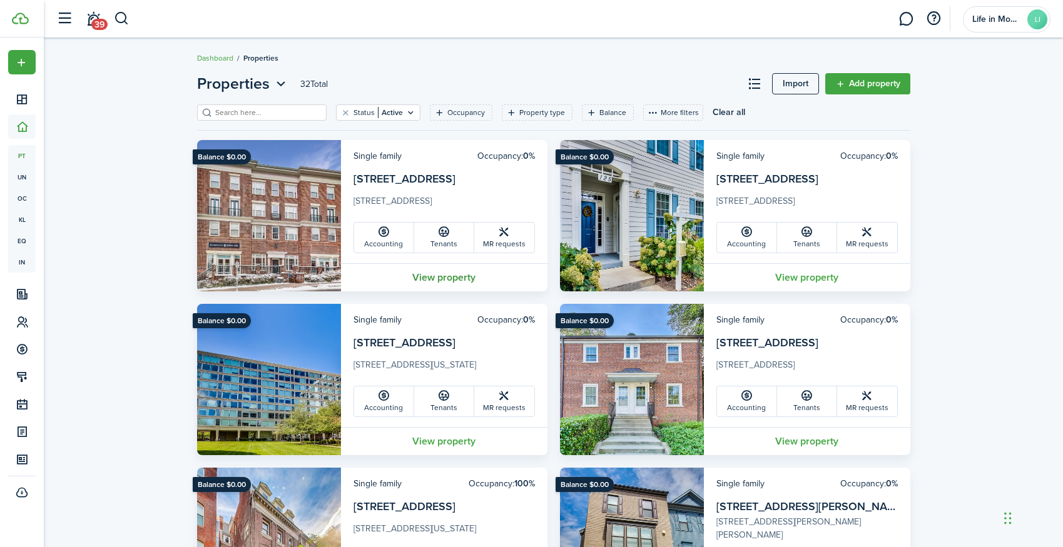
click at [467, 282] on link "View property" at bounding box center [444, 277] width 206 height 28
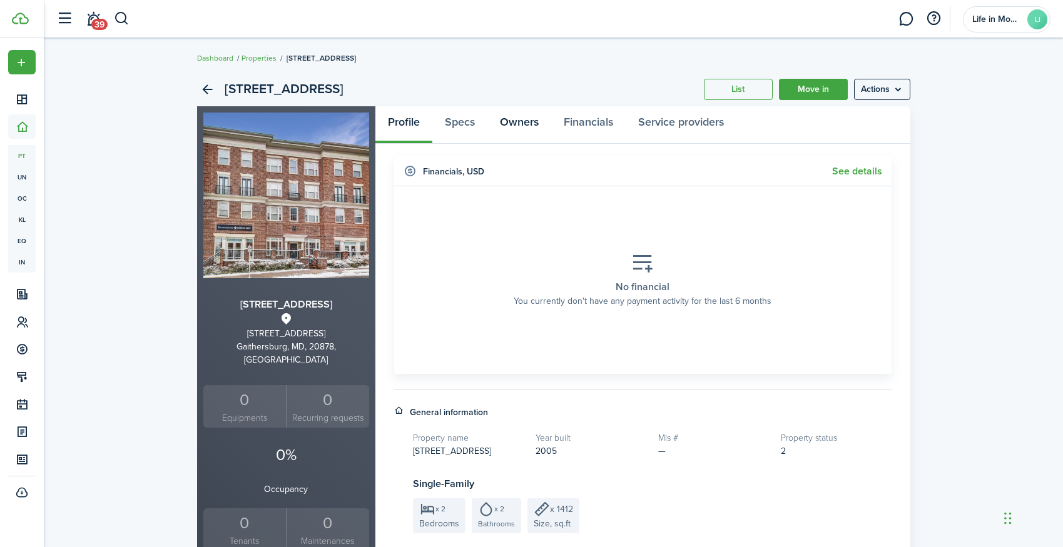
click at [527, 118] on link "Owners" at bounding box center [519, 125] width 64 height 38
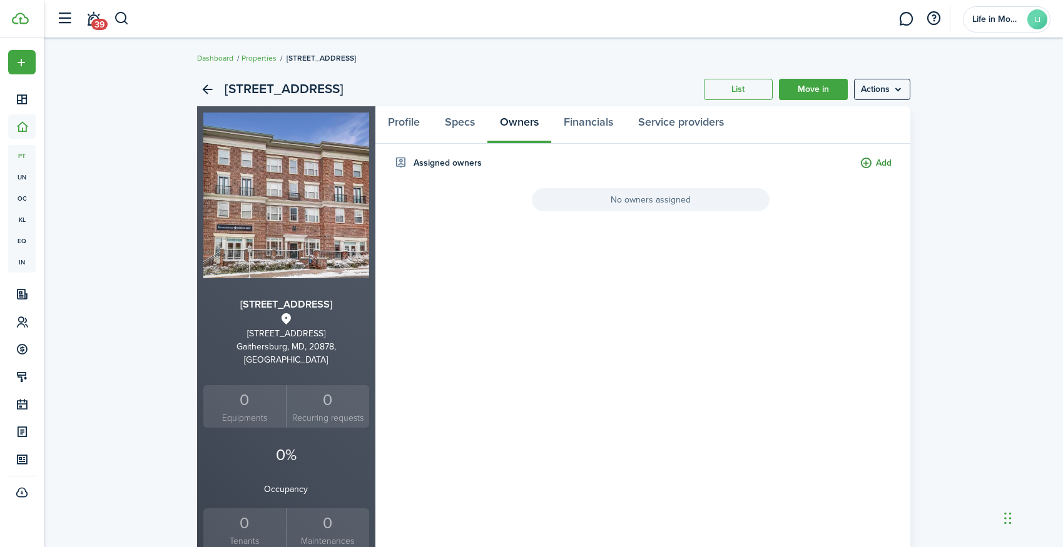
click at [871, 163] on button "Add" at bounding box center [875, 163] width 32 height 14
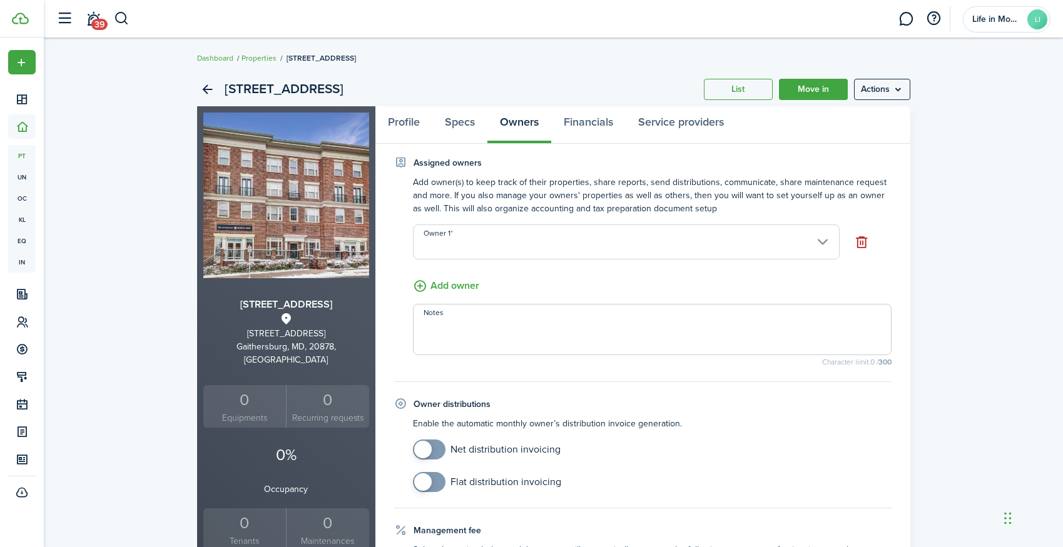
click at [595, 239] on input "Owner 1" at bounding box center [626, 242] width 427 height 35
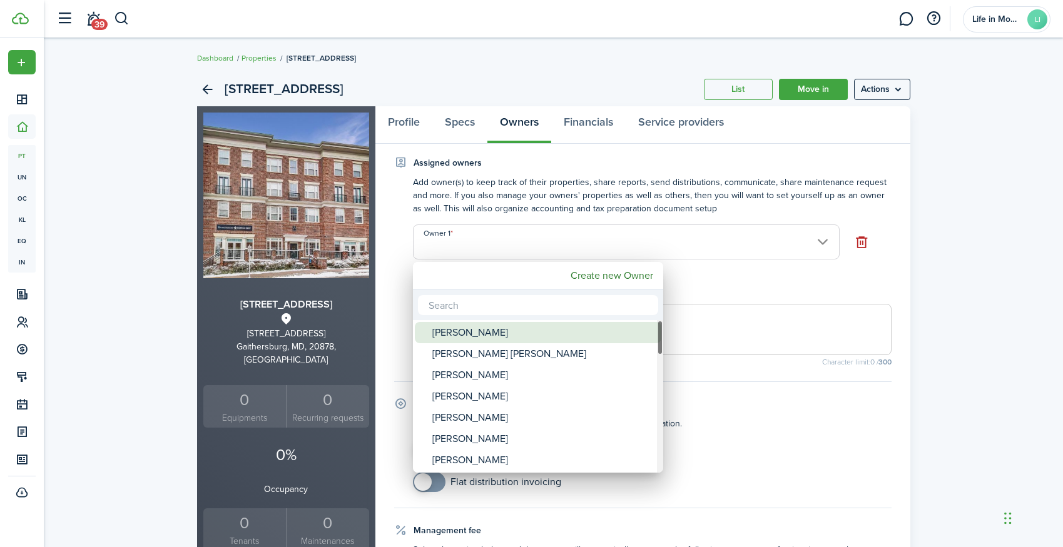
click at [471, 337] on div "[PERSON_NAME]" at bounding box center [542, 332] width 221 height 21
type input "[PERSON_NAME]"
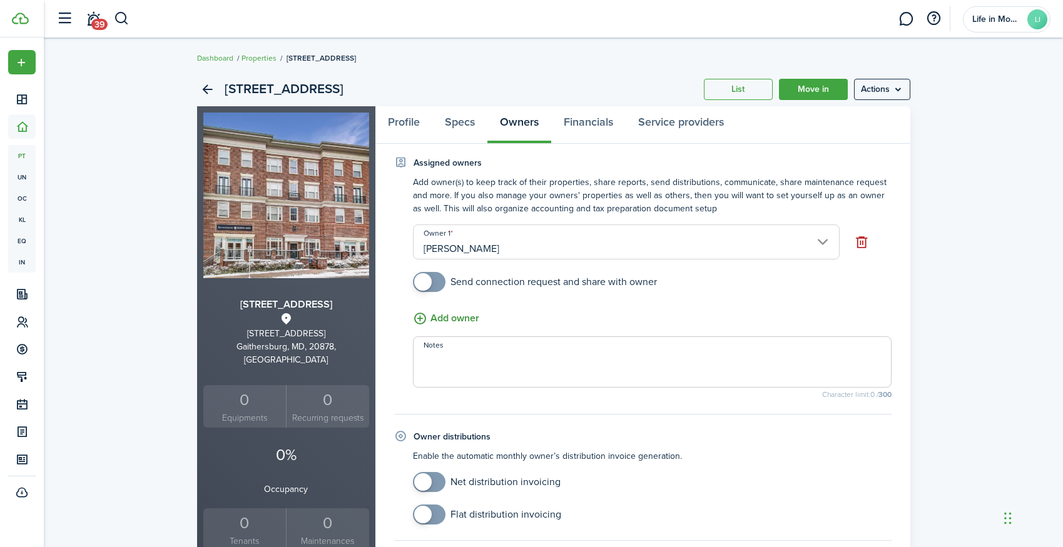
click at [455, 320] on button "Add owner" at bounding box center [446, 319] width 66 height 16
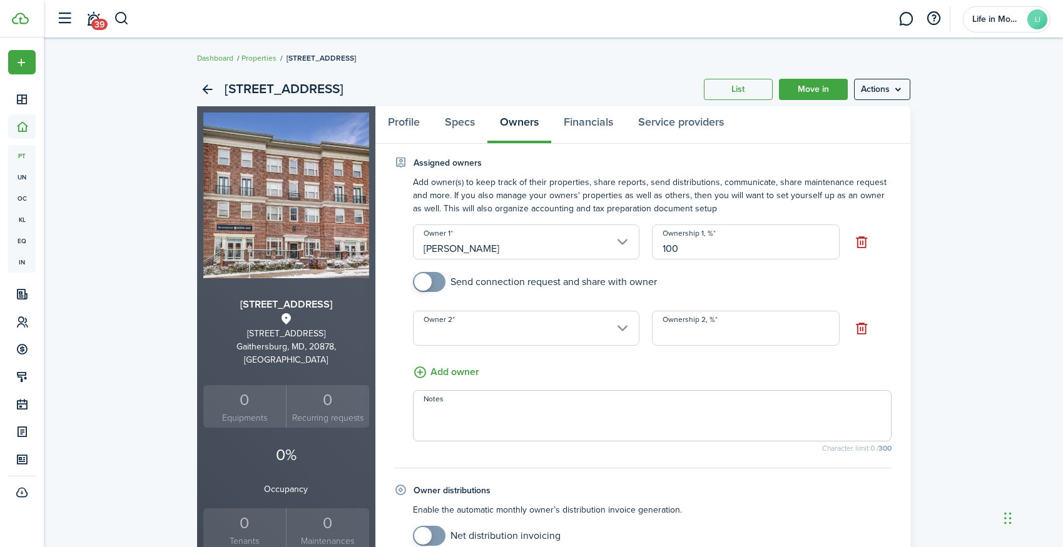
click at [457, 323] on input "Owner 2" at bounding box center [526, 328] width 227 height 35
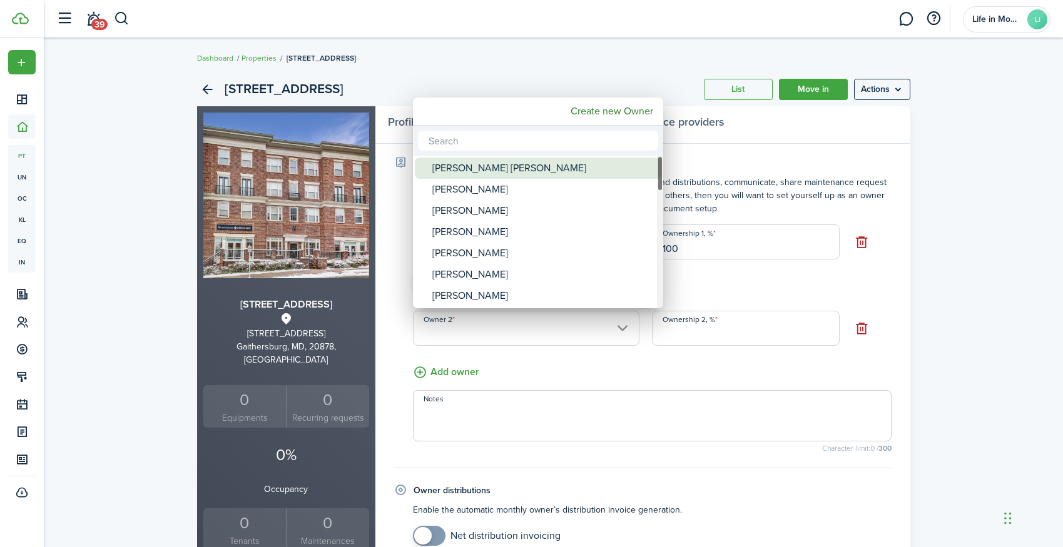
click at [496, 176] on div "[PERSON_NAME] [PERSON_NAME]" at bounding box center [542, 168] width 221 height 21
type input "[PERSON_NAME] [PERSON_NAME]"
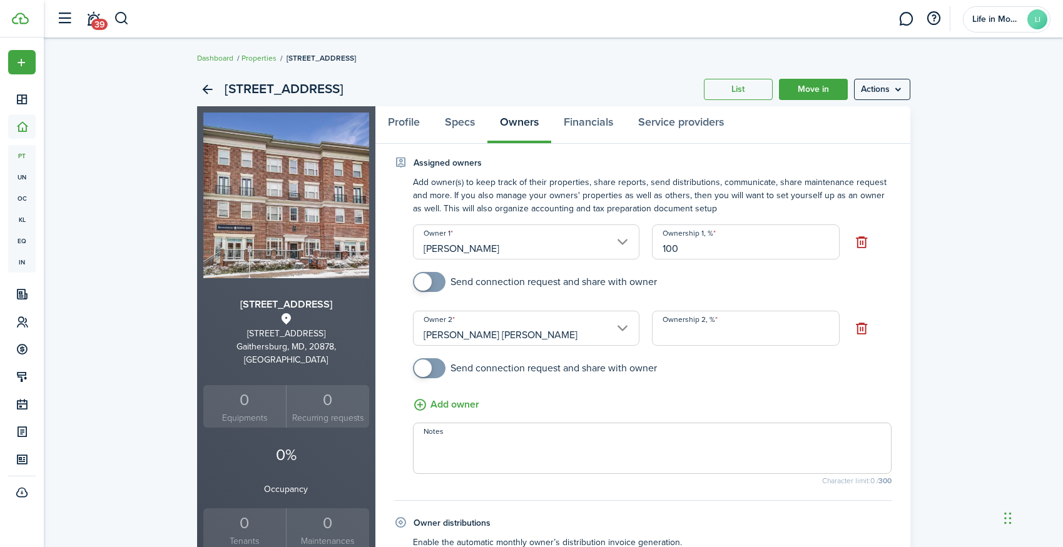
click at [696, 246] on input "100" at bounding box center [745, 242] width 187 height 35
click at [674, 331] on input "Ownership 2, %" at bounding box center [745, 328] width 187 height 35
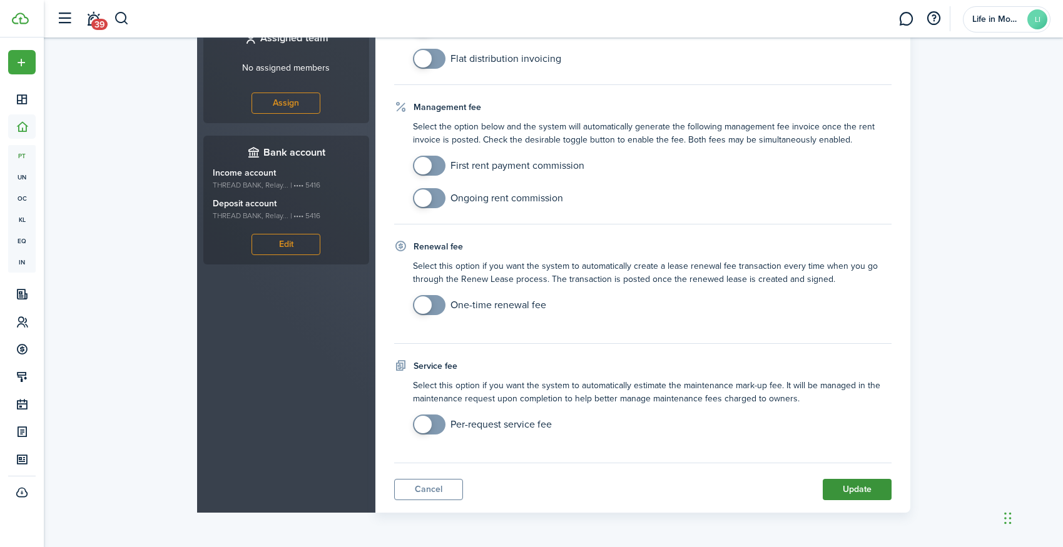
scroll to position [542, 0]
type input "0"
click at [859, 490] on button "Update" at bounding box center [857, 489] width 69 height 21
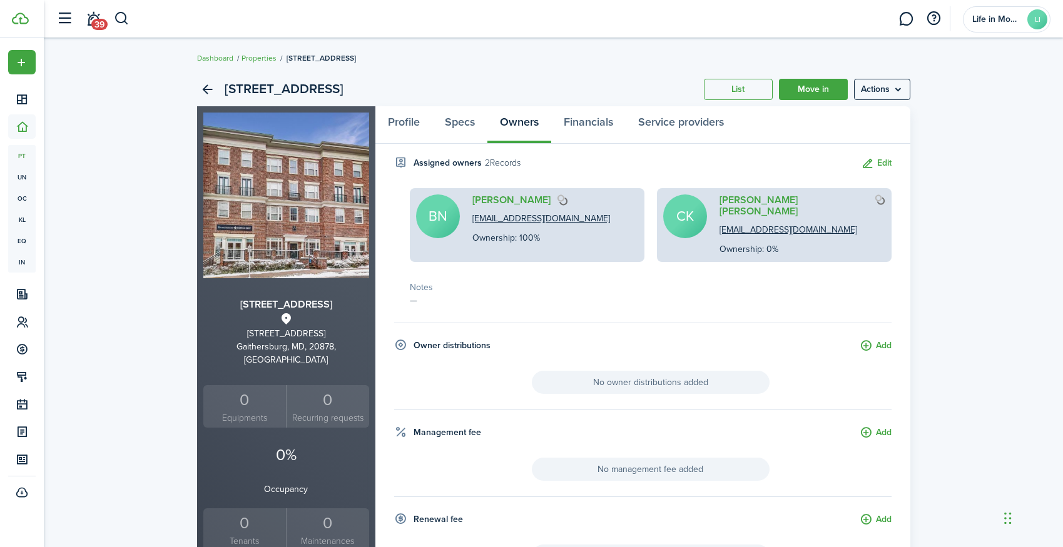
scroll to position [0, 0]
click at [264, 57] on link "Properties" at bounding box center [258, 58] width 35 height 11
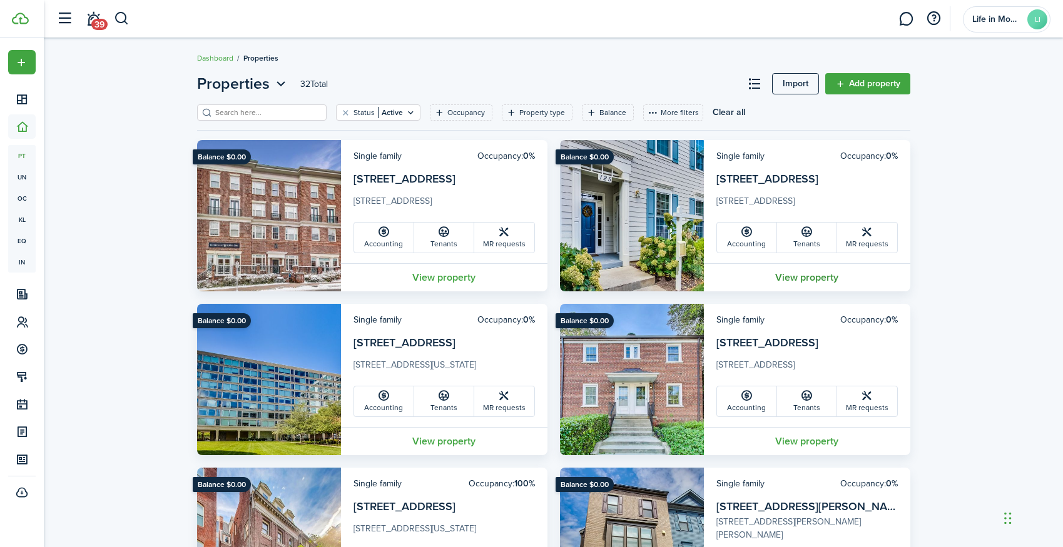
click at [792, 277] on link "View property" at bounding box center [807, 277] width 206 height 28
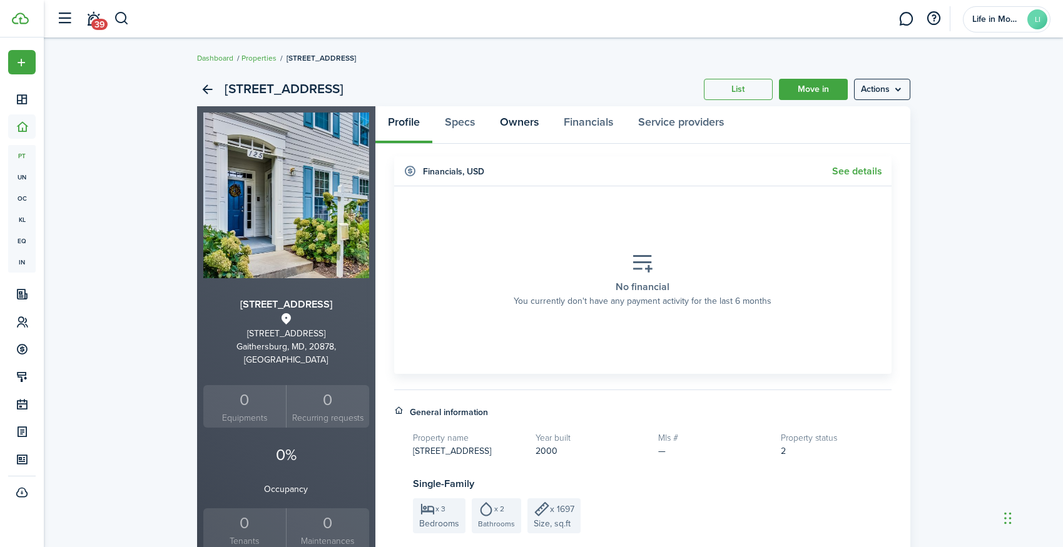
click at [525, 119] on link "Owners" at bounding box center [519, 125] width 64 height 38
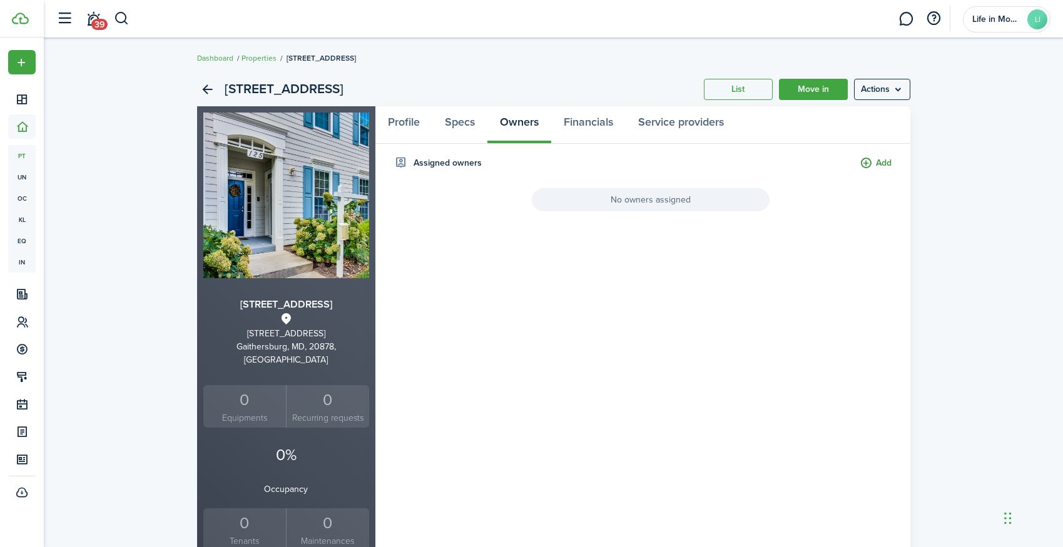
click at [883, 161] on button "Add" at bounding box center [875, 163] width 32 height 14
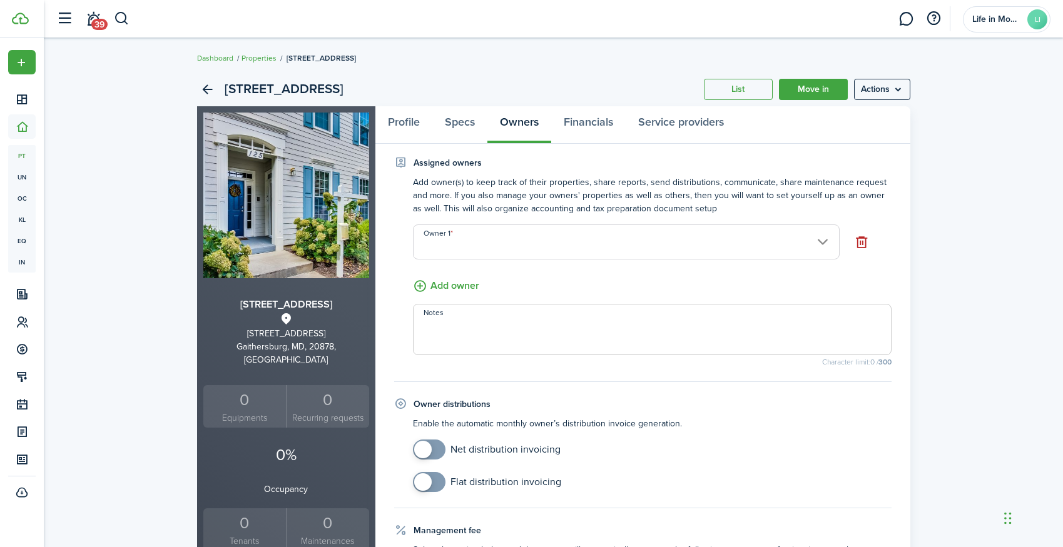
click at [718, 230] on input "Owner 1" at bounding box center [626, 242] width 427 height 35
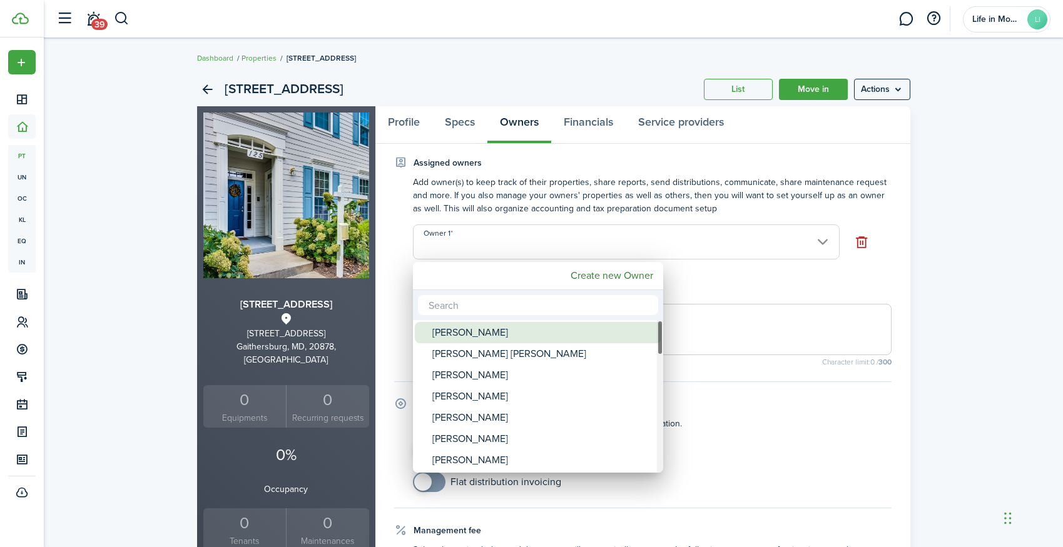
click at [461, 327] on div "[PERSON_NAME]" at bounding box center [542, 332] width 221 height 21
type input "[PERSON_NAME]"
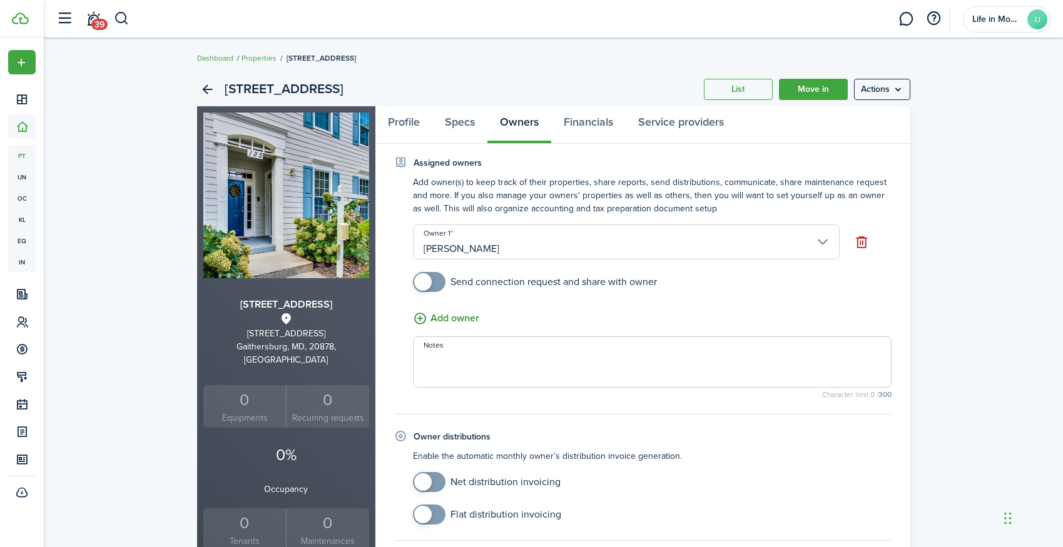
click at [450, 316] on button "Add owner" at bounding box center [446, 319] width 66 height 16
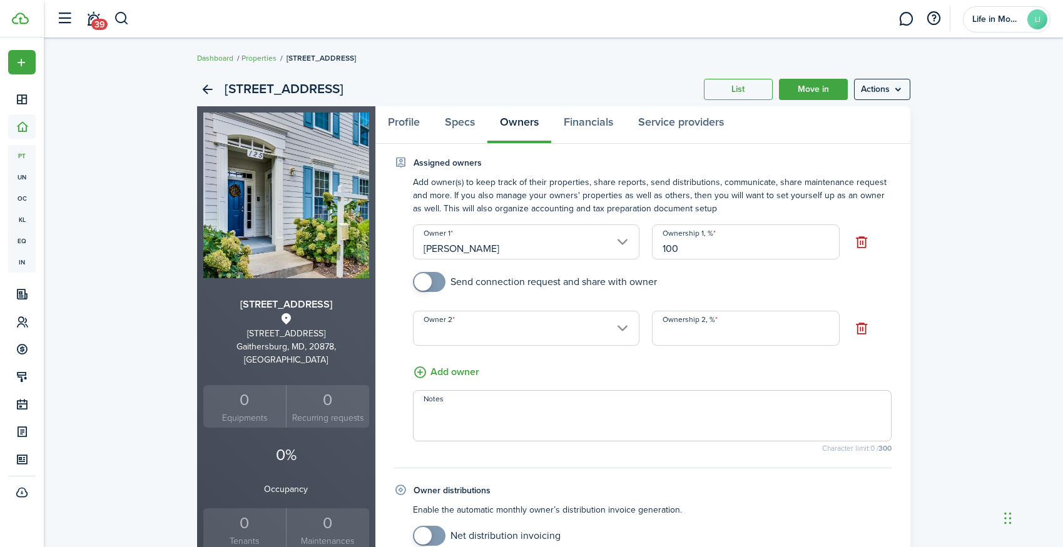
click at [474, 335] on input "Owner 2" at bounding box center [526, 328] width 227 height 35
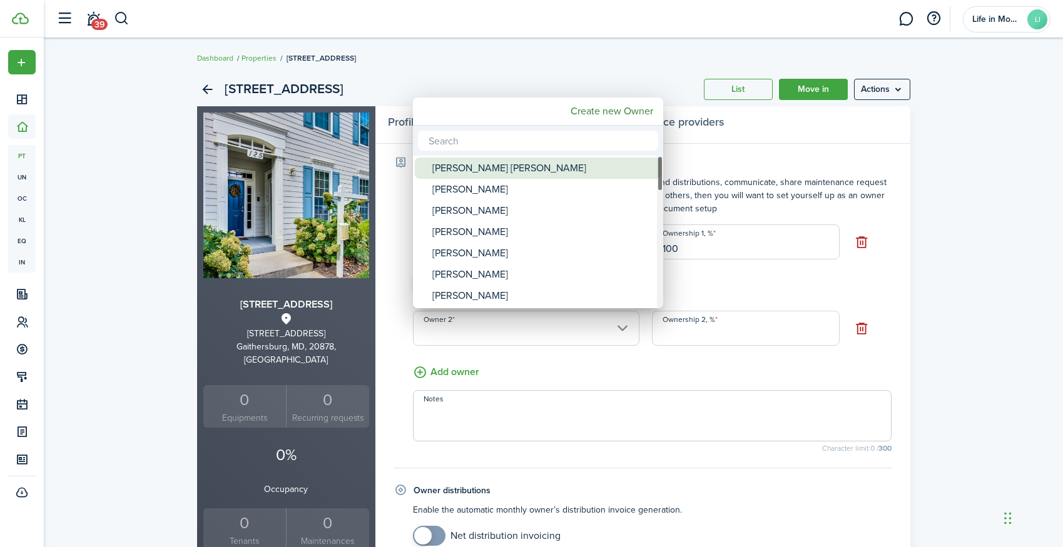
click at [482, 168] on div "[PERSON_NAME] [PERSON_NAME]" at bounding box center [542, 168] width 221 height 21
type input "[PERSON_NAME] [PERSON_NAME]"
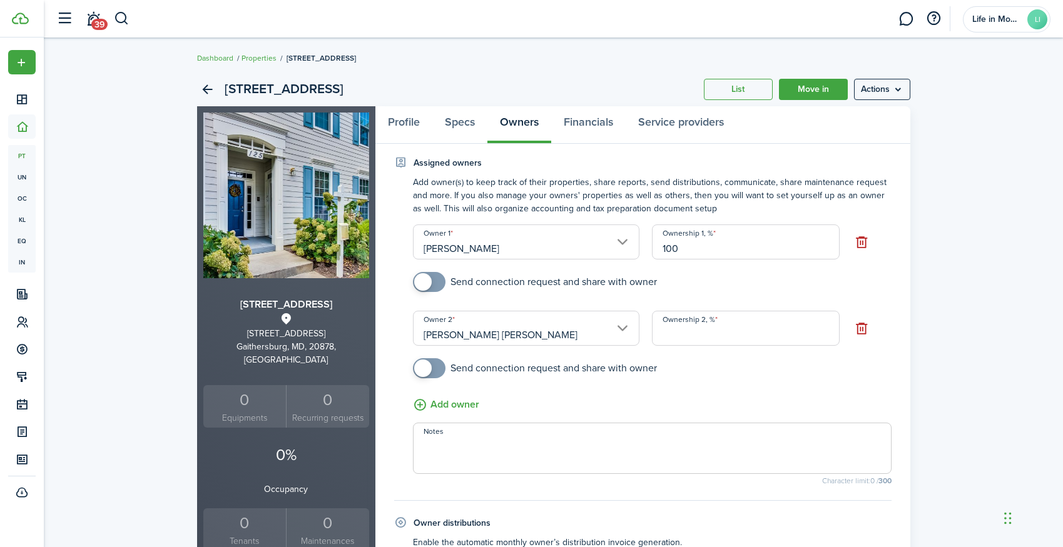
click at [677, 335] on input "Ownership 2, %" at bounding box center [745, 328] width 187 height 35
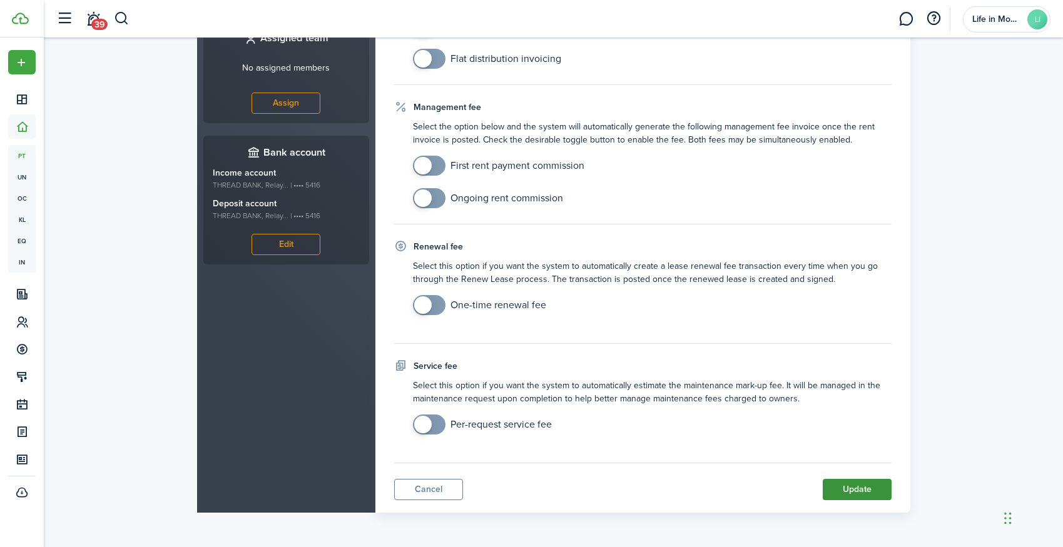
type input "0"
click at [855, 486] on button "Update" at bounding box center [857, 489] width 69 height 21
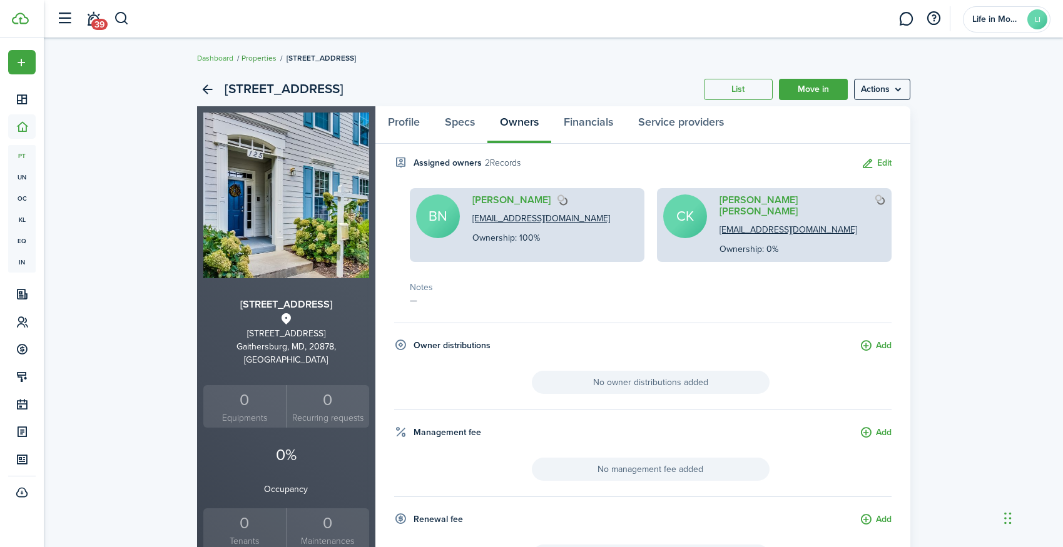
click at [262, 58] on link "Properties" at bounding box center [258, 58] width 35 height 11
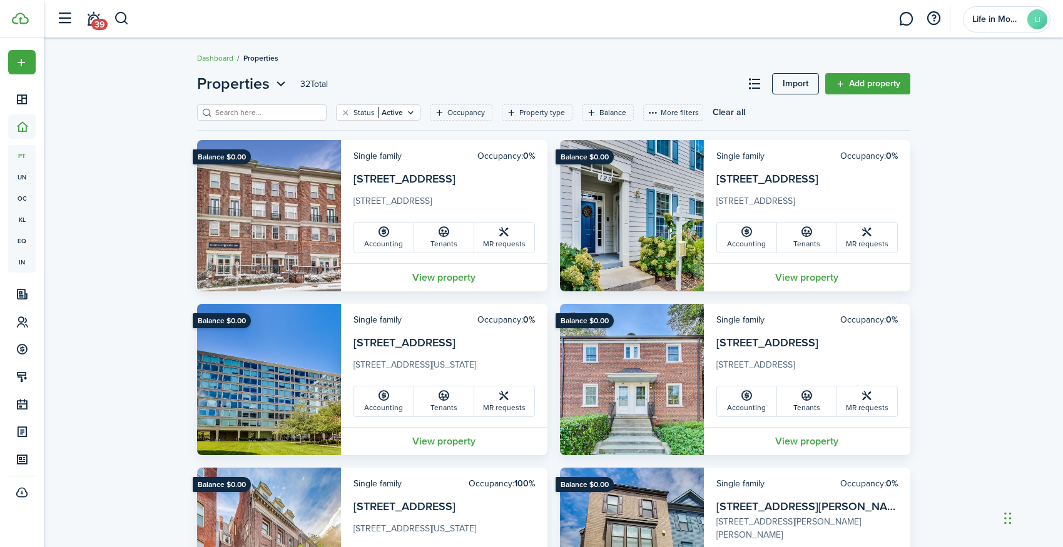
click at [687, 113] on button "More filters" at bounding box center [673, 112] width 60 height 16
click at [664, 131] on button "Owner" at bounding box center [668, 135] width 109 height 23
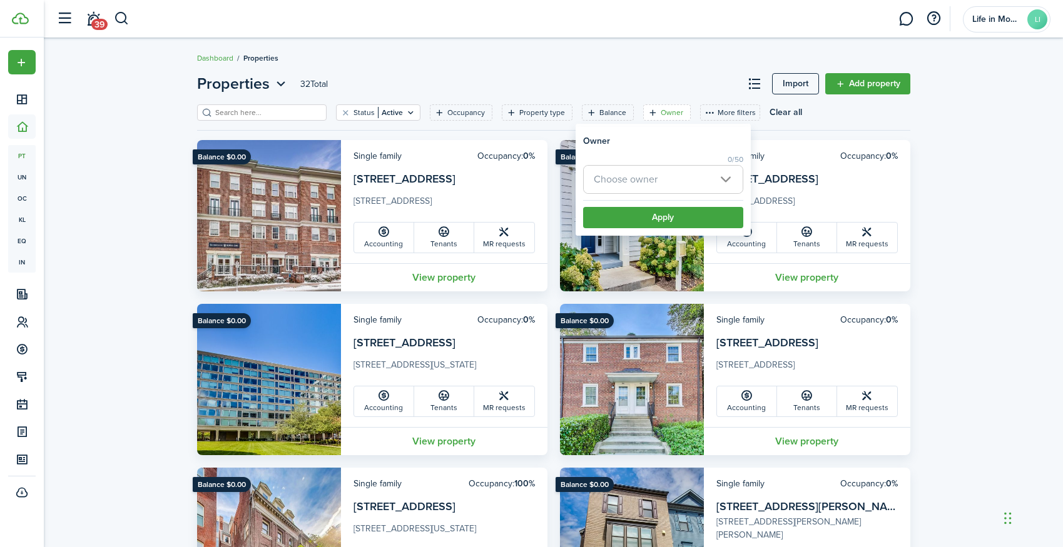
click at [657, 185] on span "Choose owner" at bounding box center [626, 179] width 64 height 14
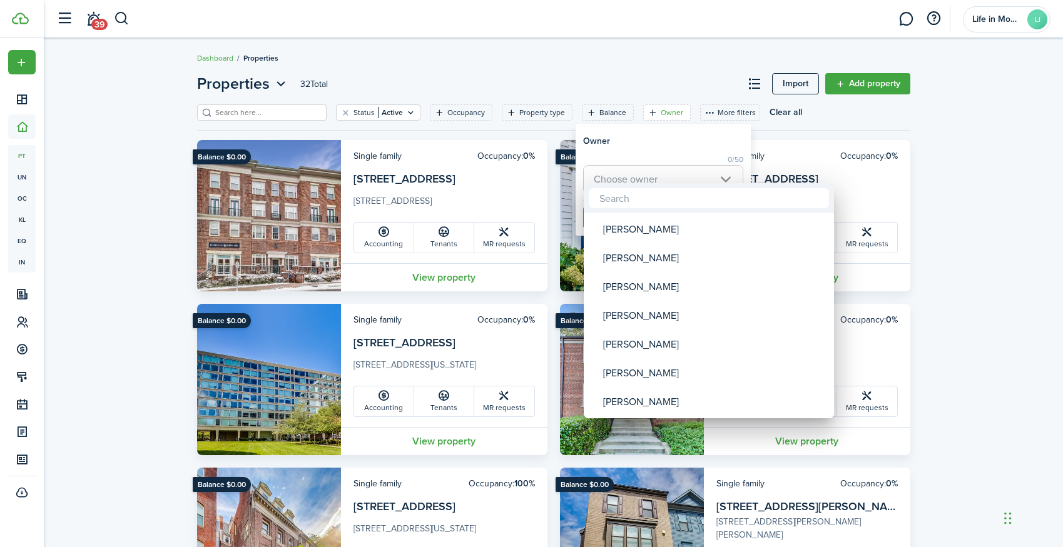
click at [798, 143] on div at bounding box center [531, 273] width 1263 height 747
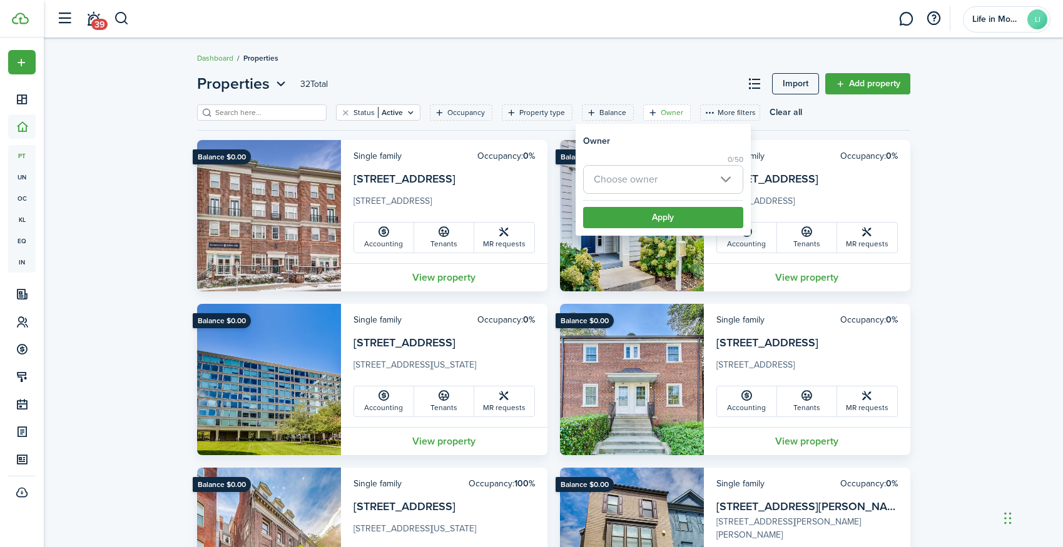
click at [798, 143] on card-additional-info "Single family Occupancy: 0% [STREET_ADDRESS] [STREET_ADDRESS][DEMOGRAPHIC_DATA]…" at bounding box center [807, 201] width 206 height 123
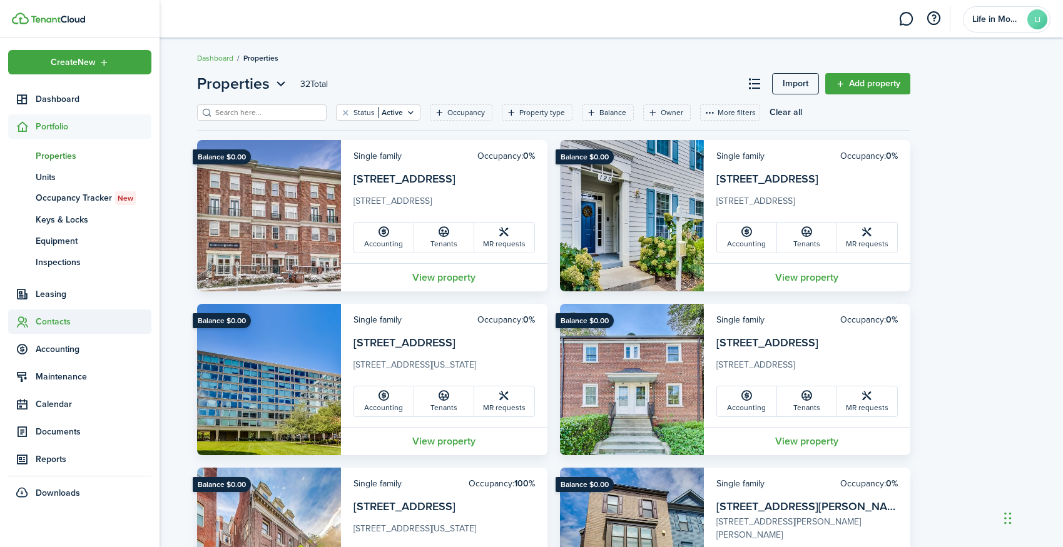
click at [51, 319] on span "Contacts" at bounding box center [94, 321] width 116 height 13
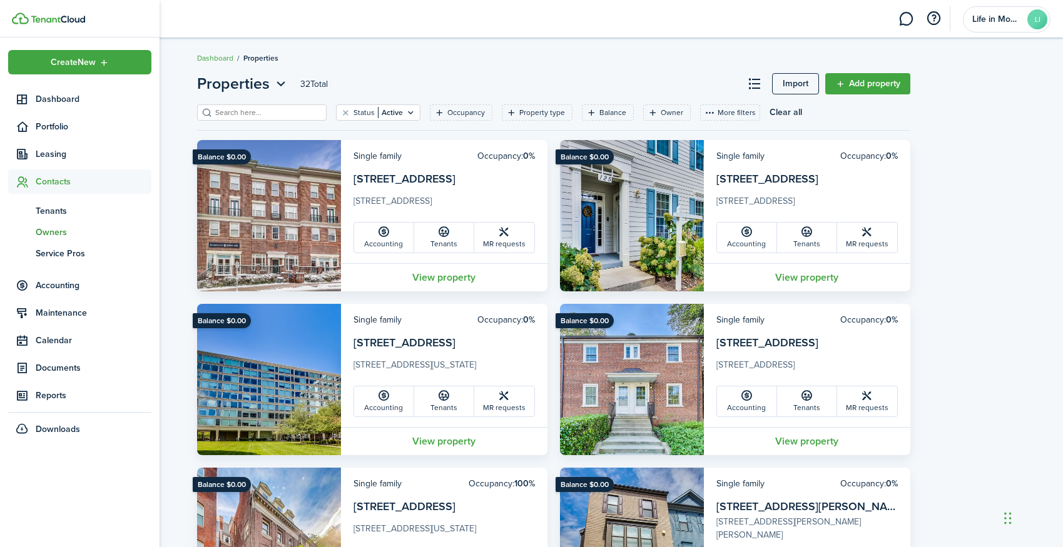
click at [54, 233] on span "Owners" at bounding box center [94, 232] width 116 height 13
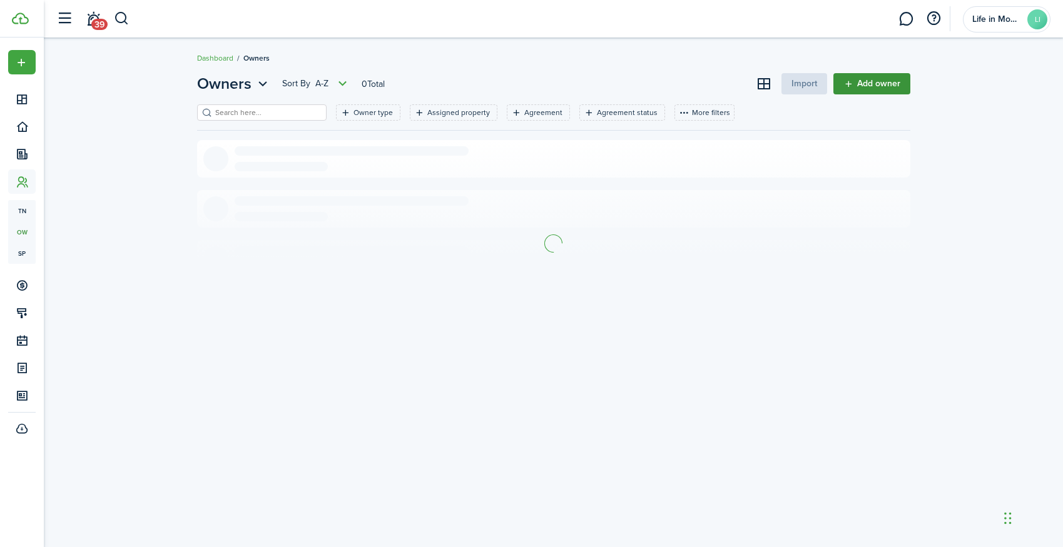
click at [864, 86] on link "Add owner" at bounding box center [871, 83] width 77 height 21
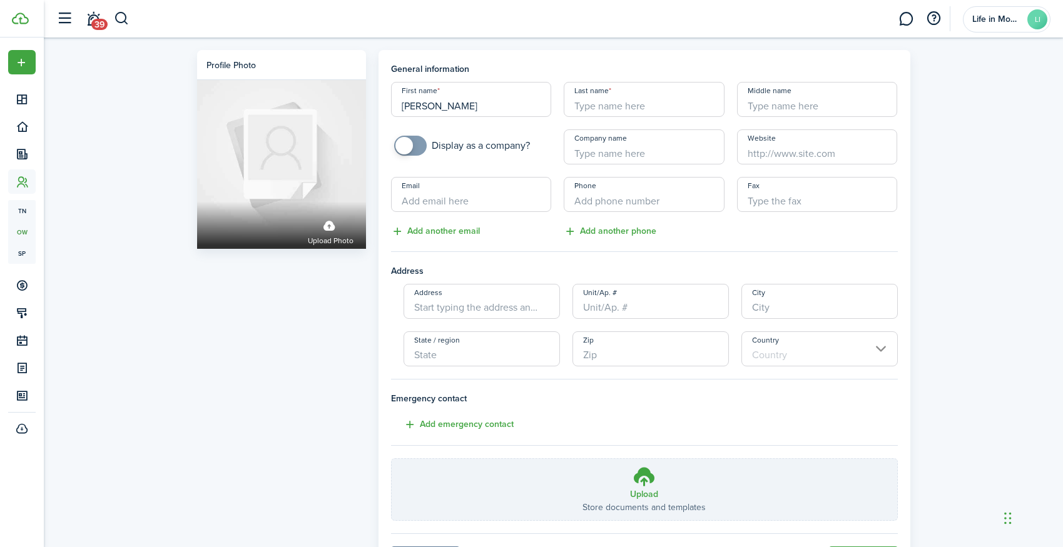
type input "[PERSON_NAME]"
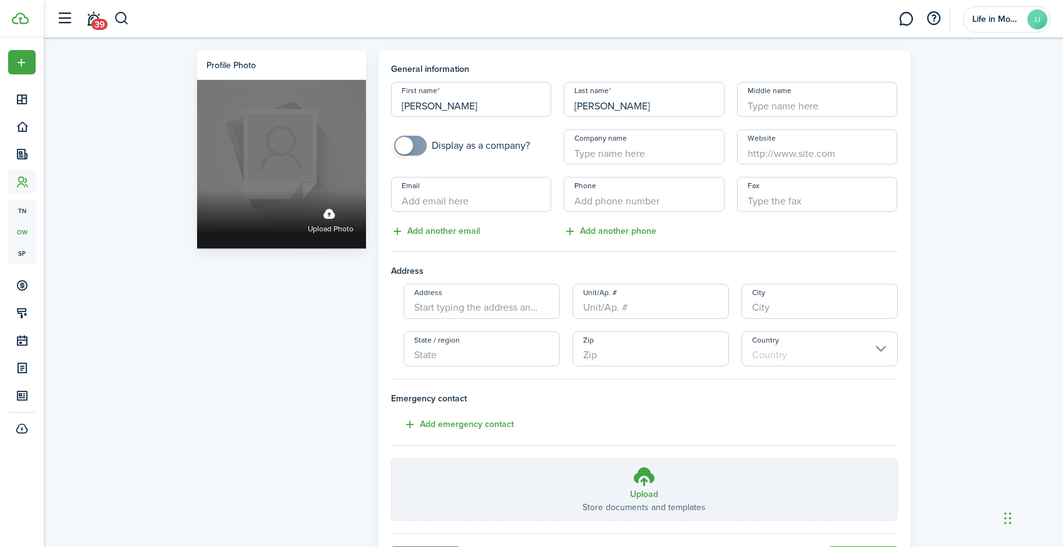
paste input "[EMAIL_ADDRESS][DOMAIN_NAME]"
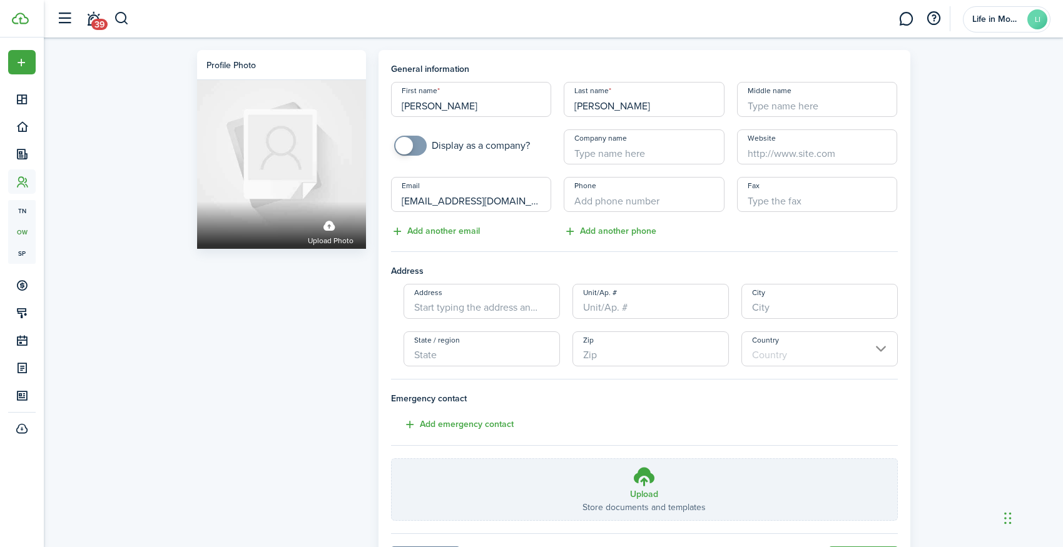
type input "[EMAIL_ADDRESS][DOMAIN_NAME]"
type input "[PHONE_NUMBER]"
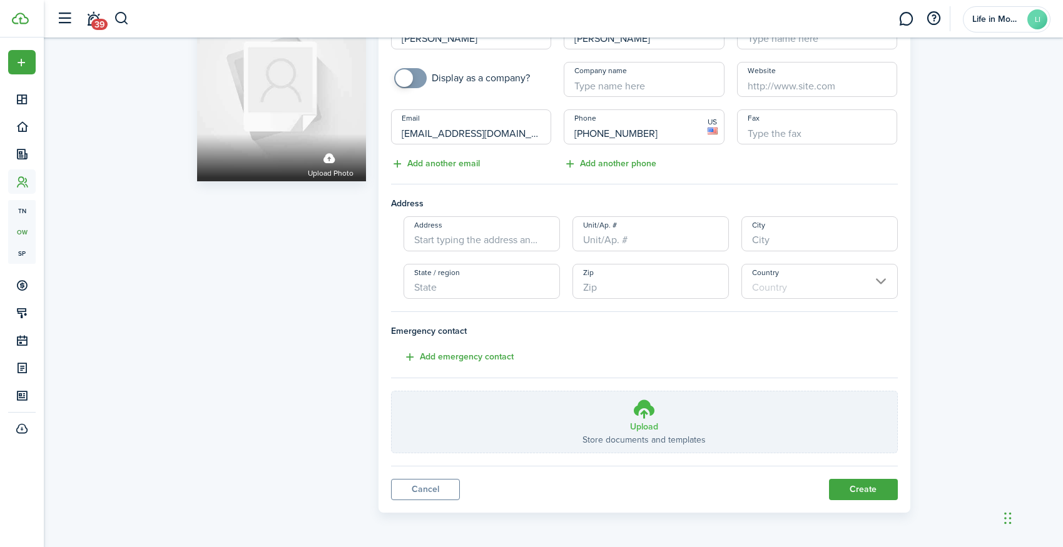
scroll to position [67, 0]
click at [856, 489] on button "Create" at bounding box center [863, 490] width 69 height 21
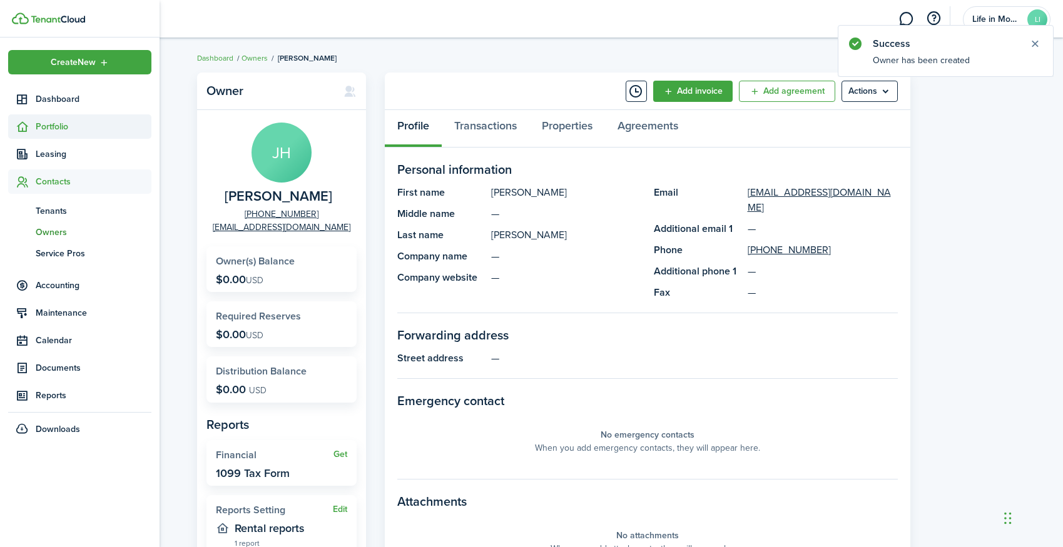
click at [56, 122] on span "Portfolio" at bounding box center [94, 126] width 116 height 13
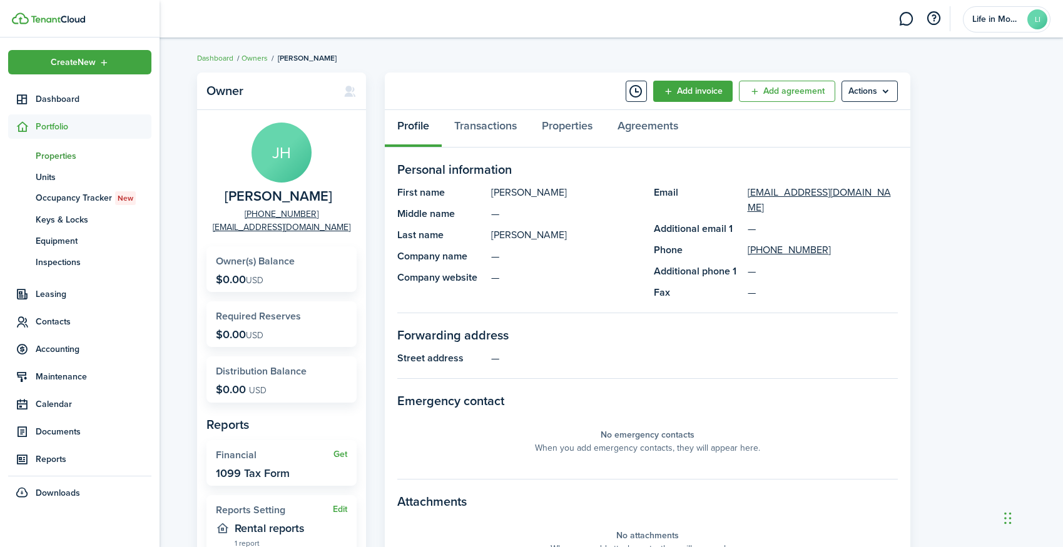
click at [64, 157] on span "Properties" at bounding box center [94, 155] width 116 height 13
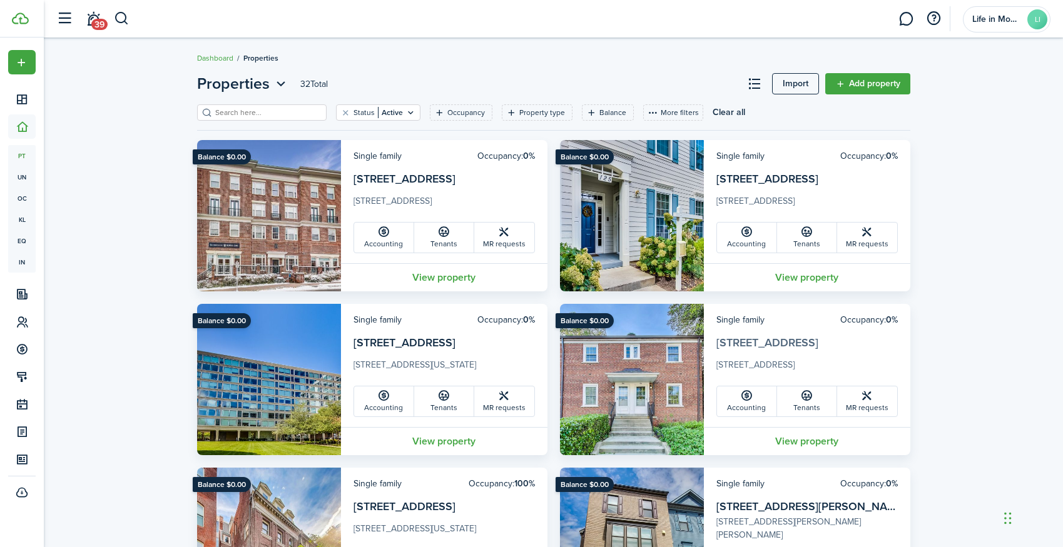
click at [782, 343] on link "[STREET_ADDRESS]" at bounding box center [767, 343] width 102 height 16
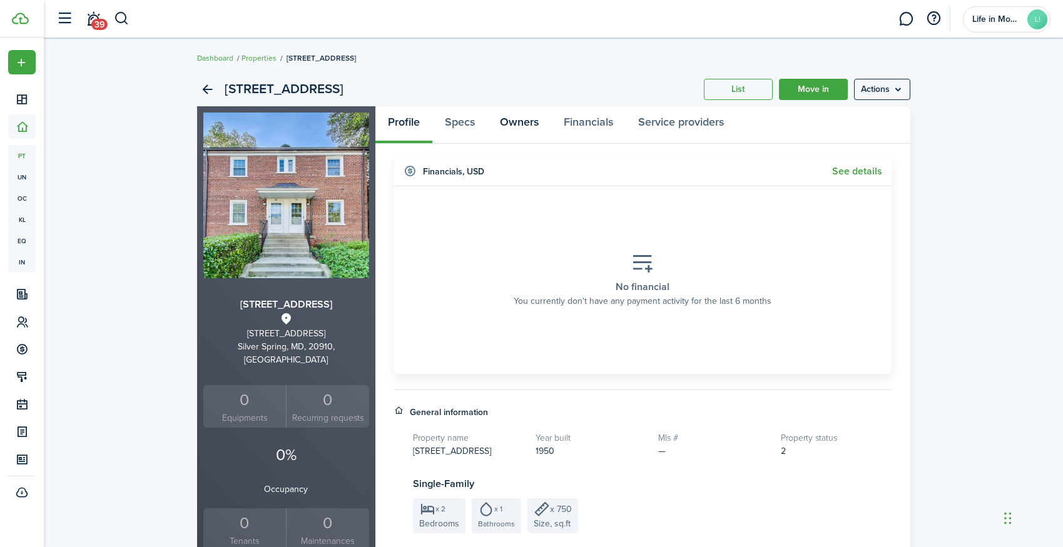
click at [534, 118] on link "Owners" at bounding box center [519, 125] width 64 height 38
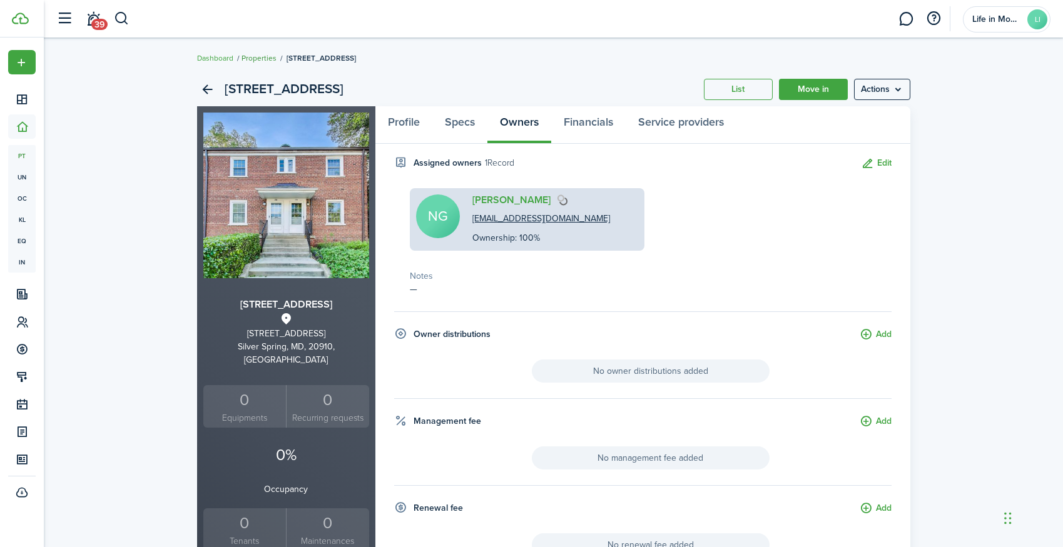
click at [257, 59] on link "Properties" at bounding box center [258, 58] width 35 height 11
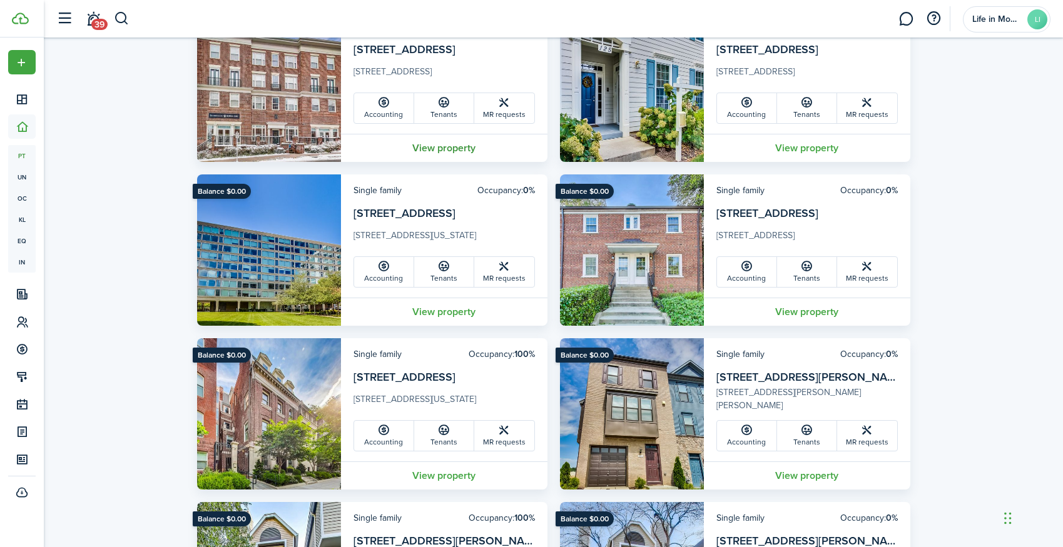
scroll to position [251, 0]
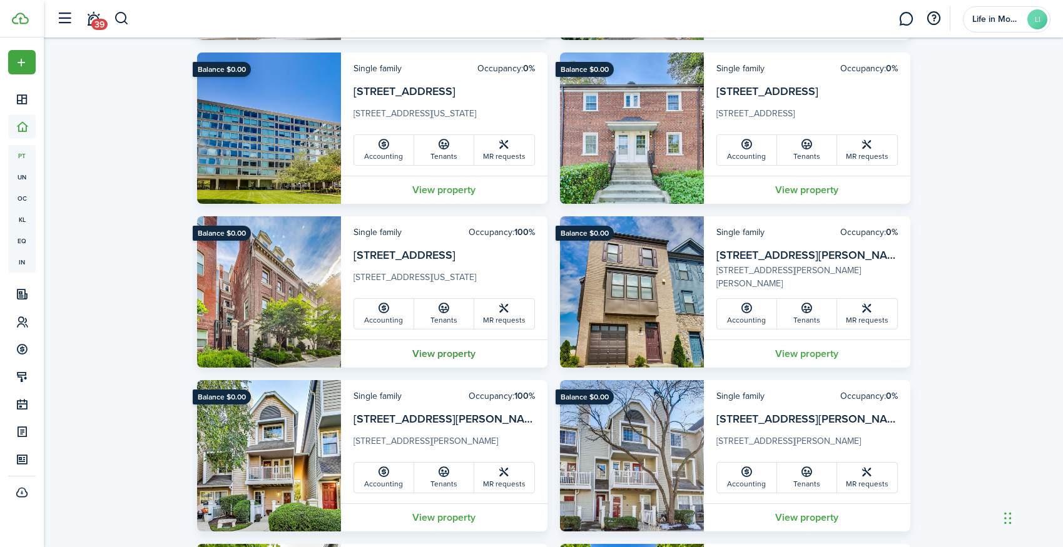
click at [433, 351] on link "View property" at bounding box center [444, 354] width 206 height 28
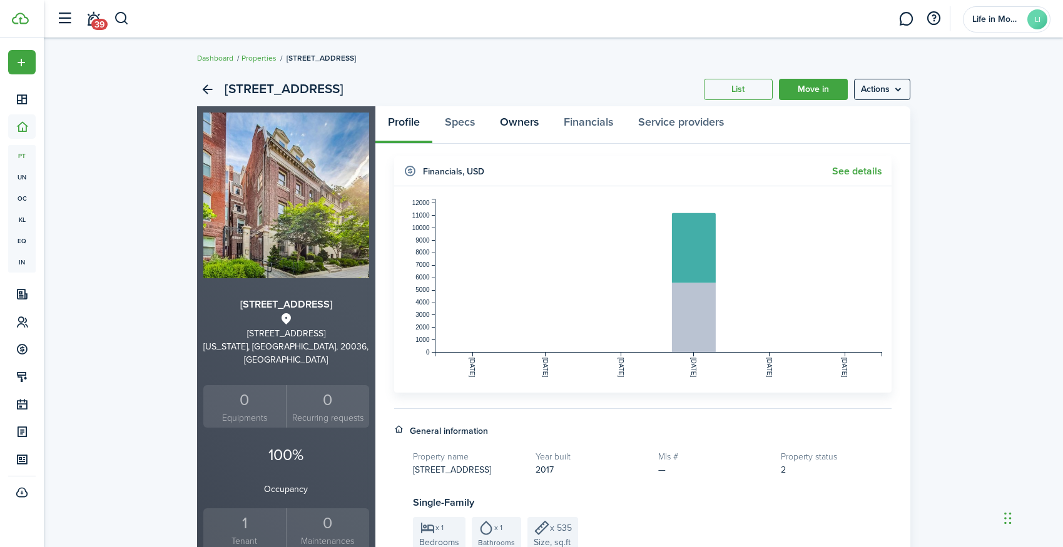
click at [513, 128] on link "Owners" at bounding box center [519, 125] width 64 height 38
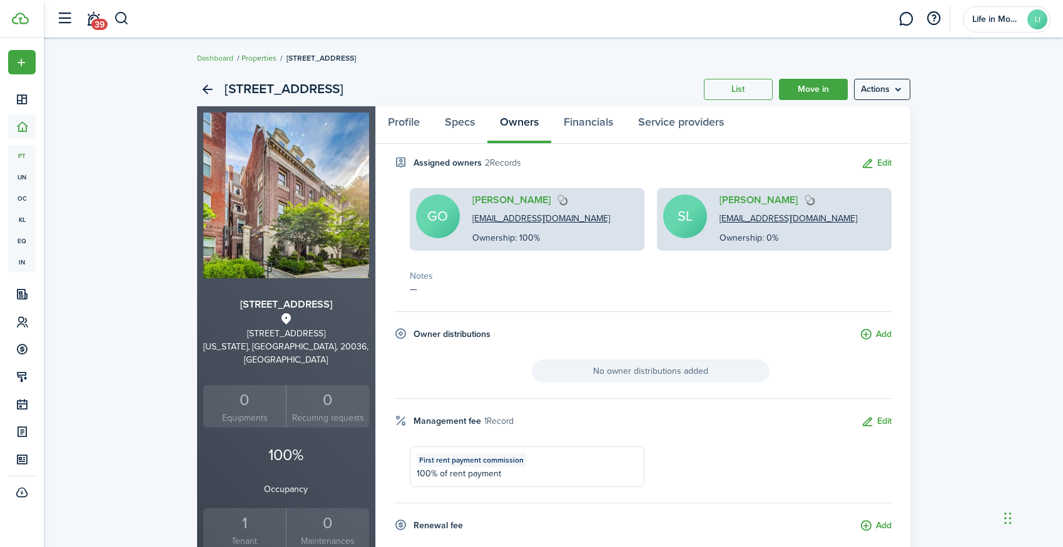
click at [266, 58] on link "Properties" at bounding box center [258, 58] width 35 height 11
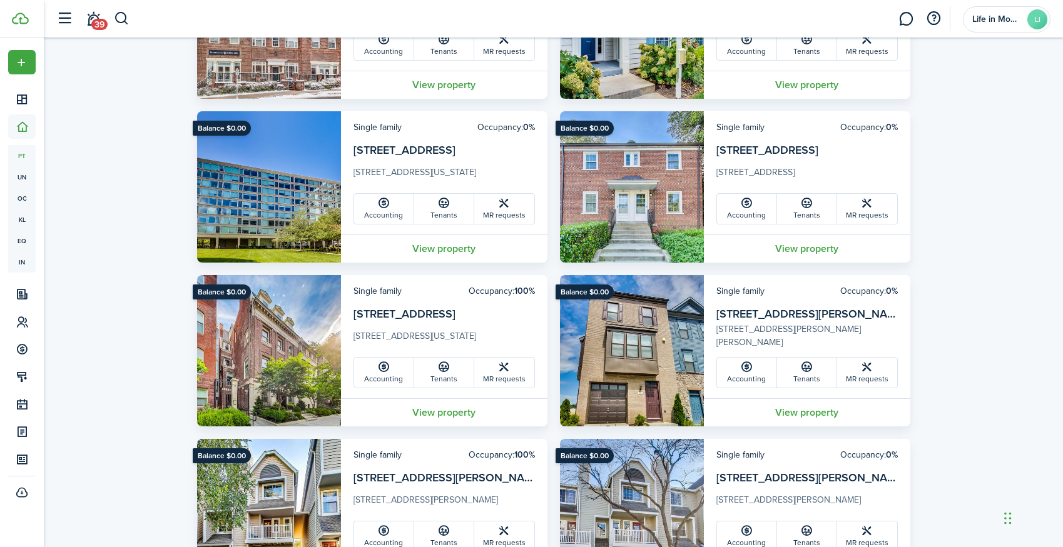
scroll to position [295, 0]
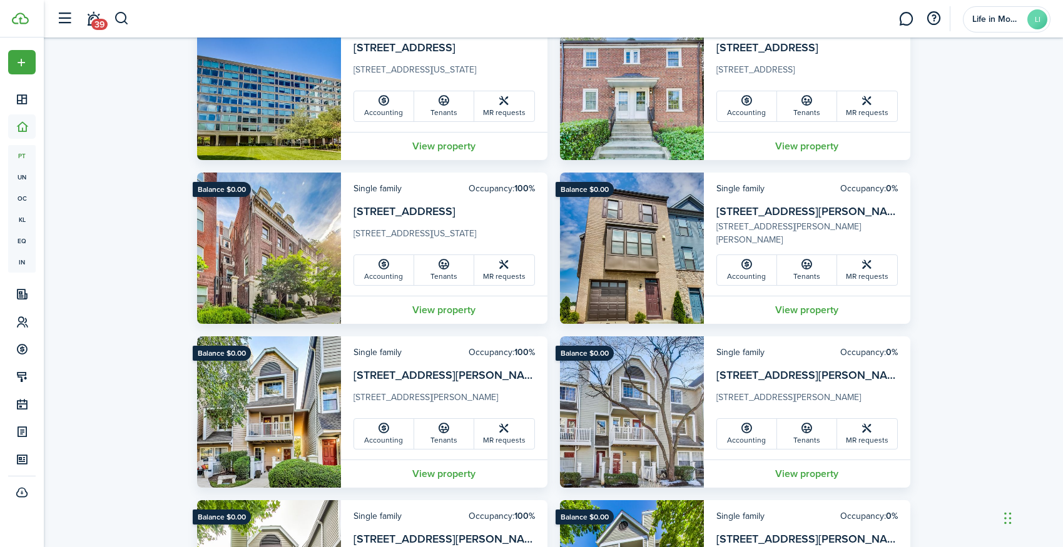
click at [429, 350] on card-additional-info "Single family Occupancy: 100% [STREET_ADDRESS][PERSON_NAME][PERSON_NAME][DEMOGR…" at bounding box center [444, 398] width 206 height 123
click at [437, 370] on link "[STREET_ADDRESS][PERSON_NAME]" at bounding box center [448, 375] width 190 height 16
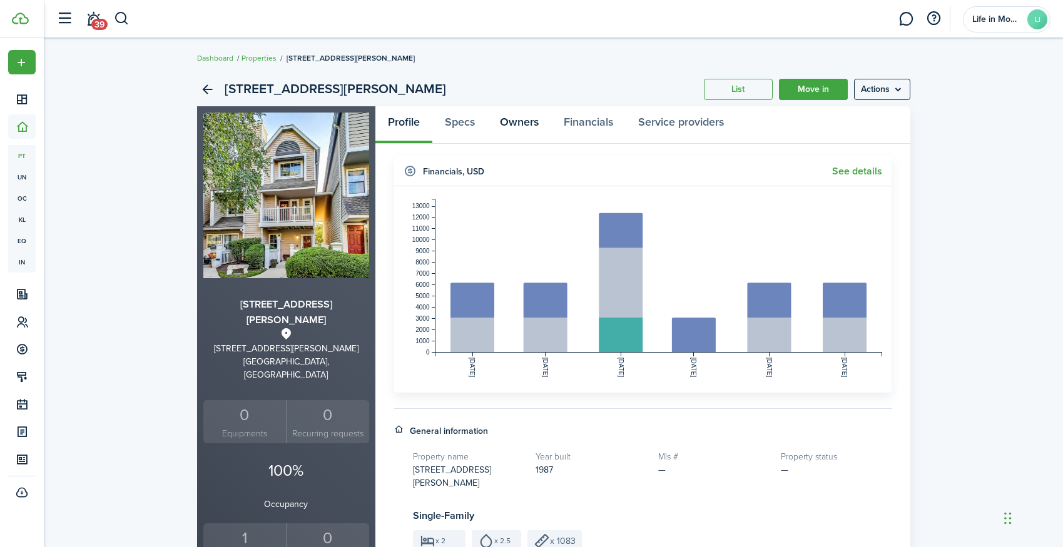
click at [517, 123] on link "Owners" at bounding box center [519, 125] width 64 height 38
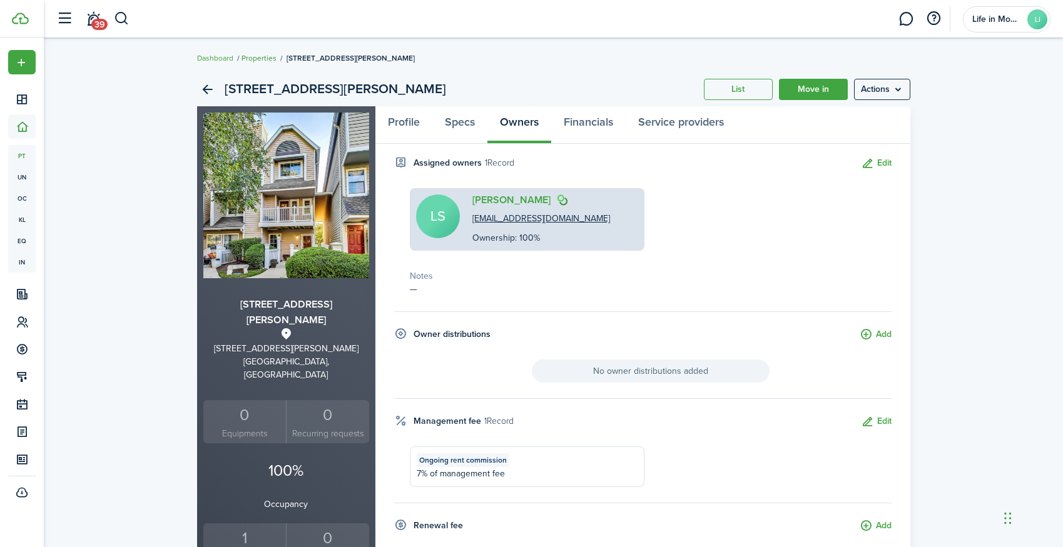
click at [263, 58] on link "Properties" at bounding box center [258, 58] width 35 height 11
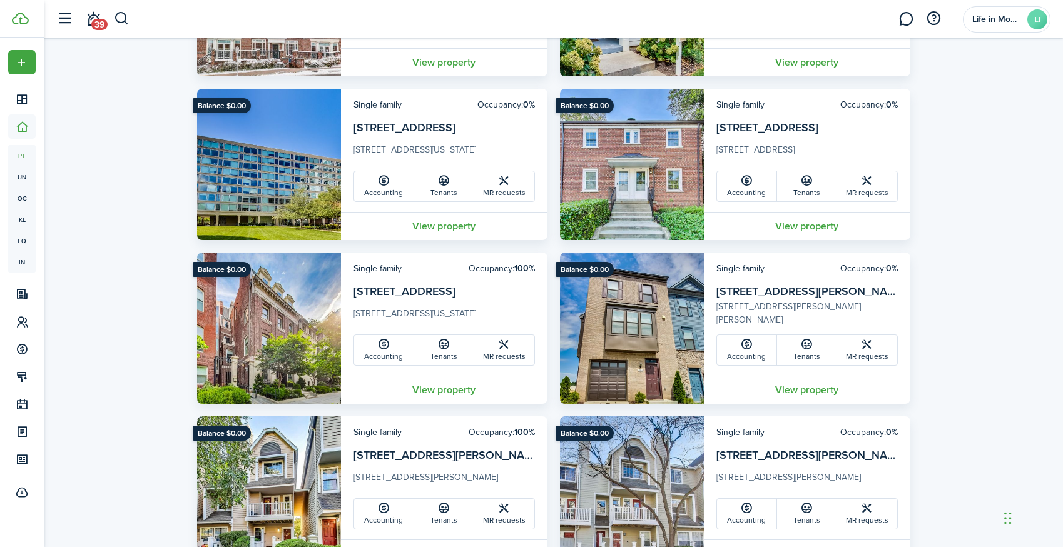
scroll to position [393, 0]
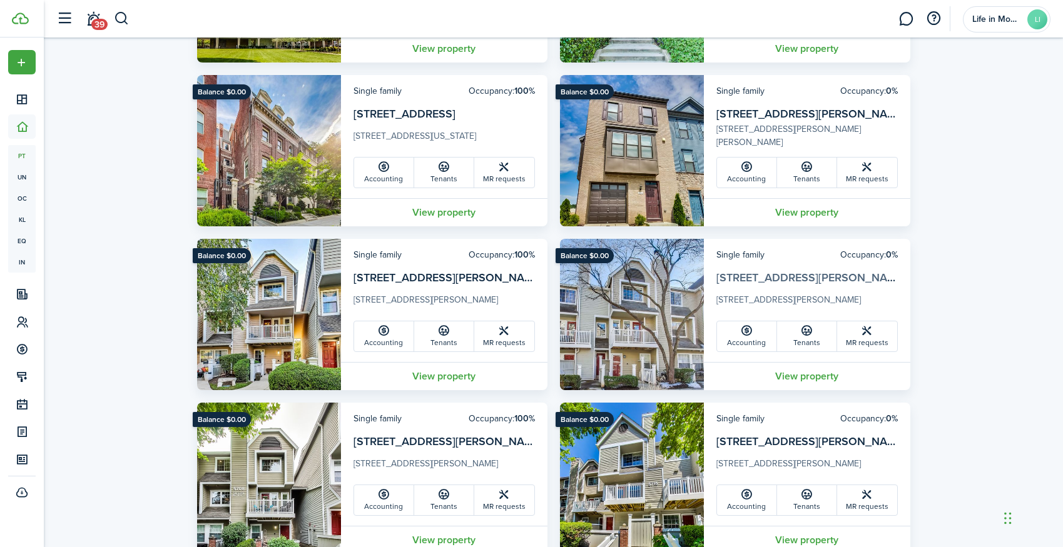
click at [761, 280] on link "[STREET_ADDRESS][PERSON_NAME]" at bounding box center [811, 278] width 190 height 16
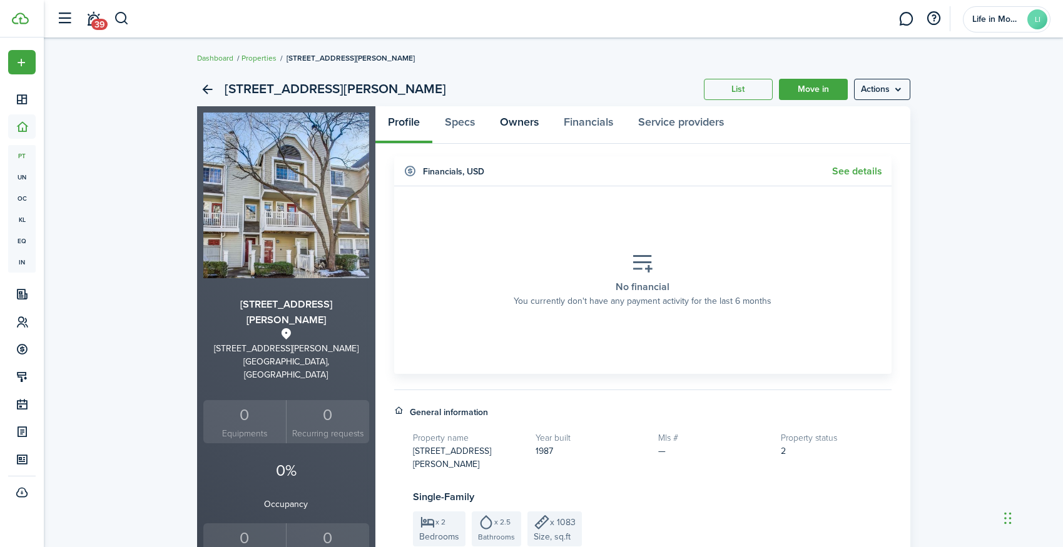
click at [529, 123] on link "Owners" at bounding box center [519, 125] width 64 height 38
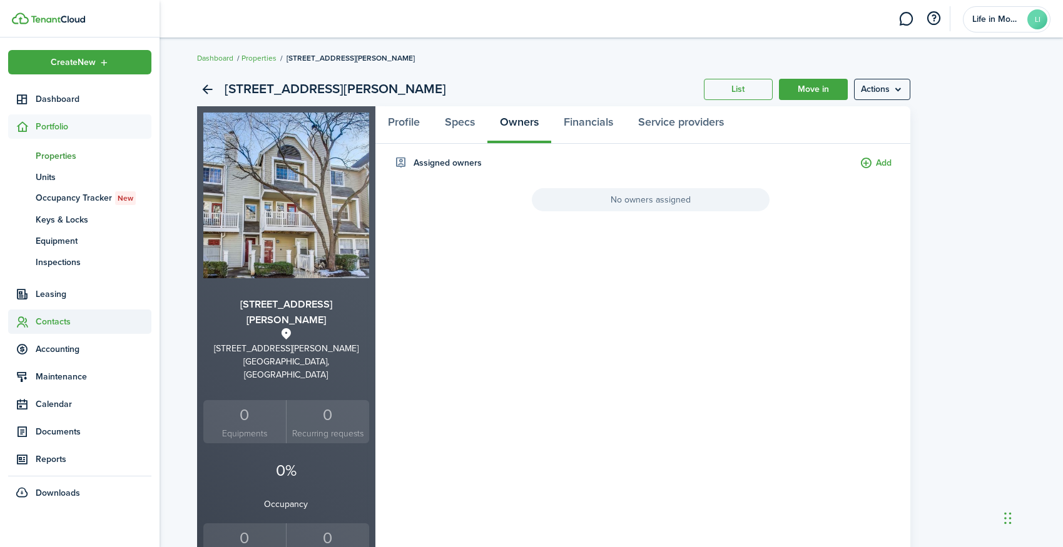
click at [51, 324] on span "Contacts" at bounding box center [94, 321] width 116 height 13
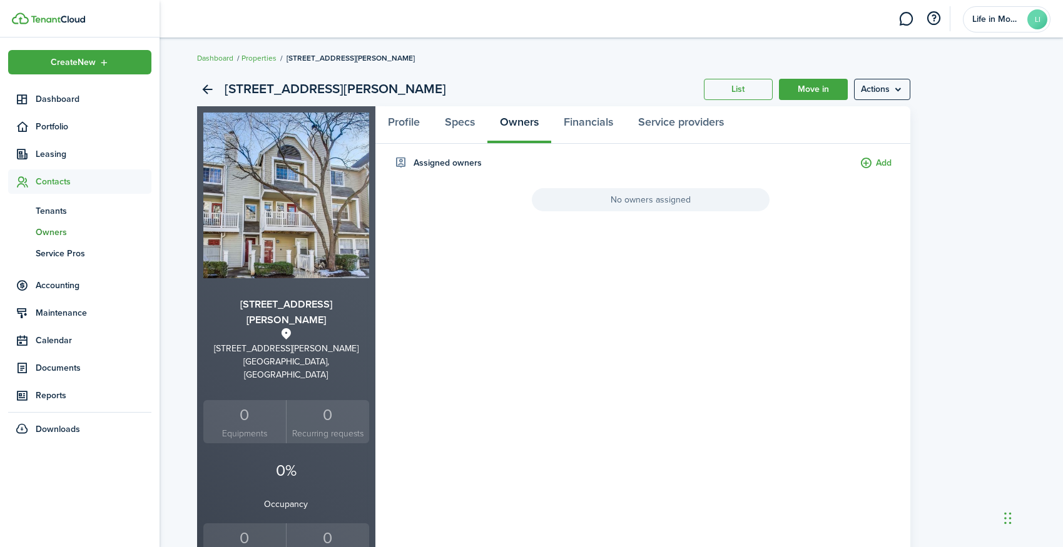
click at [57, 233] on span "Owners" at bounding box center [94, 232] width 116 height 13
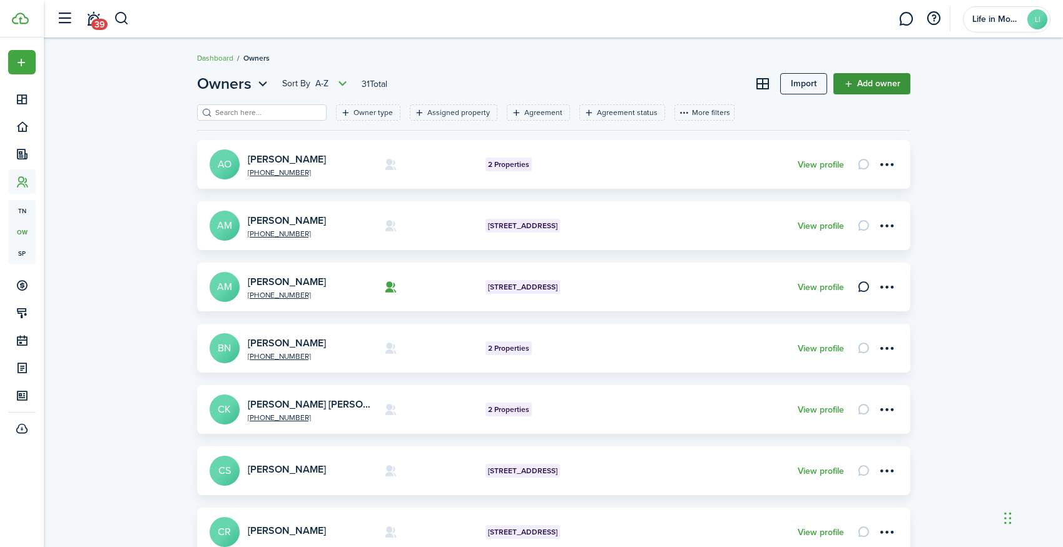
click at [890, 81] on link "Add owner" at bounding box center [871, 83] width 77 height 21
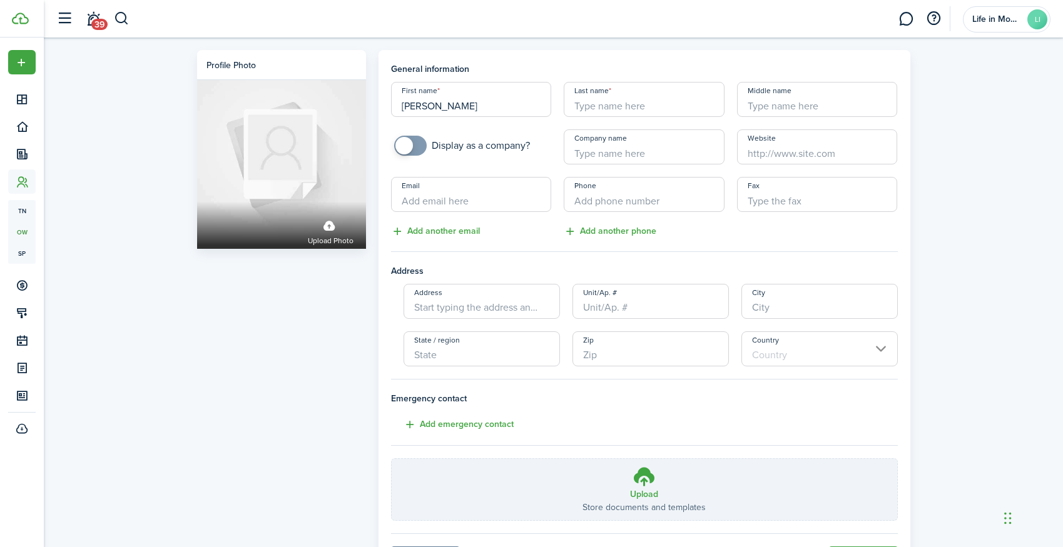
type input "[PERSON_NAME]"
paste input "[STREET_ADDRESS][PERSON_NAME]"
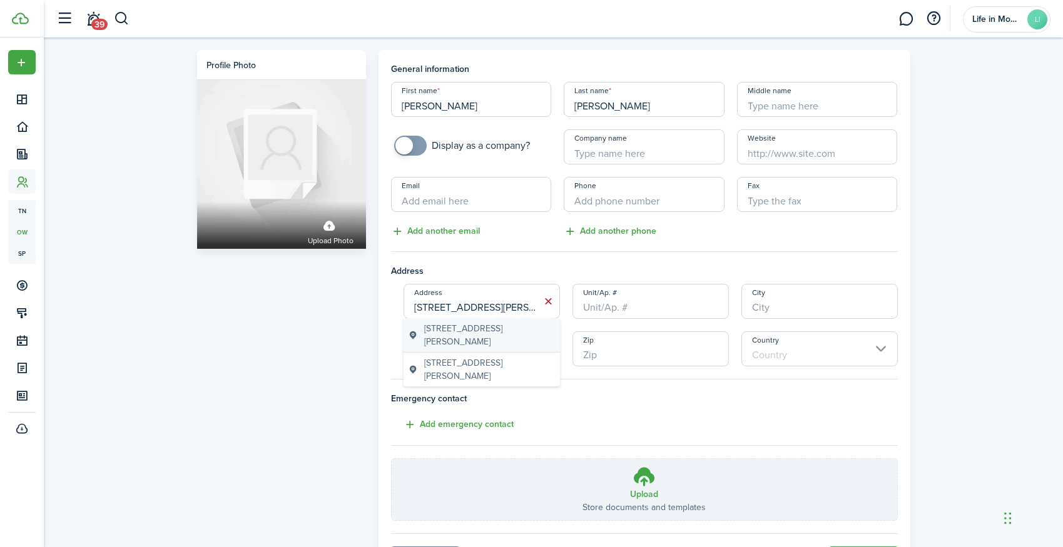
click at [435, 344] on span "[STREET_ADDRESS][PERSON_NAME]" at bounding box center [489, 335] width 131 height 26
type input "[STREET_ADDRESS][PERSON_NAME]"
type input "Potomac"
type input "MD"
type input "20854"
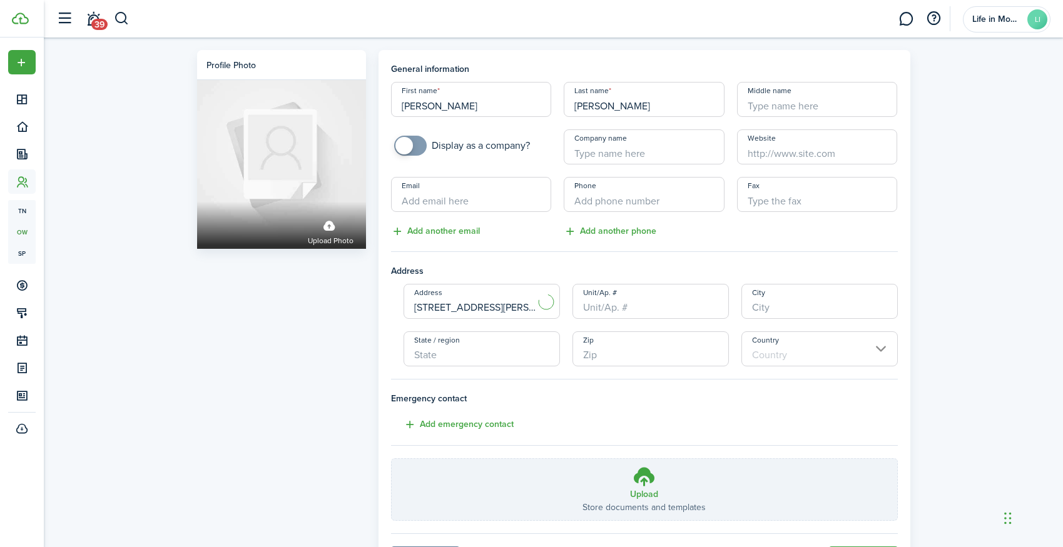
type input "[GEOGRAPHIC_DATA]"
click at [516, 310] on input "[STREET_ADDRESS][PERSON_NAME]" at bounding box center [481, 301] width 156 height 35
type input "[STREET_ADDRESS][PERSON_NAME]"
click at [629, 388] on owner-form "General information First name [PERSON_NAME] Last name [PERSON_NAME] Middle nam…" at bounding box center [644, 292] width 507 height 458
click at [529, 251] on owner-form "General information First name [PERSON_NAME] Last name [PERSON_NAME] Middle nam…" at bounding box center [644, 292] width 507 height 458
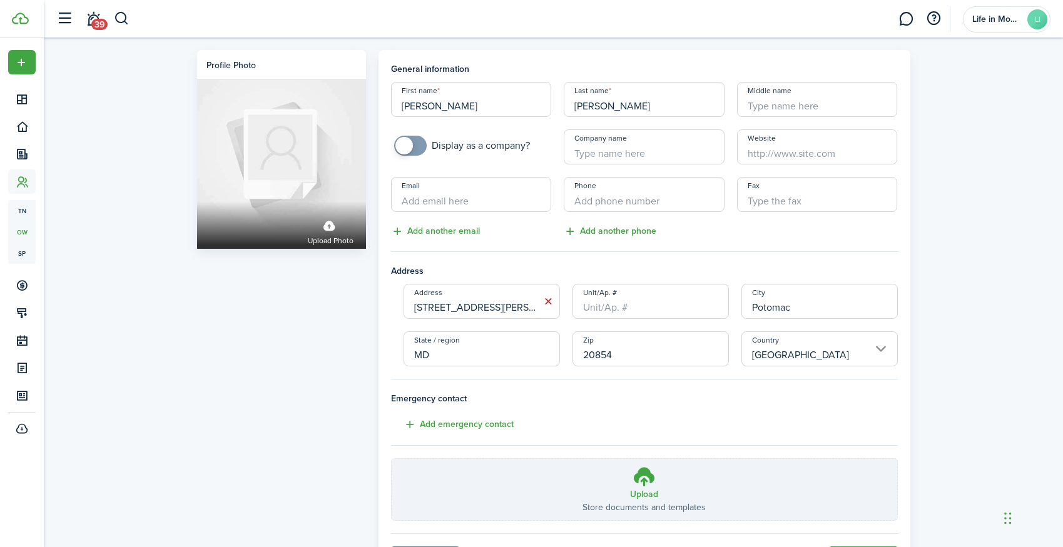
paste input "[PERSON_NAME][EMAIL_ADDRESS][DOMAIN_NAME]"
type input "[PERSON_NAME][EMAIL_ADDRESS][DOMAIN_NAME]"
type input "[PHONE_NUMBER]"
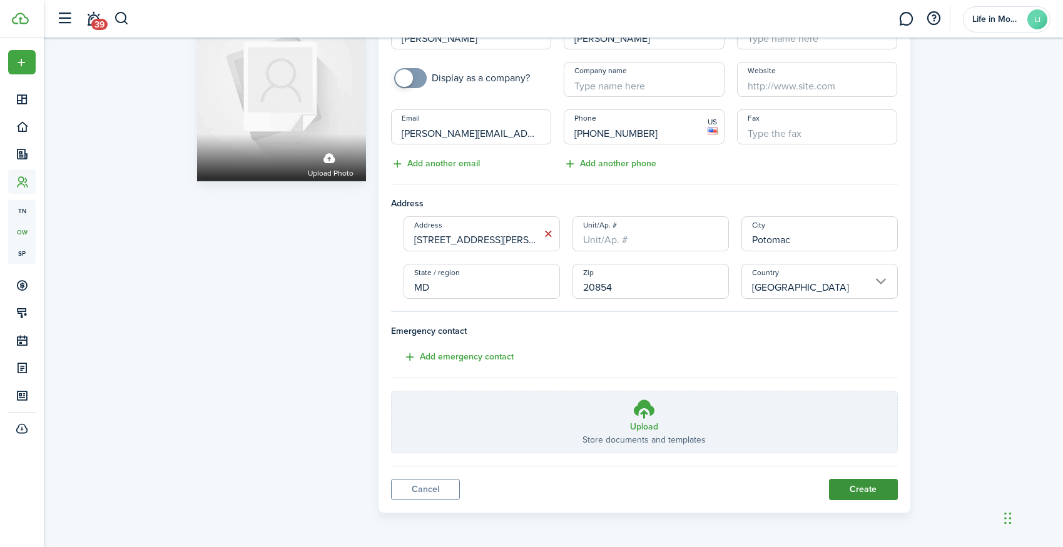
scroll to position [67, 0]
click at [873, 489] on button "Create" at bounding box center [863, 490] width 69 height 21
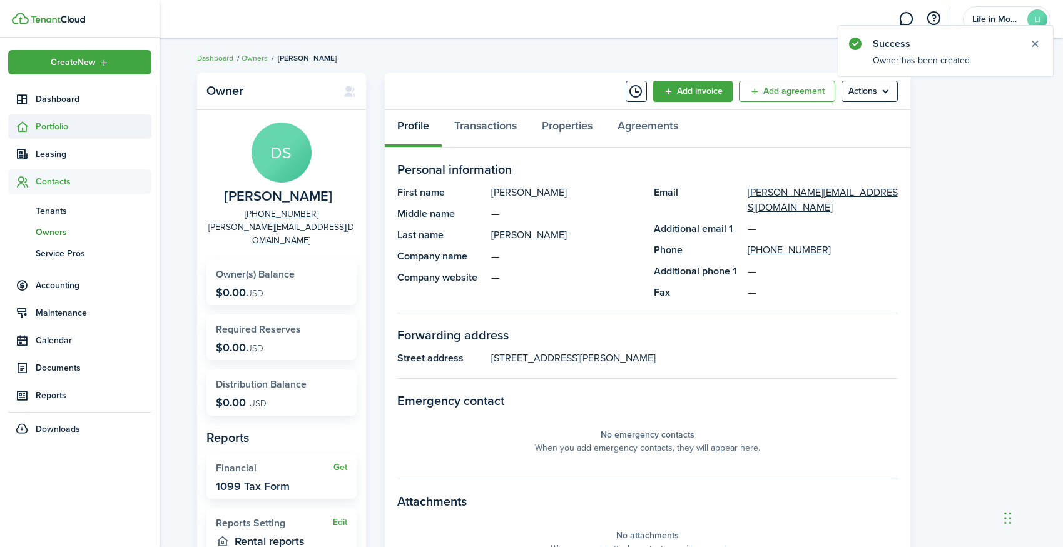
click at [54, 126] on span "Portfolio" at bounding box center [94, 126] width 116 height 13
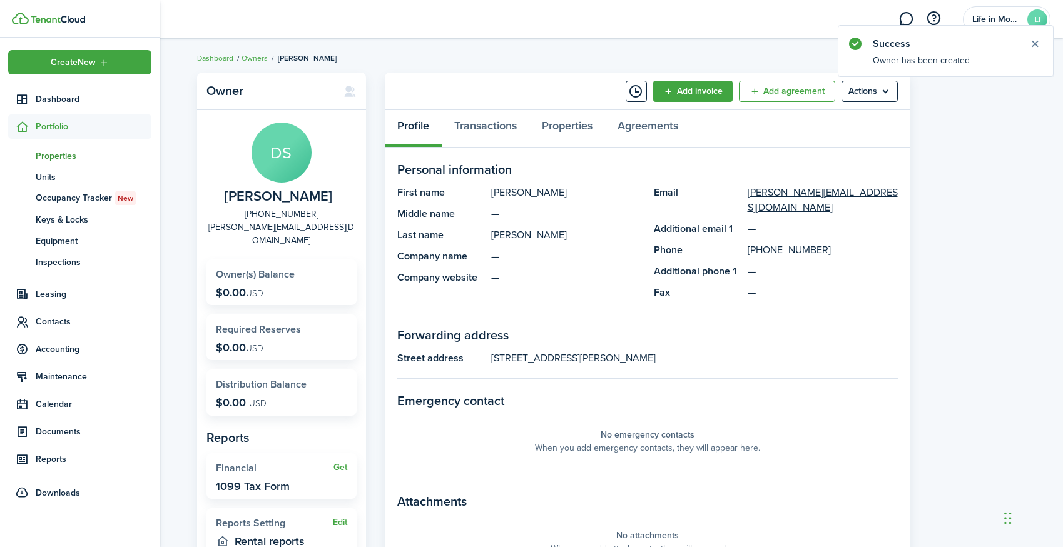
click at [67, 158] on span "Properties" at bounding box center [94, 155] width 116 height 13
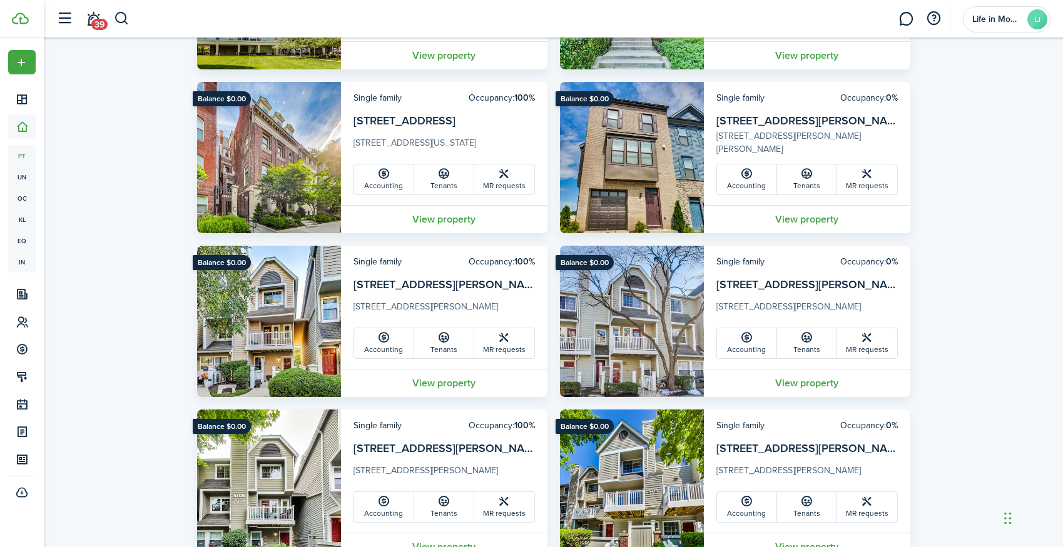
scroll to position [393, 0]
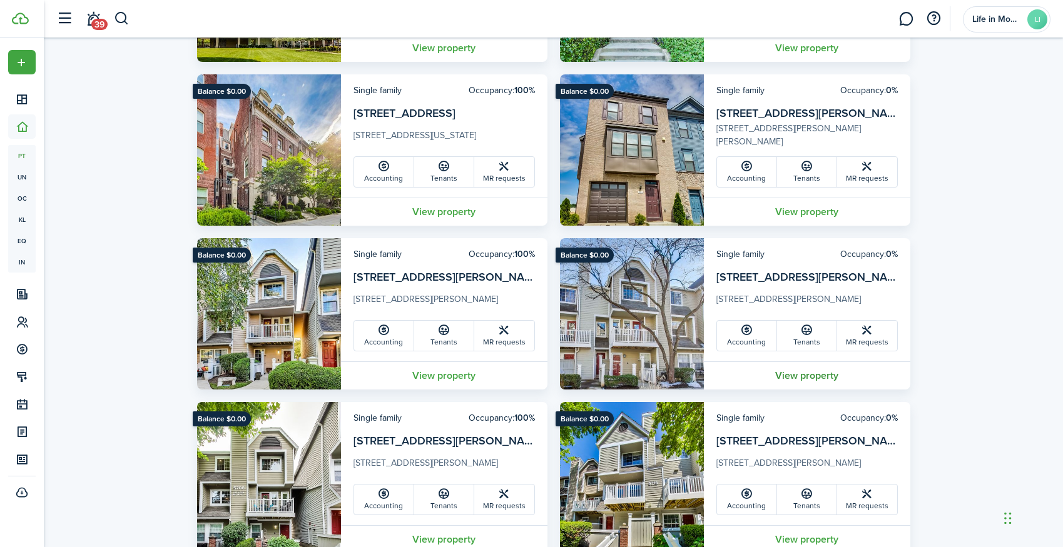
click at [799, 373] on link "View property" at bounding box center [807, 376] width 206 height 28
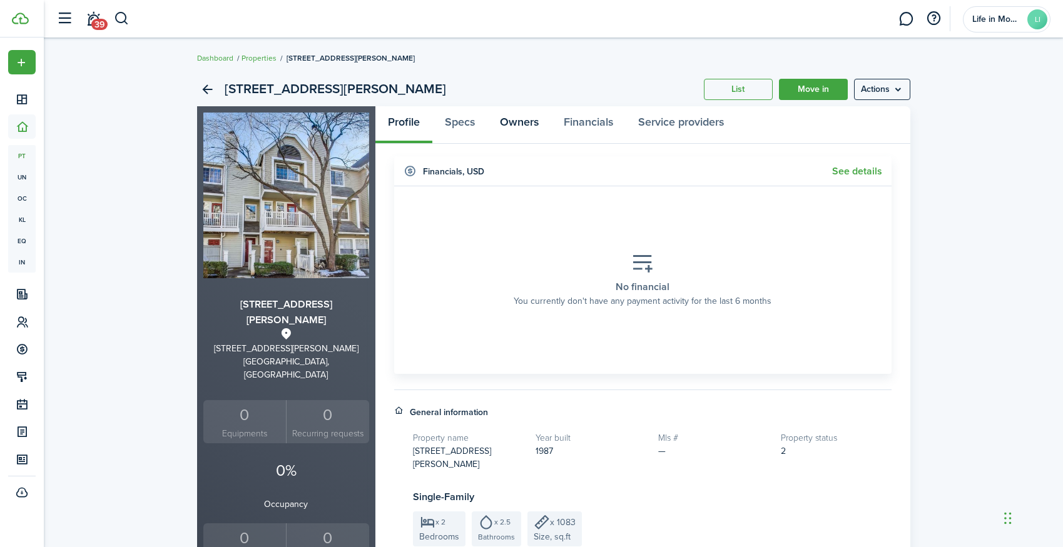
click at [535, 125] on link "Owners" at bounding box center [519, 125] width 64 height 38
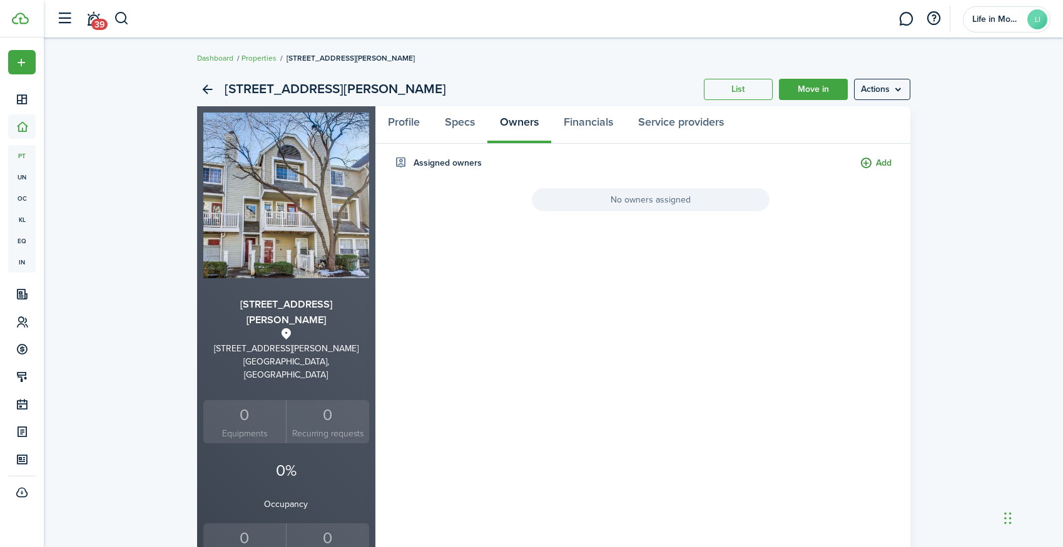
click at [888, 164] on button "Add" at bounding box center [875, 163] width 32 height 14
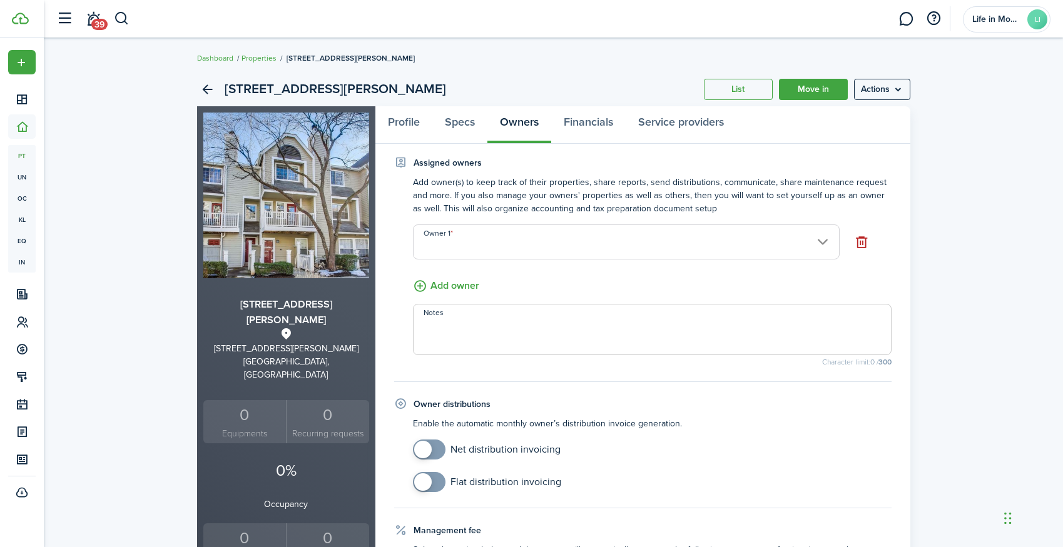
click at [724, 241] on input "Owner 1" at bounding box center [626, 242] width 427 height 35
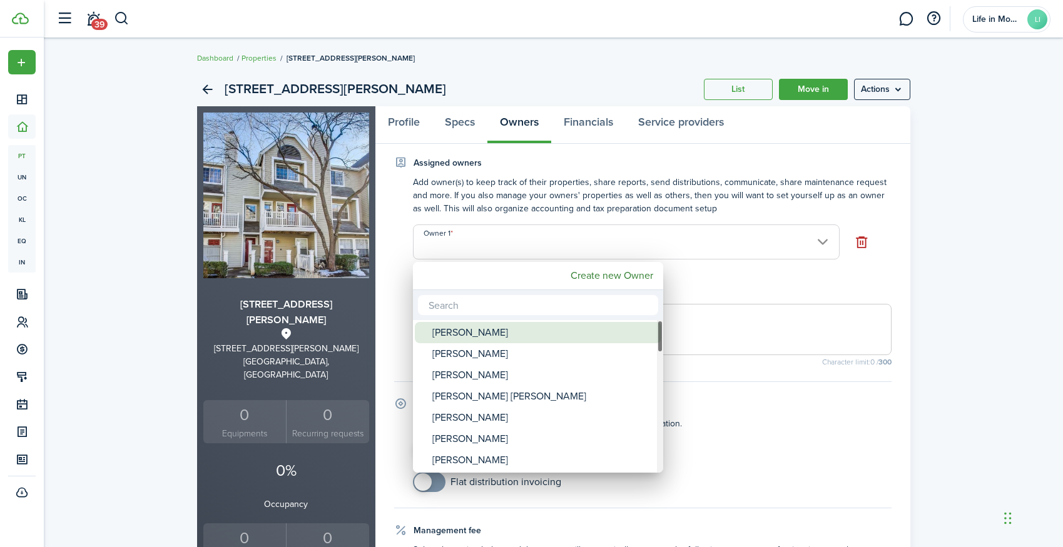
click at [549, 339] on div "[PERSON_NAME]" at bounding box center [542, 332] width 221 height 21
type input "[PERSON_NAME]"
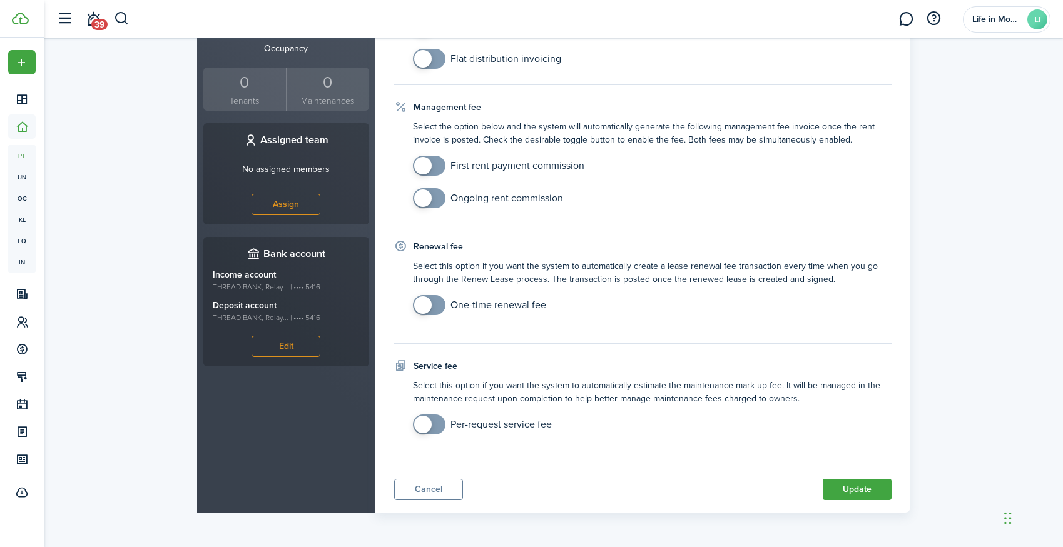
scroll to position [456, 0]
click at [836, 490] on button "Update" at bounding box center [857, 489] width 69 height 21
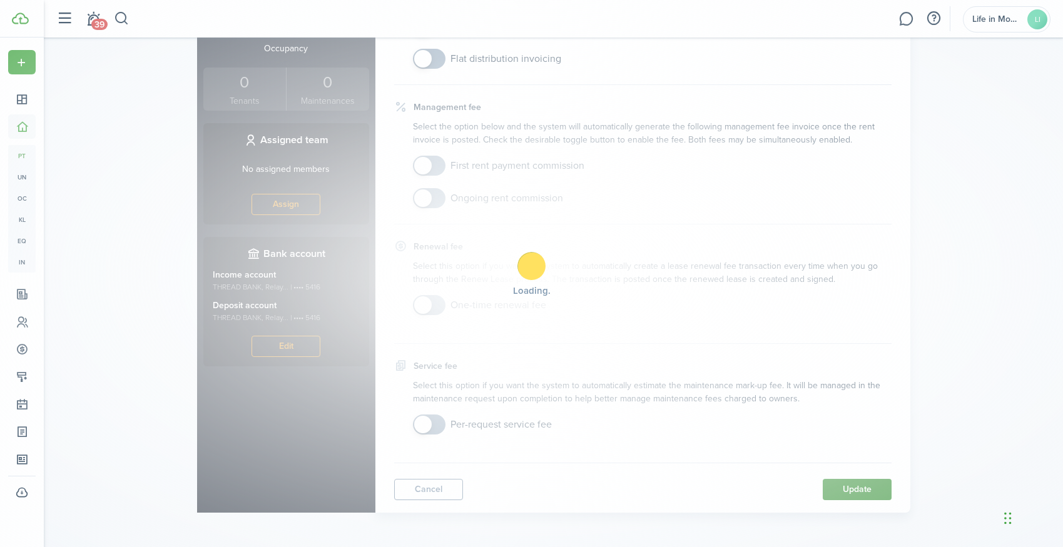
scroll to position [0, 0]
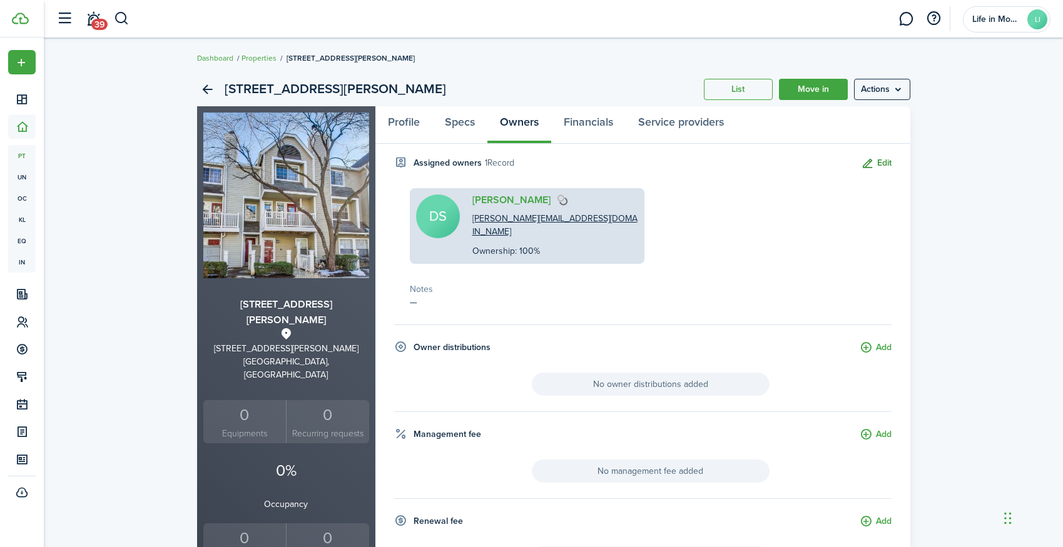
click at [876, 165] on button "Edit" at bounding box center [876, 163] width 31 height 14
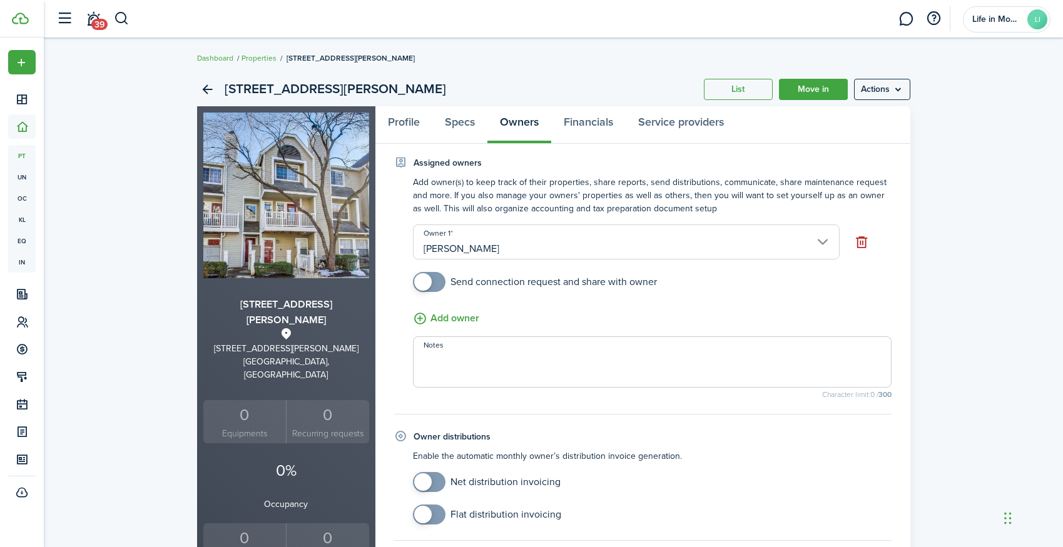
click at [551, 251] on input "[PERSON_NAME]" at bounding box center [626, 242] width 427 height 35
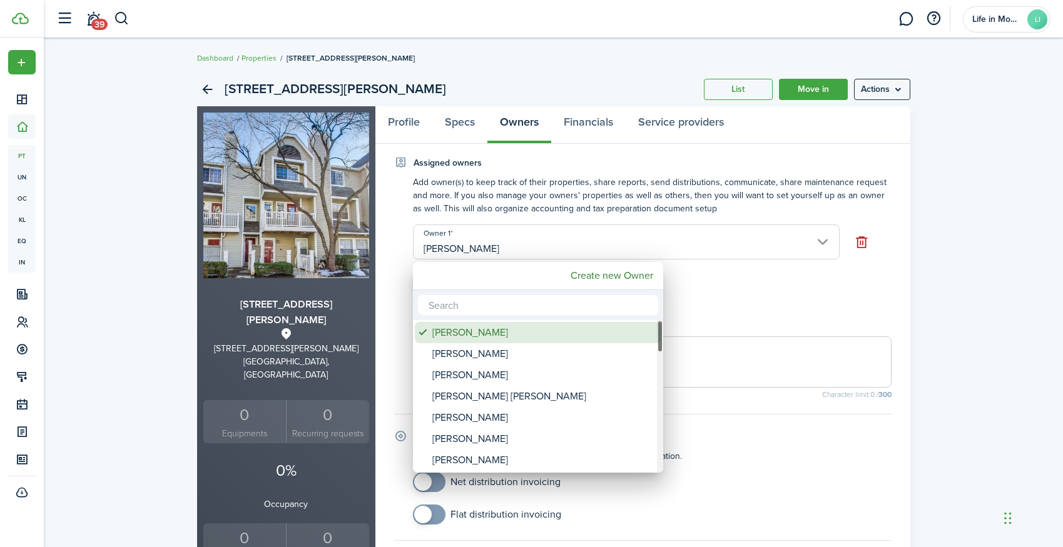
click at [488, 333] on div "[PERSON_NAME]" at bounding box center [542, 332] width 221 height 21
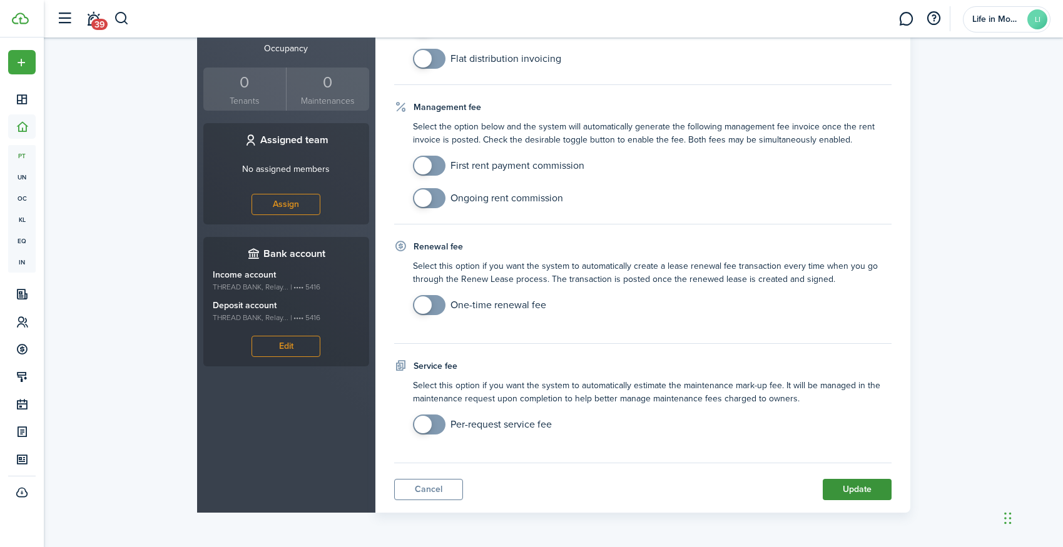
scroll to position [456, 0]
click at [873, 494] on button "Update" at bounding box center [857, 489] width 69 height 21
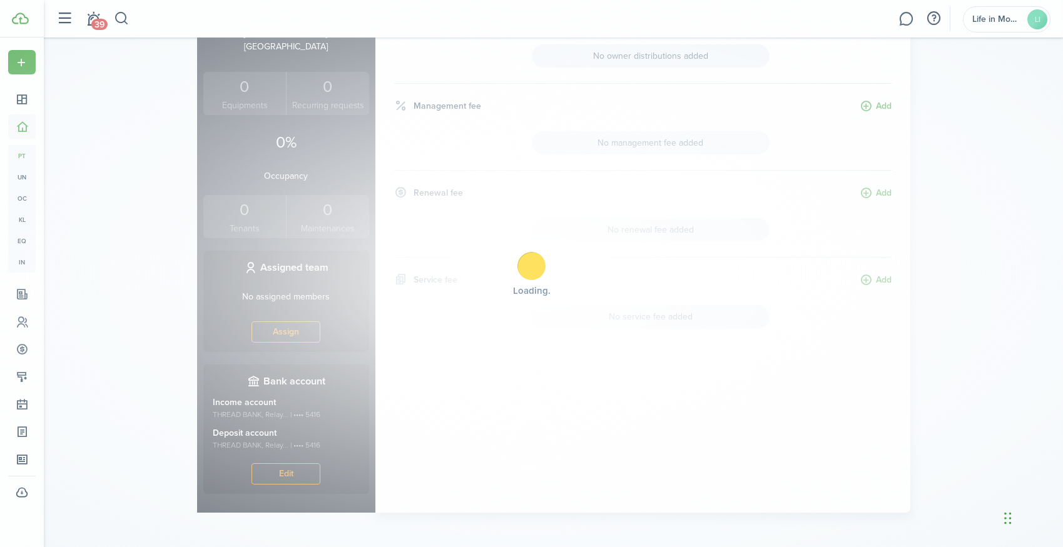
scroll to position [0, 0]
